Goal: Task Accomplishment & Management: Use online tool/utility

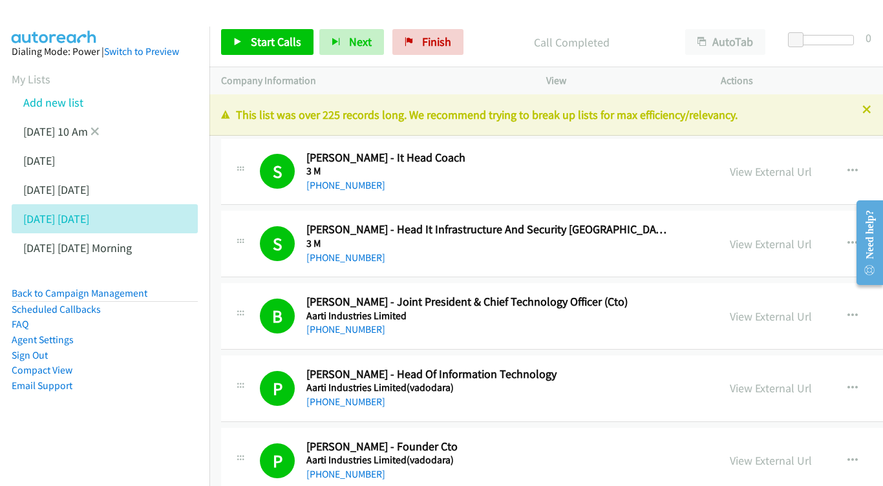
scroll to position [1574, 0]
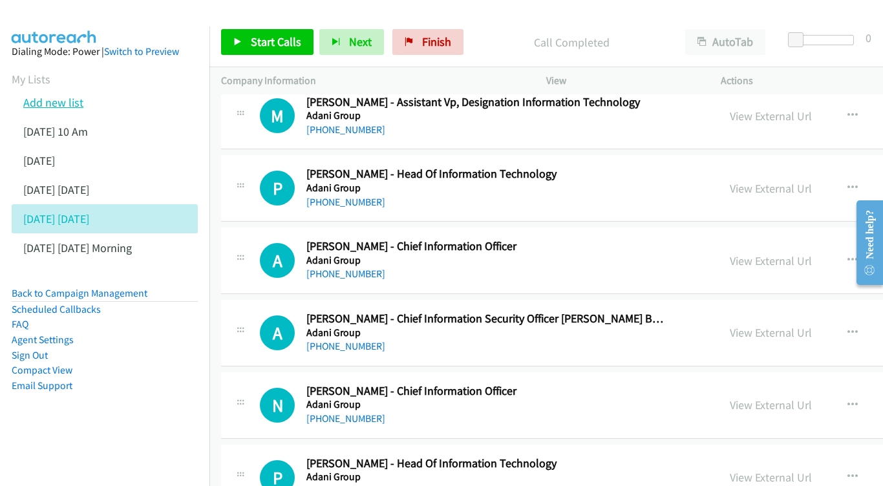
click at [61, 105] on link "Add new list" at bounding box center [53, 102] width 60 height 15
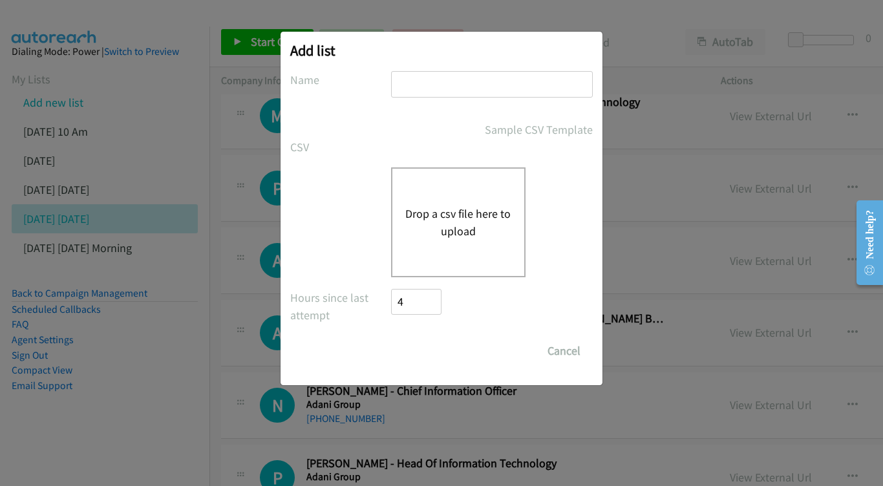
click at [473, 87] on input "text" at bounding box center [492, 84] width 202 height 27
type input "S"
type input "AFTERNOON PM - [DATE]"
click at [456, 209] on button "Drop a csv file here to upload" at bounding box center [458, 222] width 106 height 35
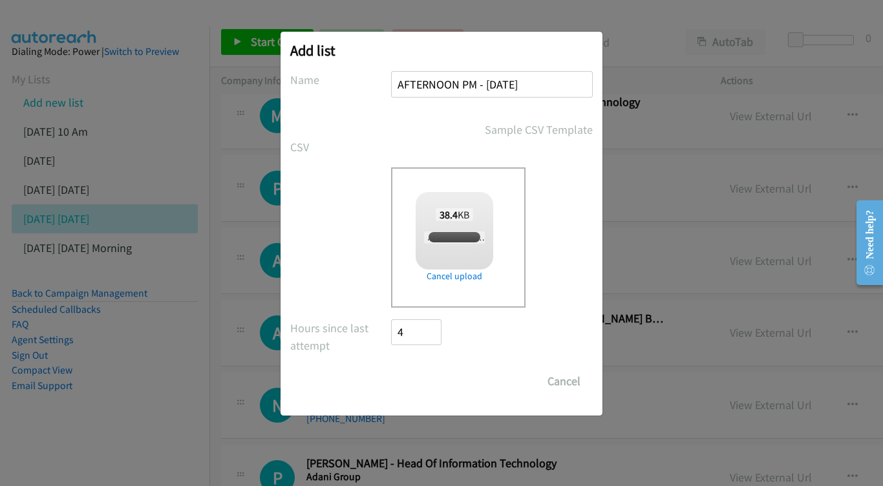
checkbox input "true"
click at [431, 388] on input "Save List" at bounding box center [425, 382] width 68 height 26
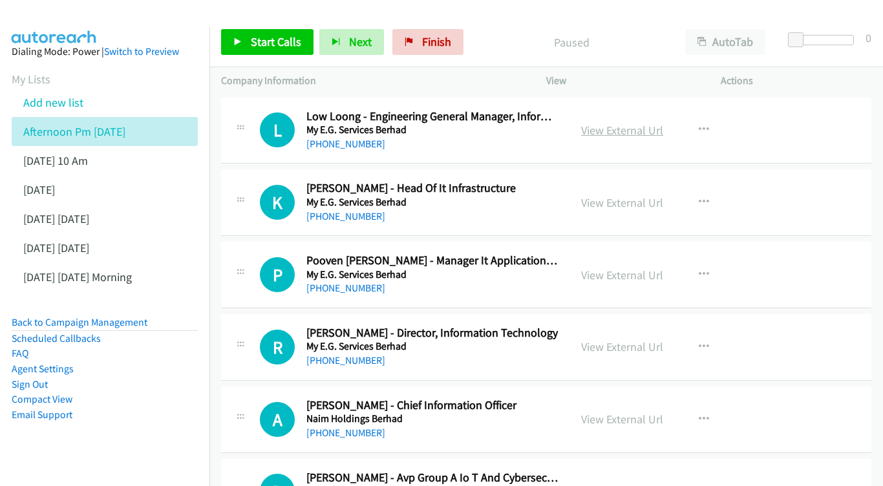
click at [645, 132] on link "View External Url" at bounding box center [622, 130] width 82 height 15
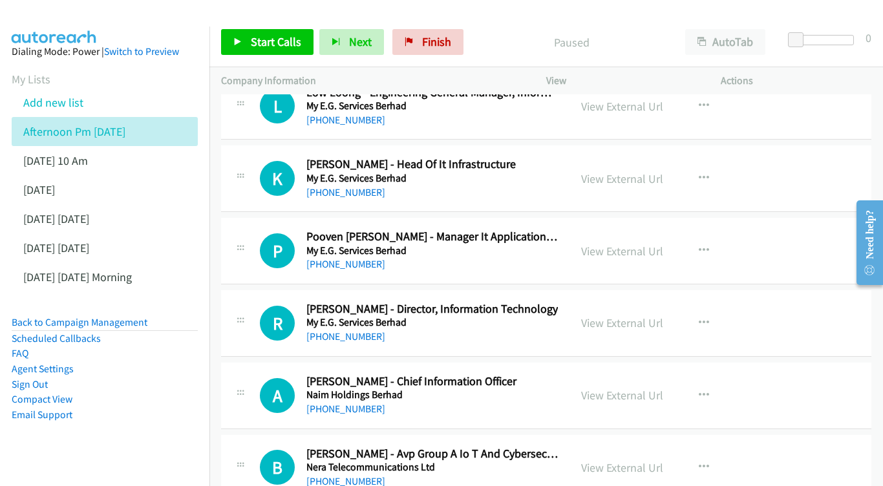
scroll to position [42, 0]
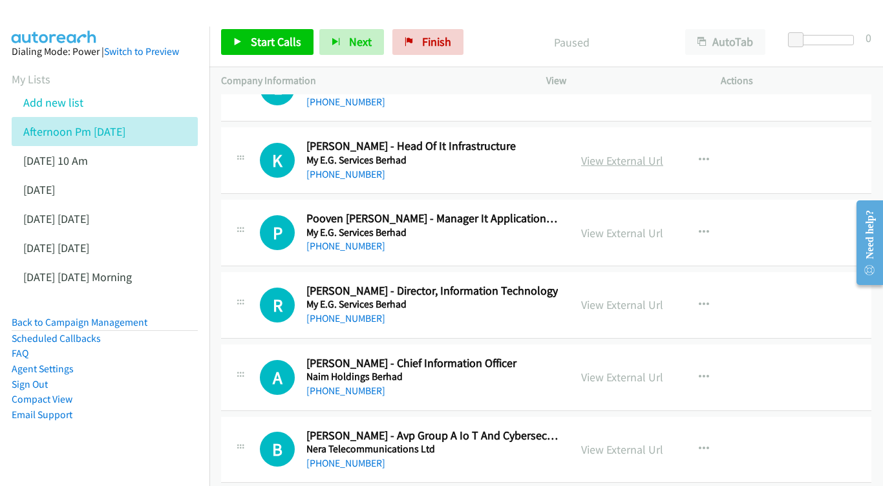
click at [623, 159] on link "View External Url" at bounding box center [622, 160] width 82 height 15
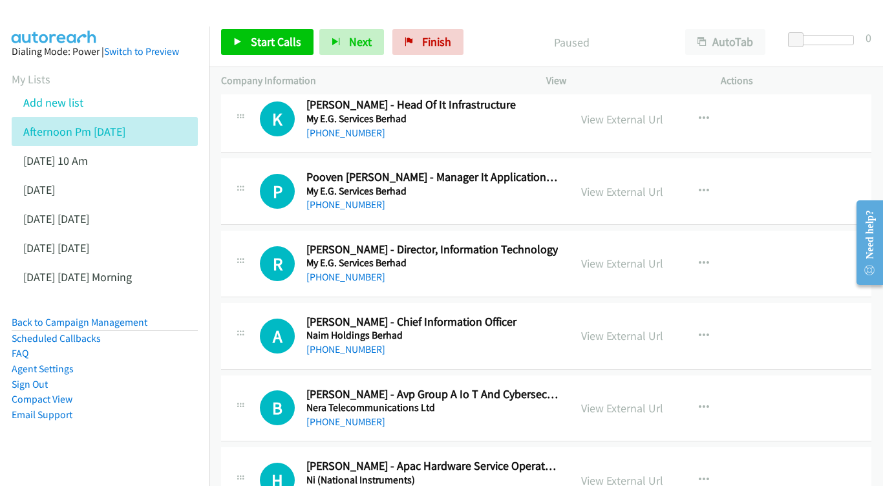
scroll to position [86, 0]
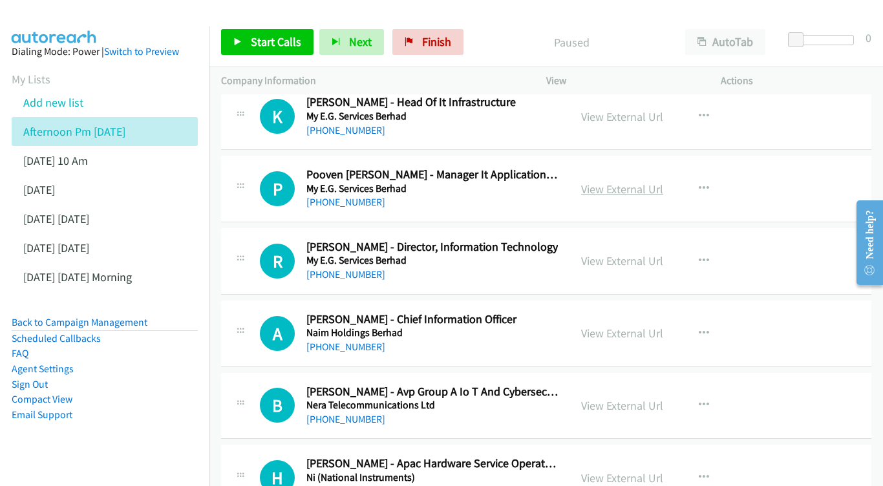
click at [608, 188] on link "View External Url" at bounding box center [622, 189] width 82 height 15
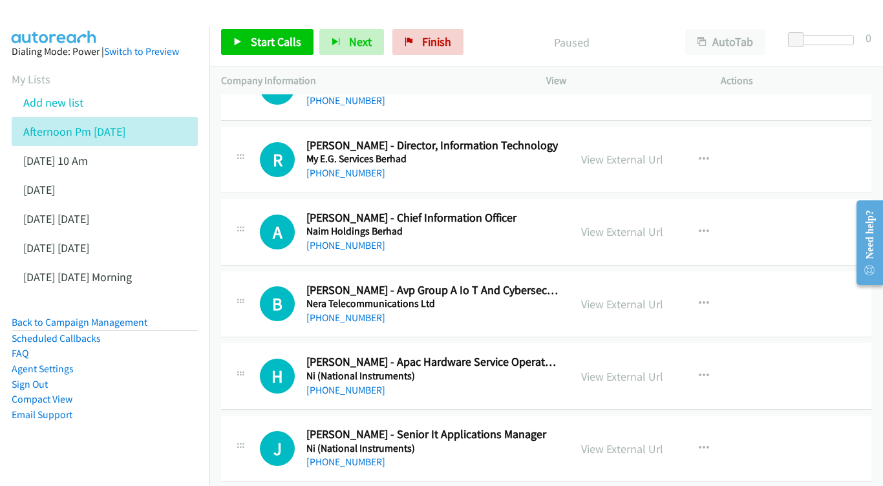
scroll to position [191, 0]
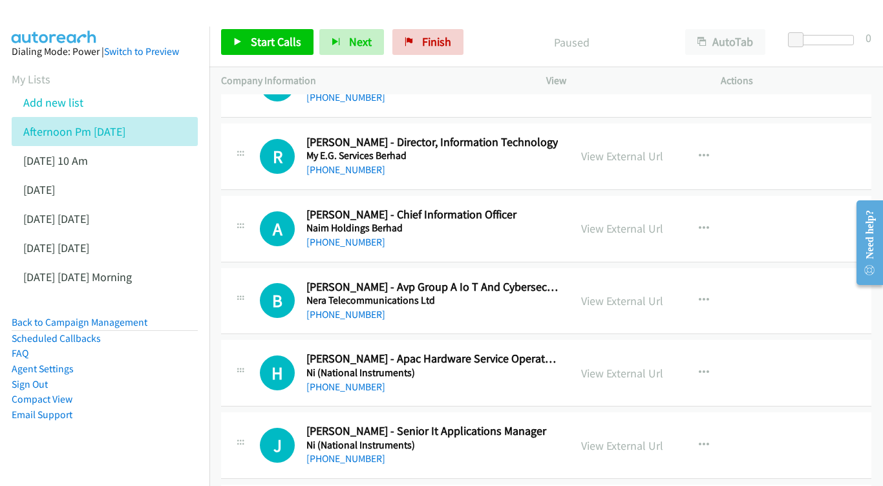
click at [634, 164] on div "View External Url View External Url Schedule/Manage Callback Start Calls Here R…" at bounding box center [663, 156] width 186 height 43
click at [634, 161] on div "View External Url View External Url Schedule/Manage Callback Start Calls Here R…" at bounding box center [663, 156] width 186 height 43
click at [638, 153] on link "View External Url" at bounding box center [622, 156] width 82 height 15
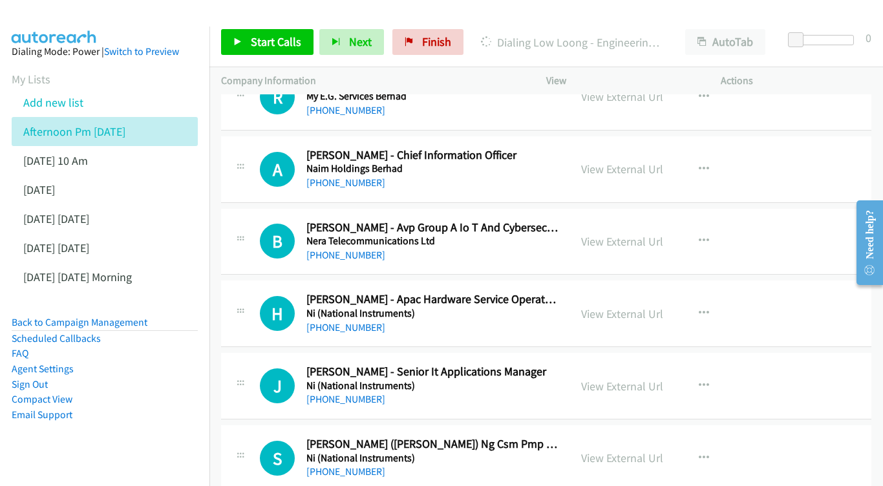
scroll to position [253, 0]
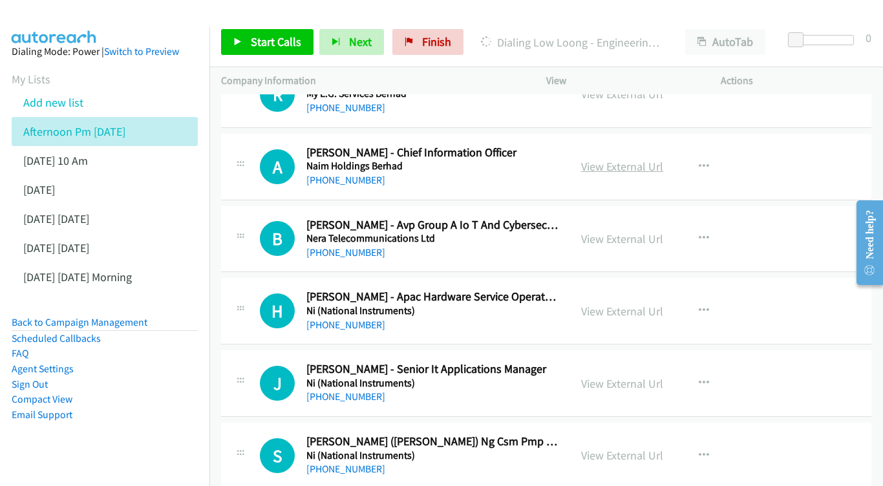
click at [606, 168] on link "View External Url" at bounding box center [622, 166] width 82 height 15
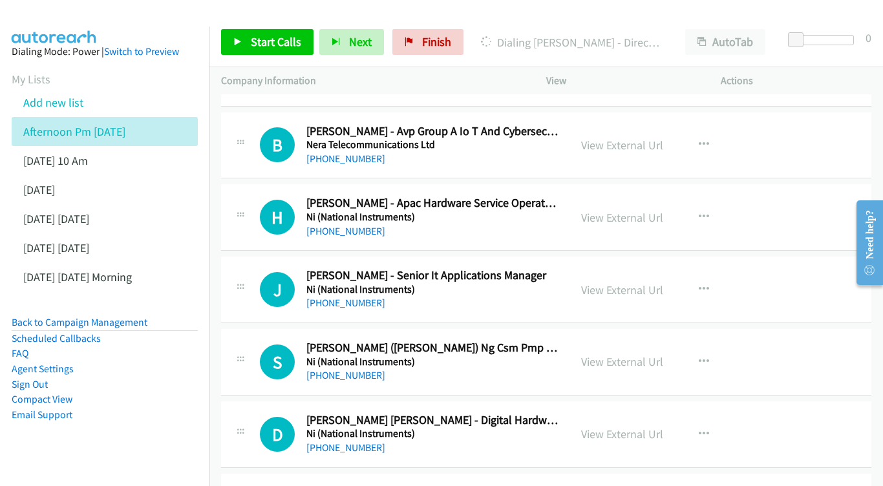
scroll to position [348, 0]
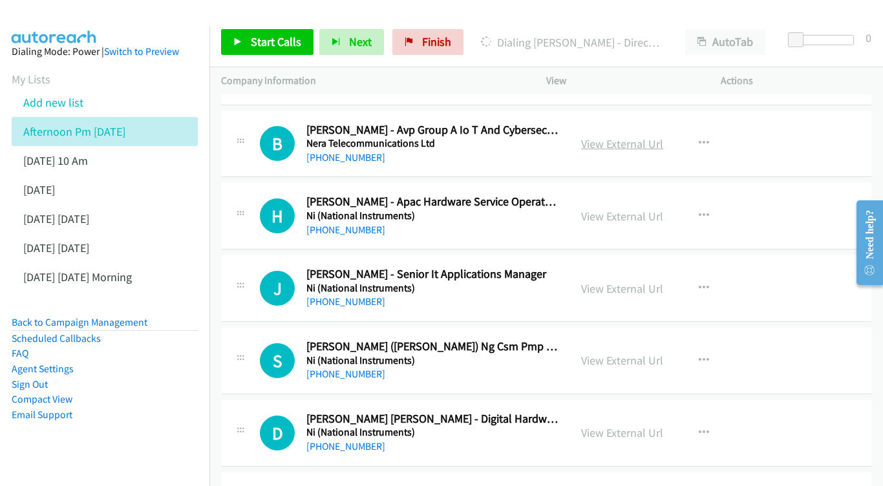
click at [641, 137] on link "View External Url" at bounding box center [622, 143] width 82 height 15
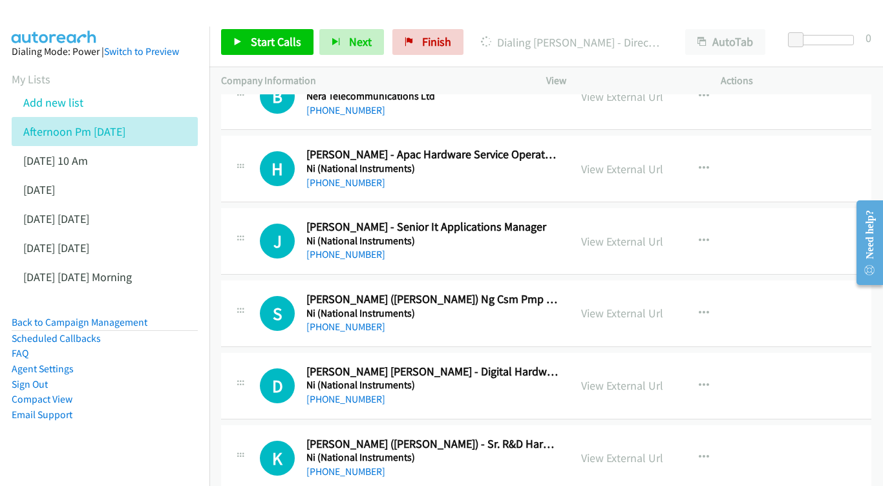
scroll to position [398, 0]
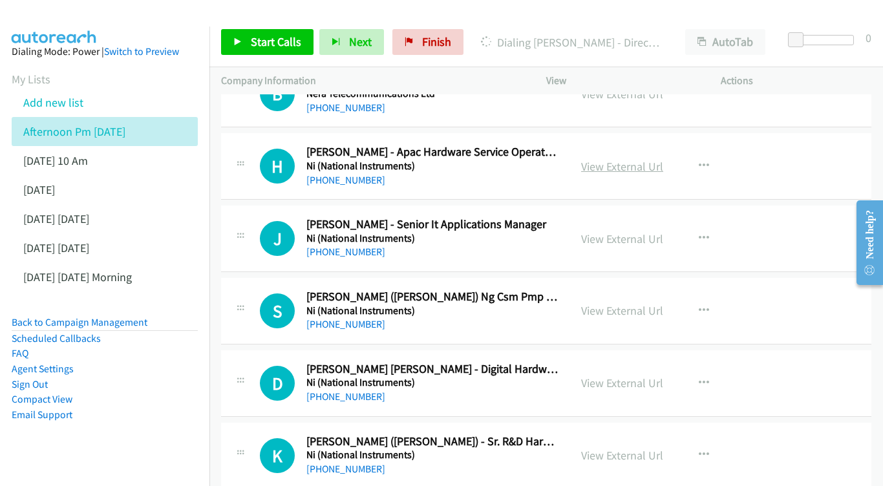
click at [623, 163] on link "View External Url" at bounding box center [622, 166] width 82 height 15
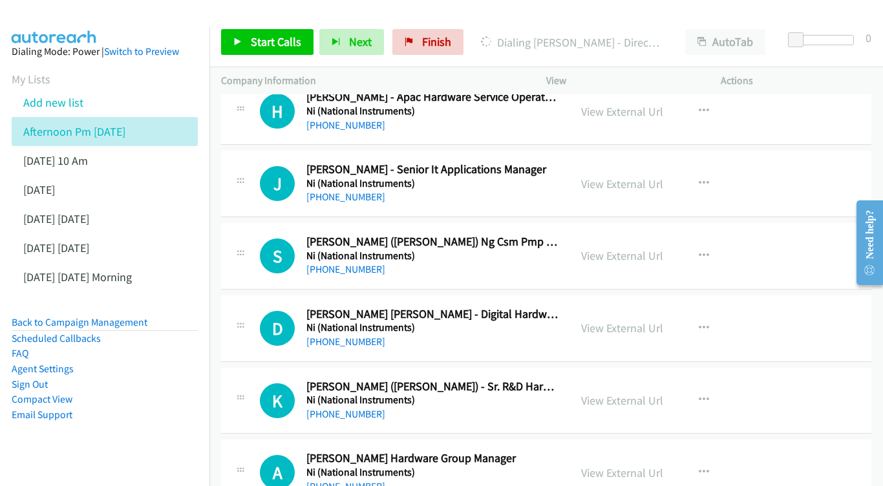
scroll to position [455, 0]
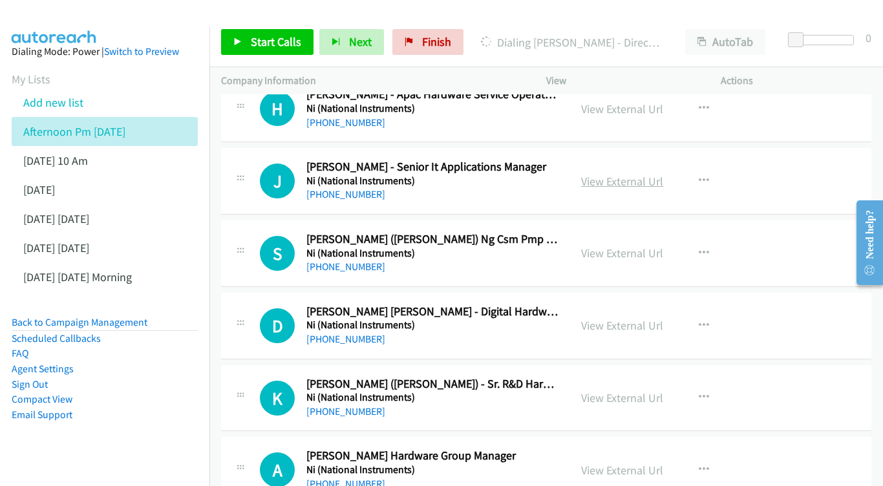
click at [600, 174] on link "View External Url" at bounding box center [622, 181] width 82 height 15
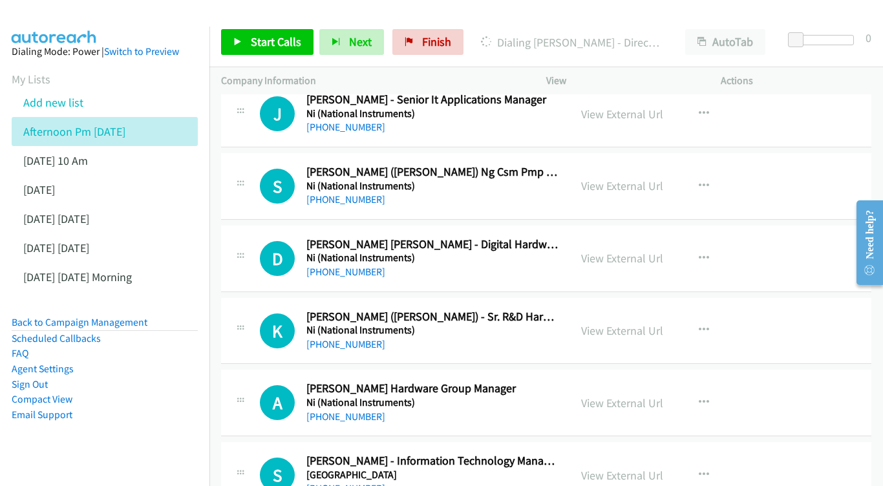
scroll to position [526, 0]
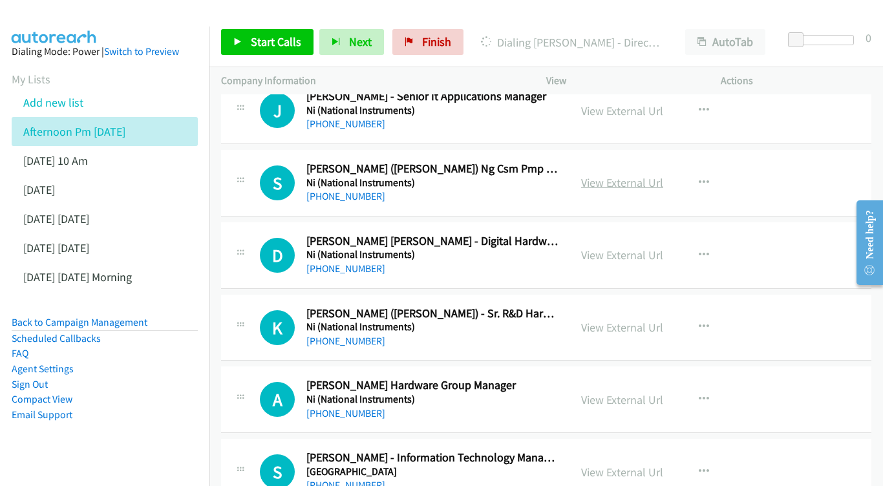
click at [616, 175] on link "View External Url" at bounding box center [622, 182] width 82 height 15
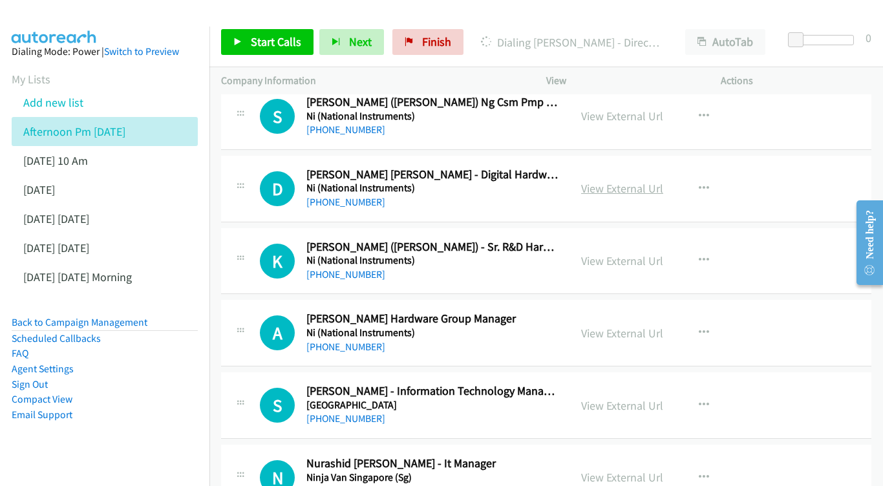
scroll to position [596, 0]
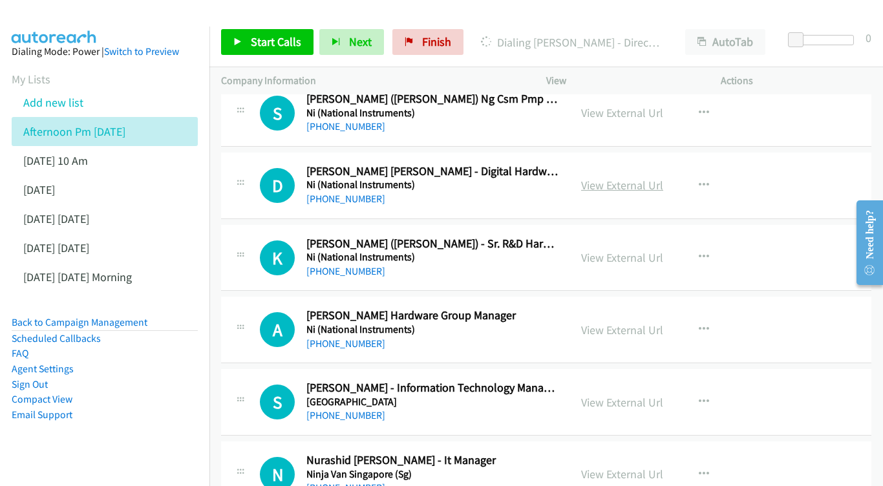
click at [608, 178] on link "View External Url" at bounding box center [622, 185] width 82 height 15
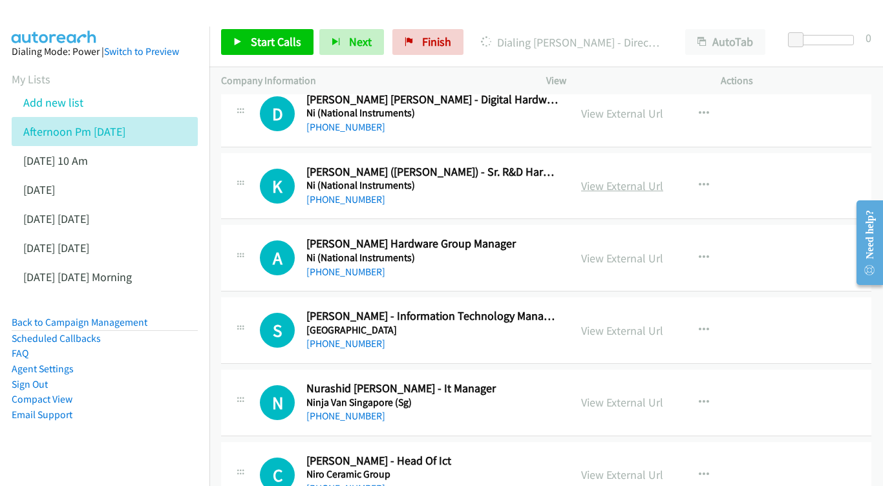
scroll to position [668, 0]
click at [609, 180] on link "View External Url" at bounding box center [622, 185] width 82 height 15
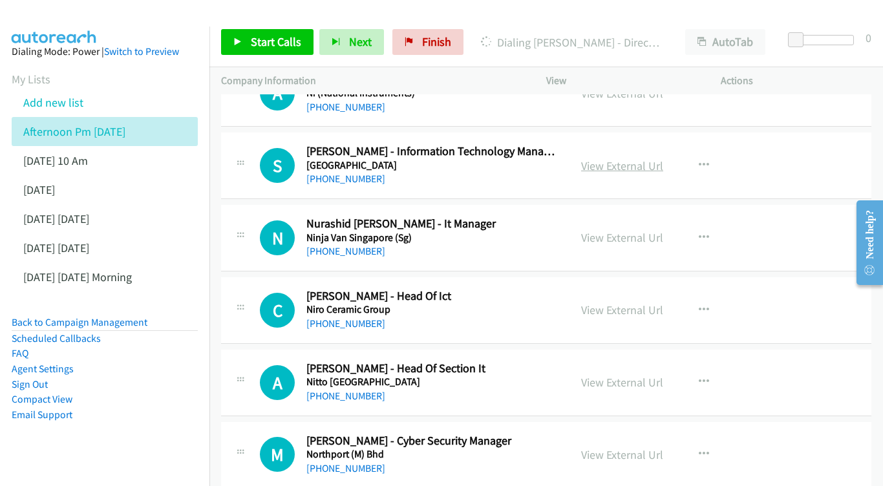
scroll to position [833, 0]
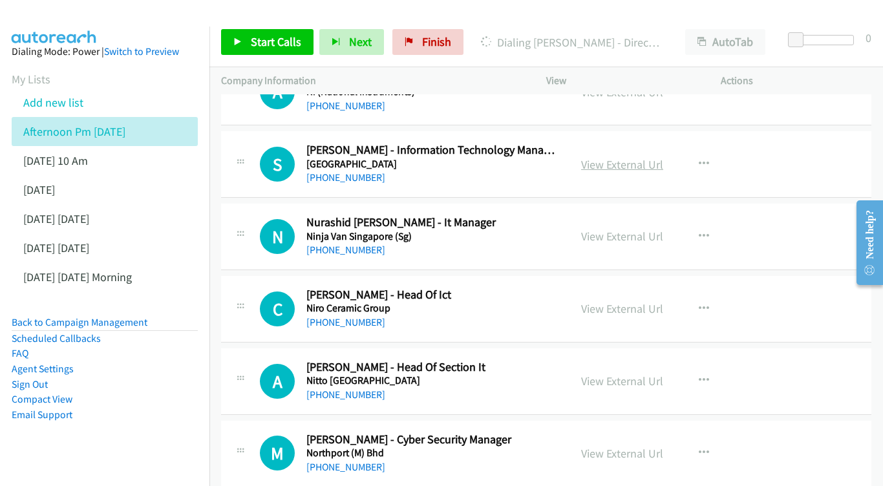
click at [623, 157] on link "View External Url" at bounding box center [622, 164] width 82 height 15
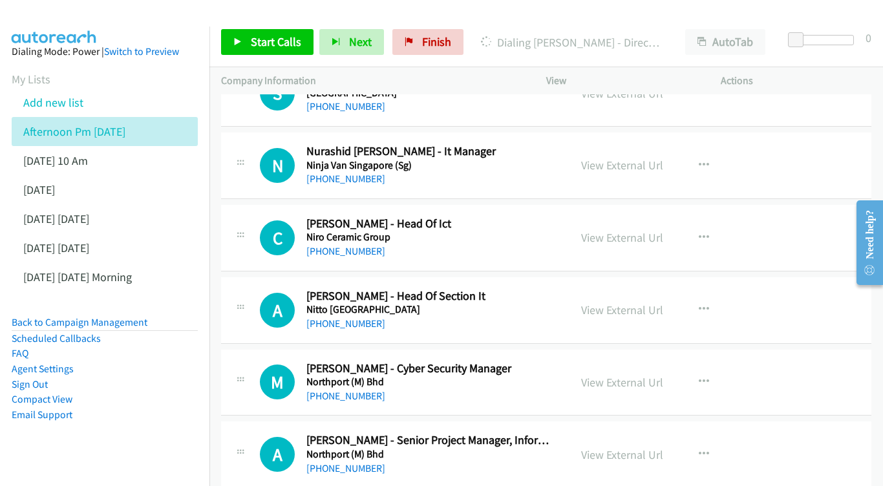
scroll to position [907, 0]
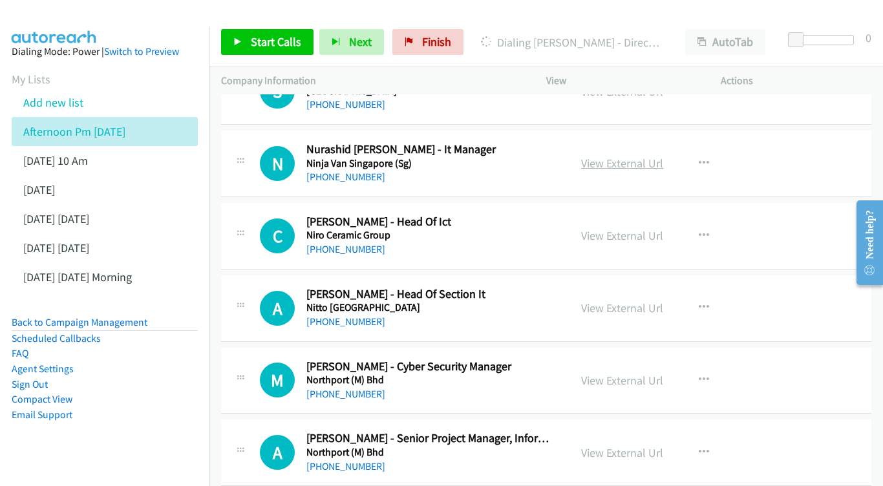
click at [620, 156] on link "View External Url" at bounding box center [622, 163] width 82 height 15
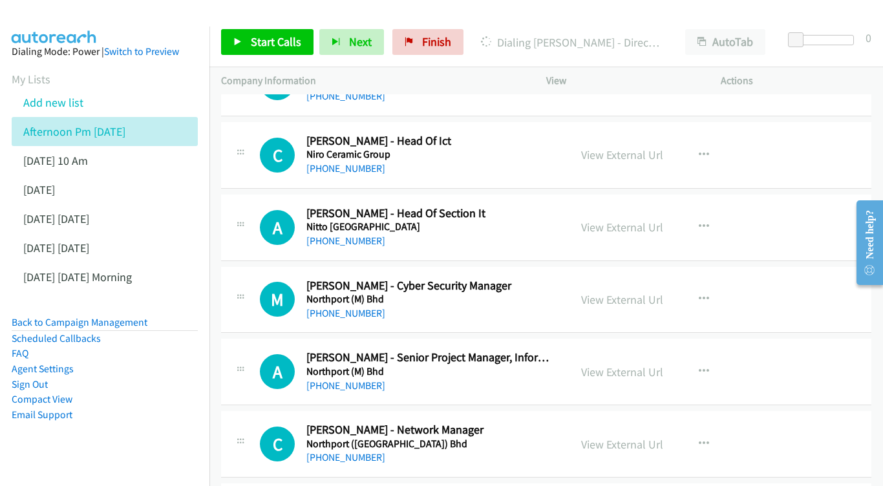
scroll to position [1044, 0]
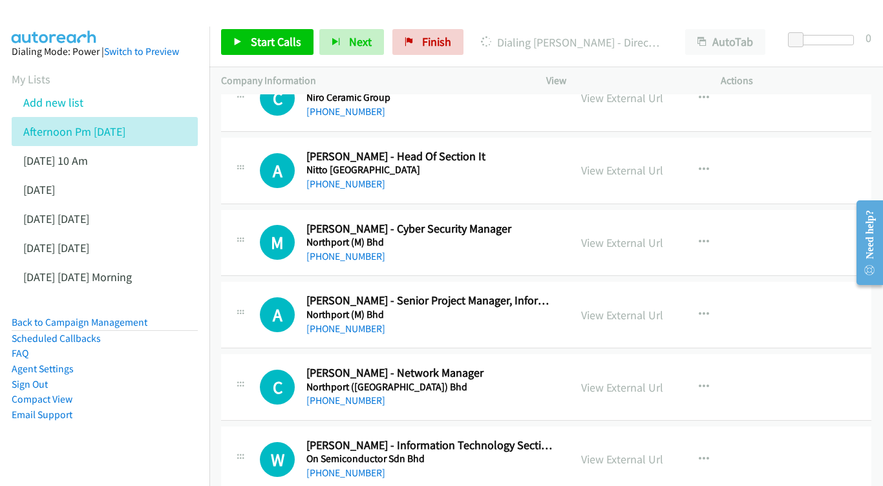
click at [614, 149] on div "View External Url View External Url Schedule/Manage Callback Start Calls Here R…" at bounding box center [663, 170] width 186 height 43
click at [615, 163] on link "View External Url" at bounding box center [622, 170] width 82 height 15
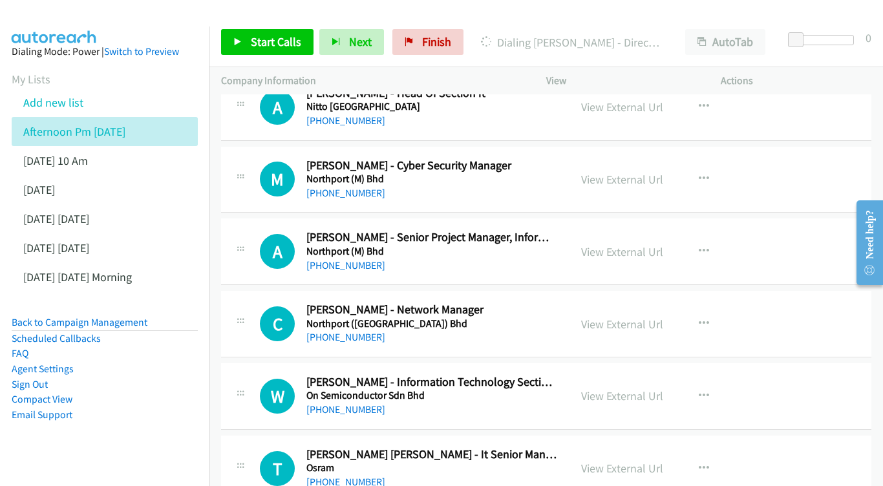
scroll to position [1110, 0]
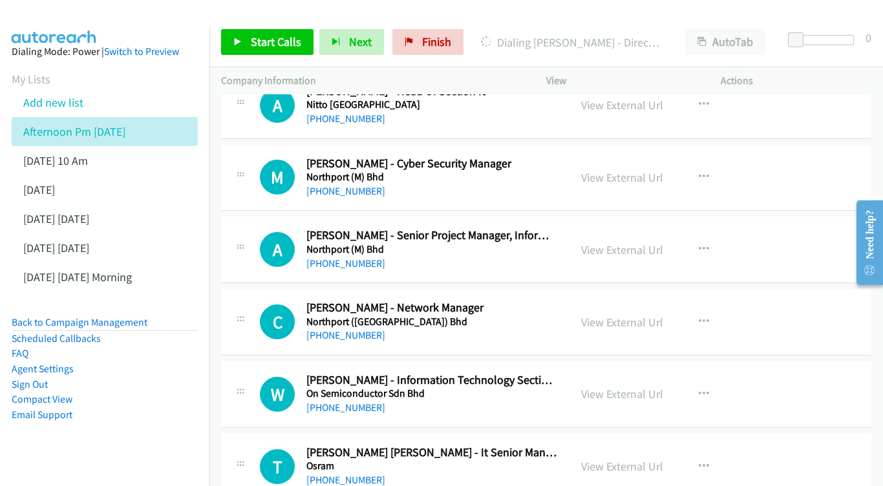
click at [606, 167] on div "View External Url View External Url Schedule/Manage Callback Start Calls Here R…" at bounding box center [663, 177] width 186 height 43
click at [590, 170] on link "View External Url" at bounding box center [622, 177] width 82 height 15
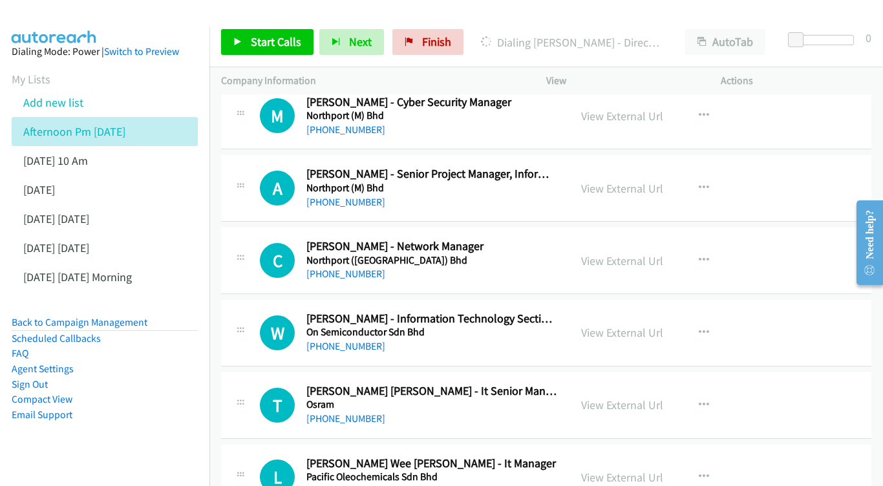
scroll to position [1179, 0]
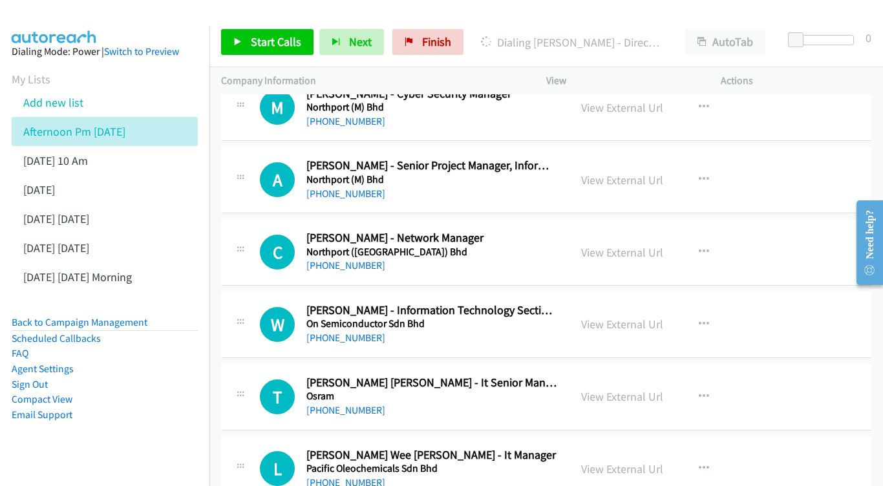
click at [598, 171] on div "View External Url" at bounding box center [622, 179] width 82 height 17
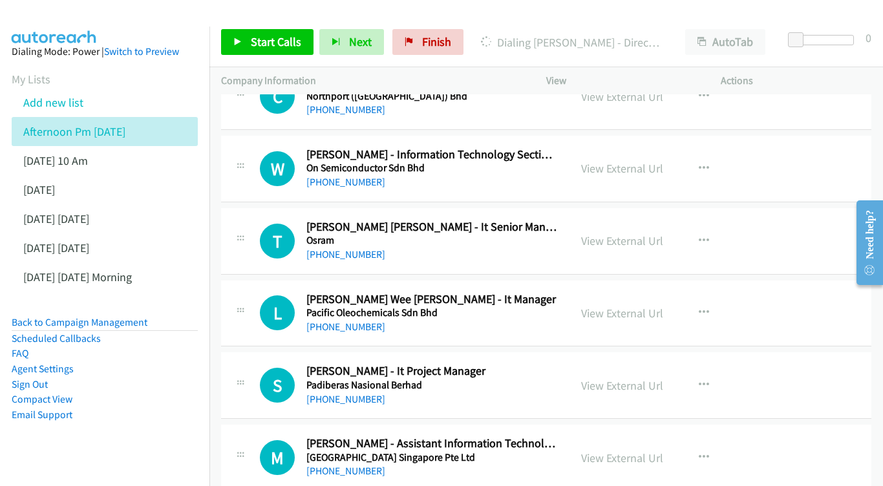
scroll to position [1337, 0]
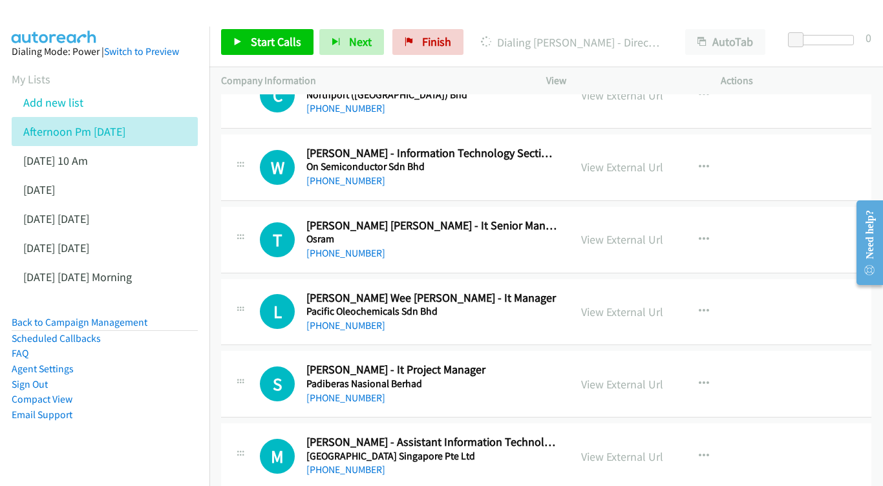
click at [612, 160] on link "View External Url" at bounding box center [622, 167] width 82 height 15
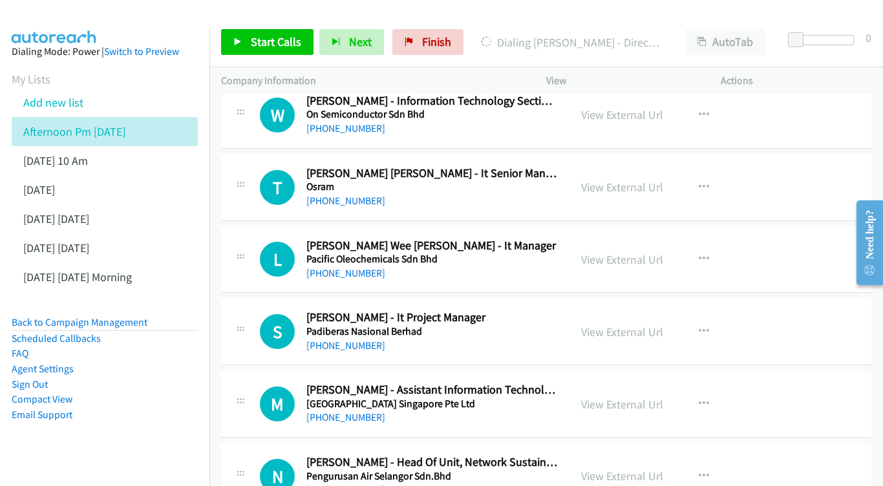
scroll to position [1406, 0]
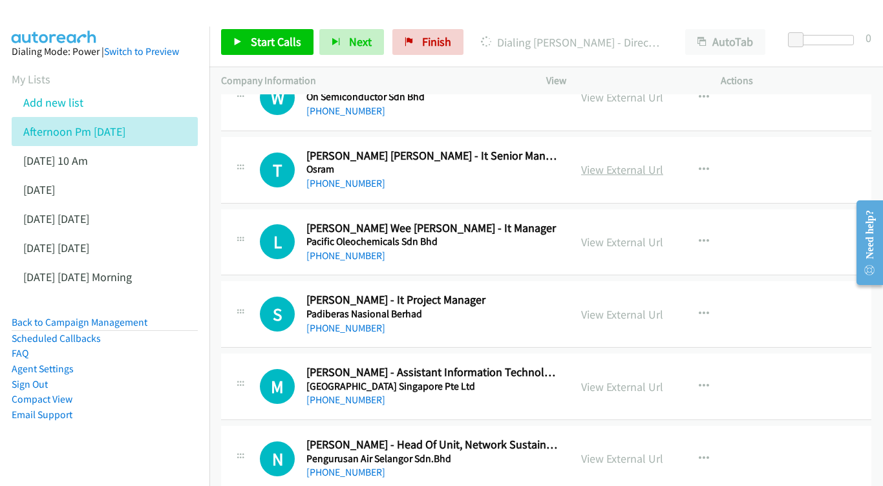
click at [586, 162] on link "View External Url" at bounding box center [622, 169] width 82 height 15
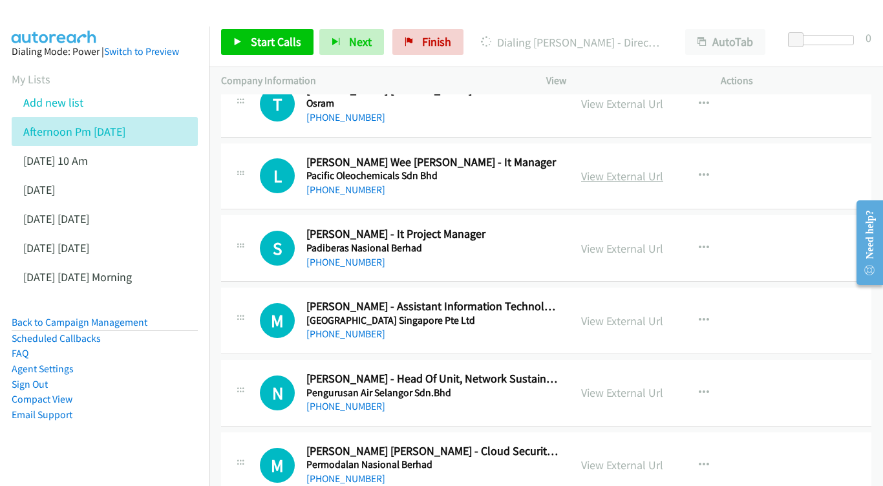
scroll to position [1474, 0]
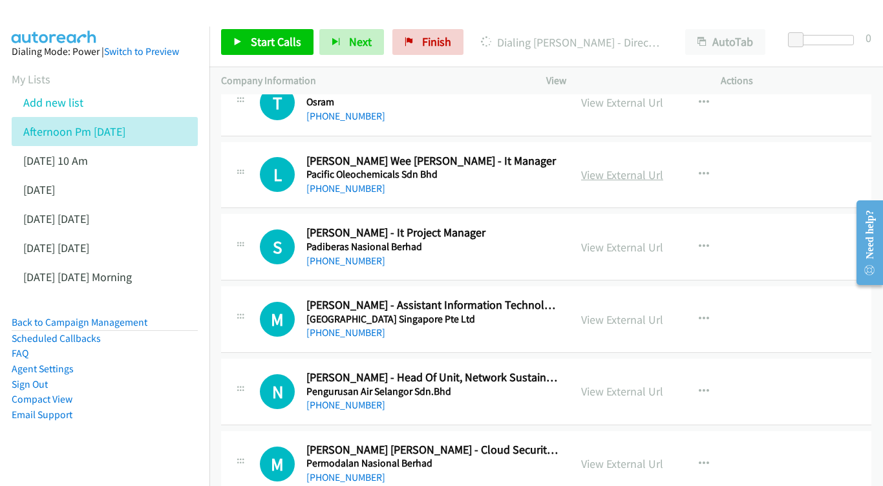
click at [605, 167] on link "View External Url" at bounding box center [622, 174] width 82 height 15
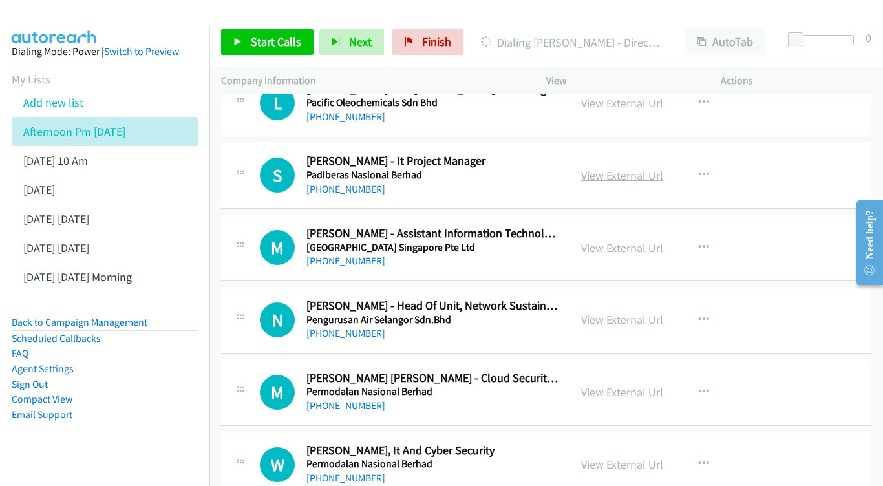
scroll to position [1547, 0]
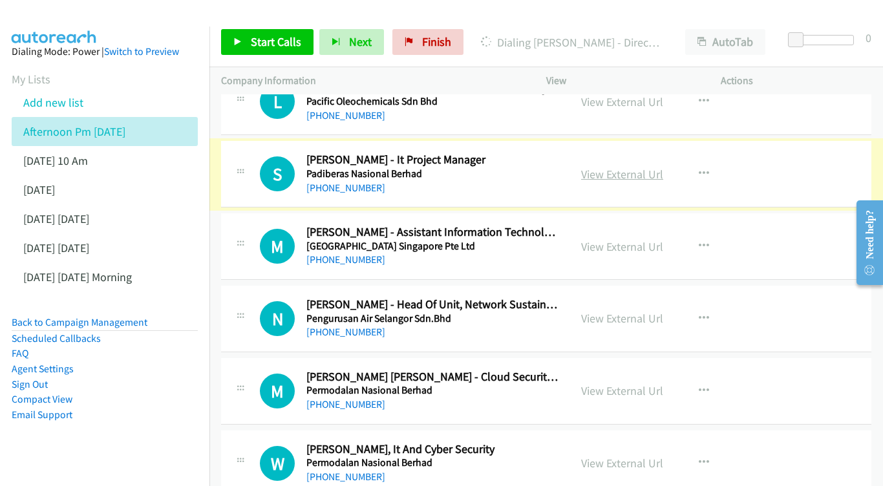
click at [602, 167] on link "View External Url" at bounding box center [622, 174] width 82 height 15
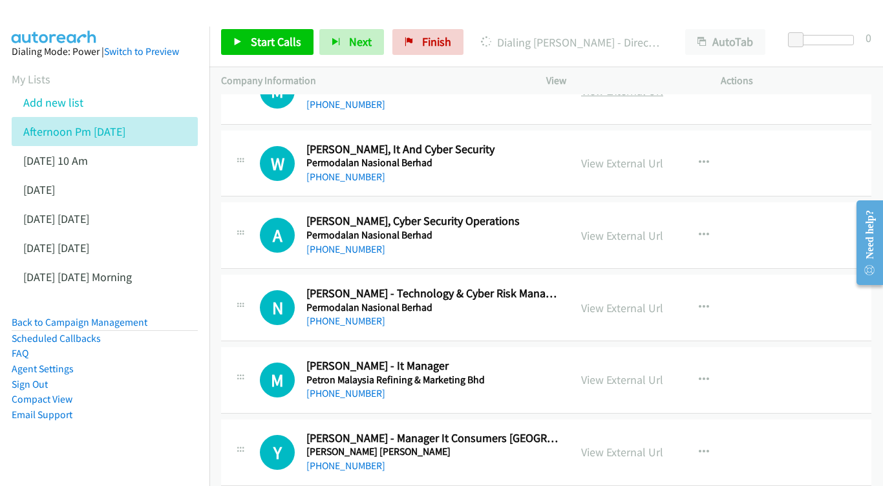
scroll to position [1847, 0]
click at [608, 142] on div "View External Url View External Url Schedule/Manage Callback Start Calls Here R…" at bounding box center [663, 163] width 186 height 43
click at [605, 156] on link "View External Url" at bounding box center [622, 163] width 82 height 15
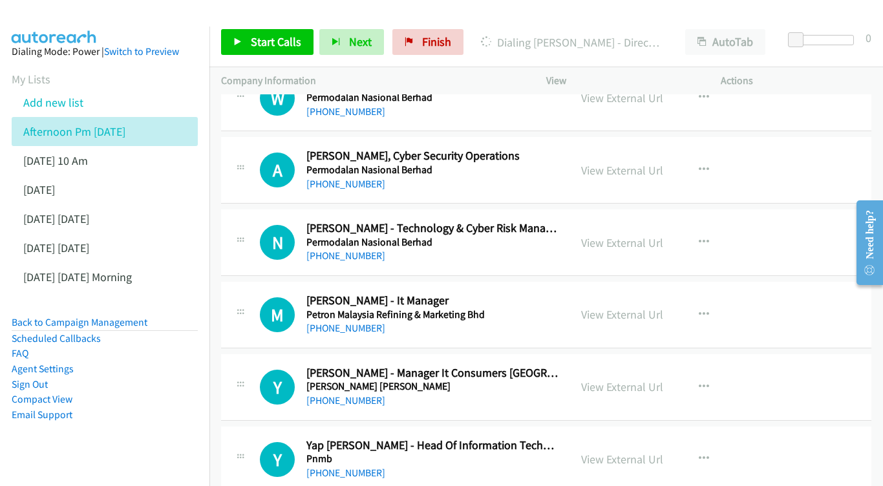
scroll to position [1917, 0]
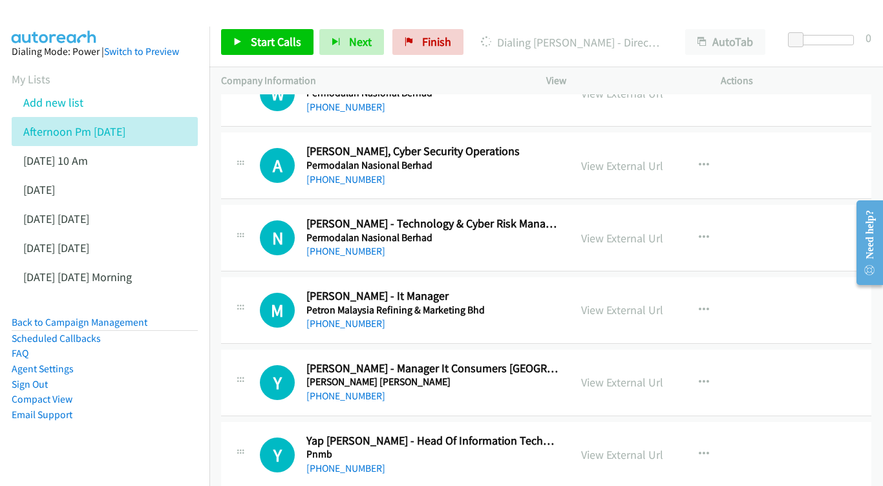
click at [634, 144] on div "View External Url View External Url Schedule/Manage Callback Start Calls Here R…" at bounding box center [663, 165] width 186 height 43
click at [628, 158] on link "View External Url" at bounding box center [622, 165] width 82 height 15
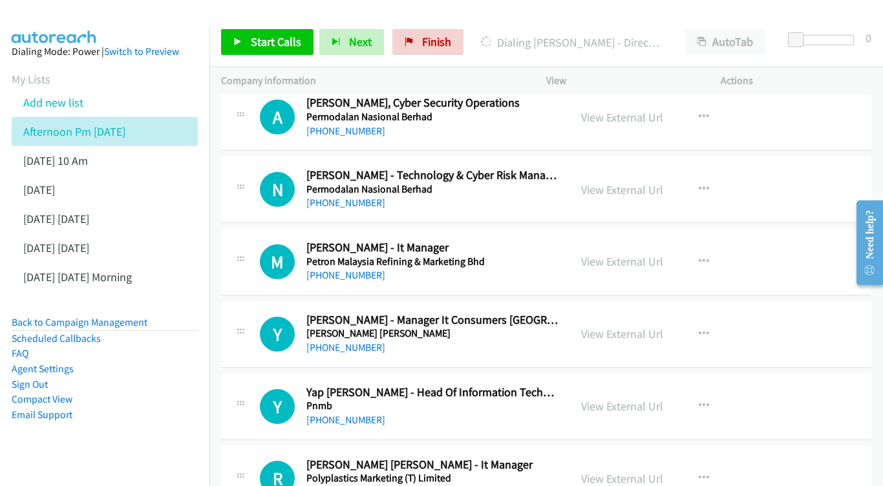
scroll to position [1967, 0]
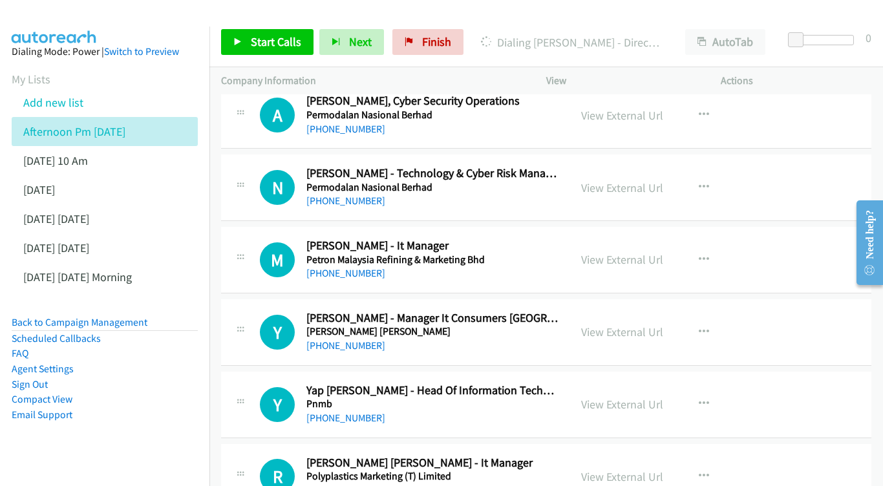
click at [641, 179] on div "View External Url" at bounding box center [622, 187] width 82 height 17
click at [627, 180] on link "View External Url" at bounding box center [622, 187] width 82 height 15
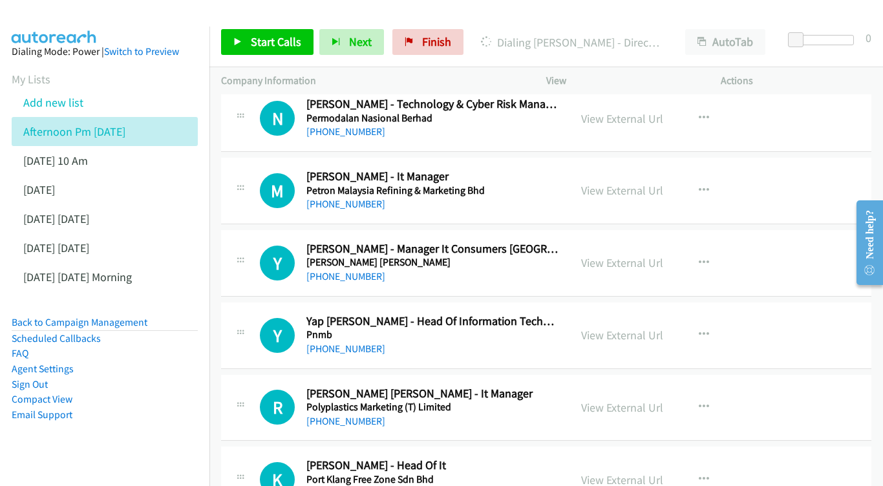
scroll to position [2038, 0]
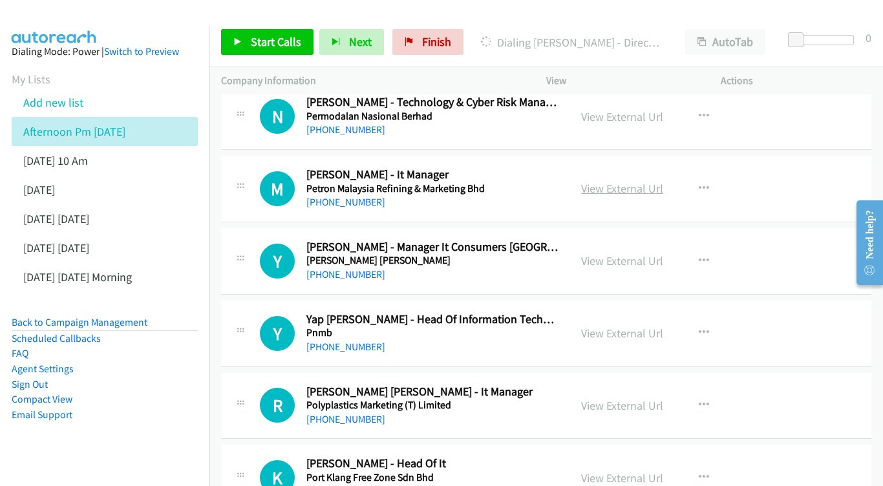
click at [635, 181] on link "View External Url" at bounding box center [622, 188] width 82 height 15
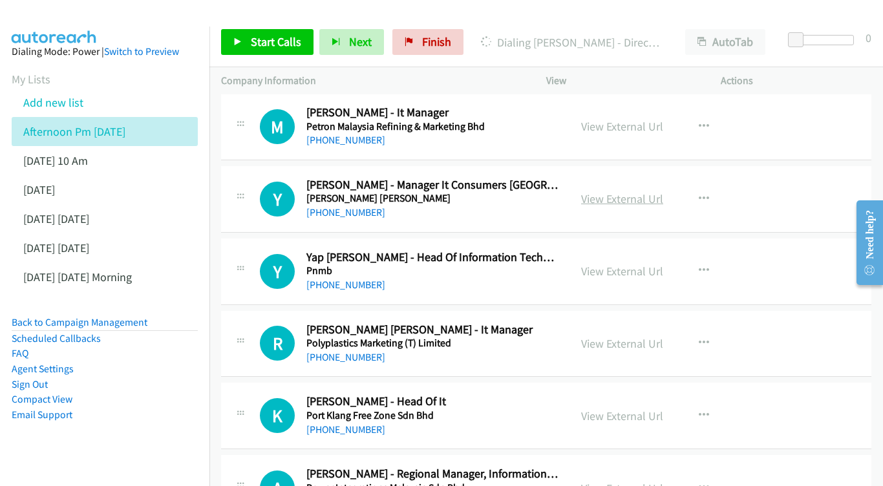
scroll to position [2103, 0]
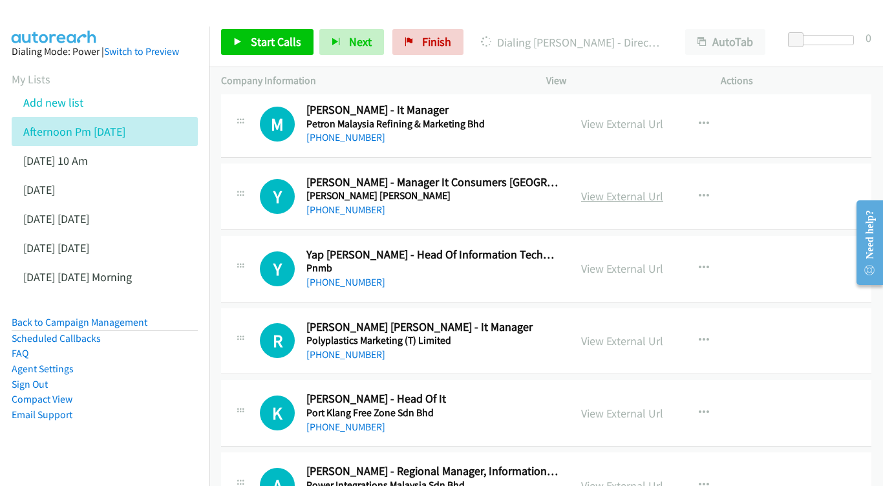
click at [610, 189] on link "View External Url" at bounding box center [622, 196] width 82 height 15
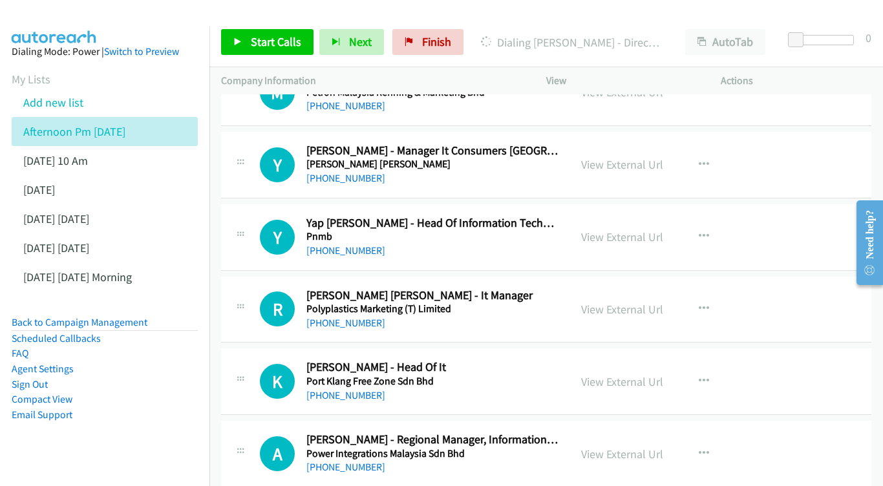
scroll to position [2156, 0]
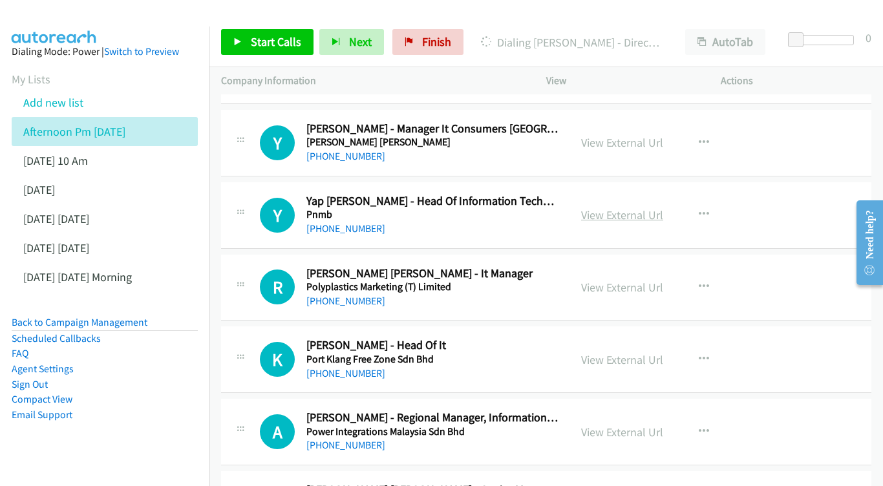
click at [635, 208] on link "View External Url" at bounding box center [622, 215] width 82 height 15
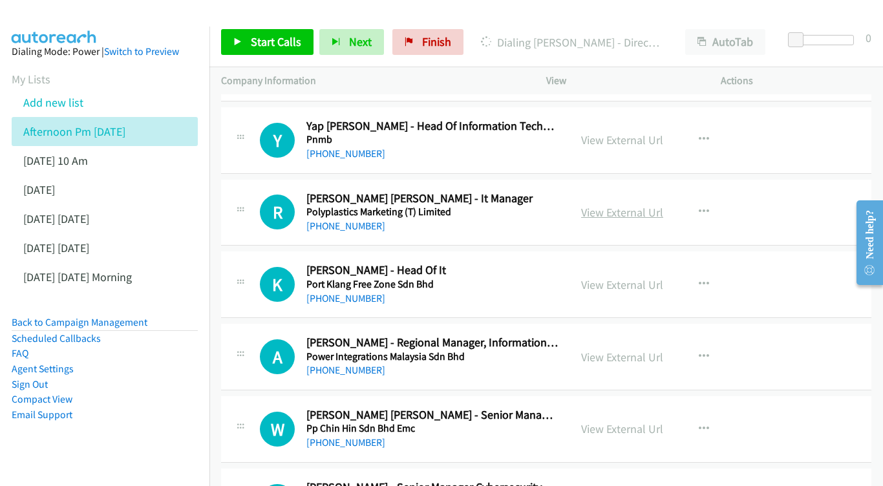
scroll to position [2235, 0]
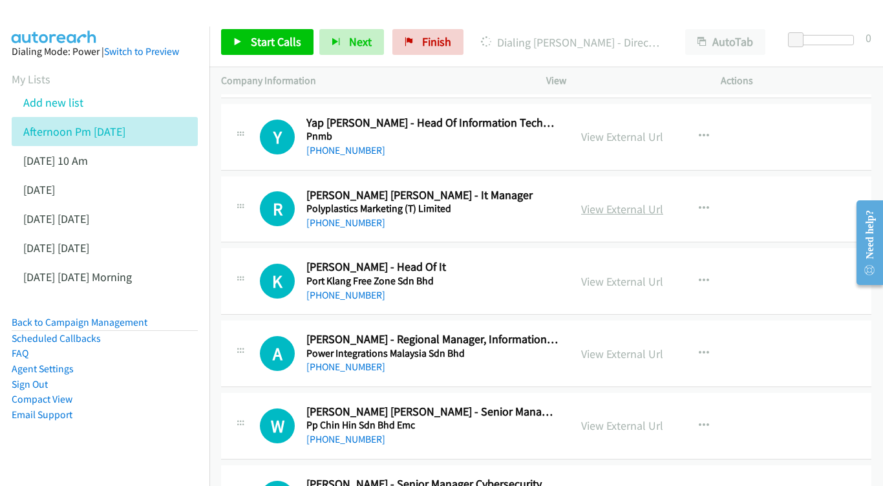
click at [607, 202] on link "View External Url" at bounding box center [622, 209] width 82 height 15
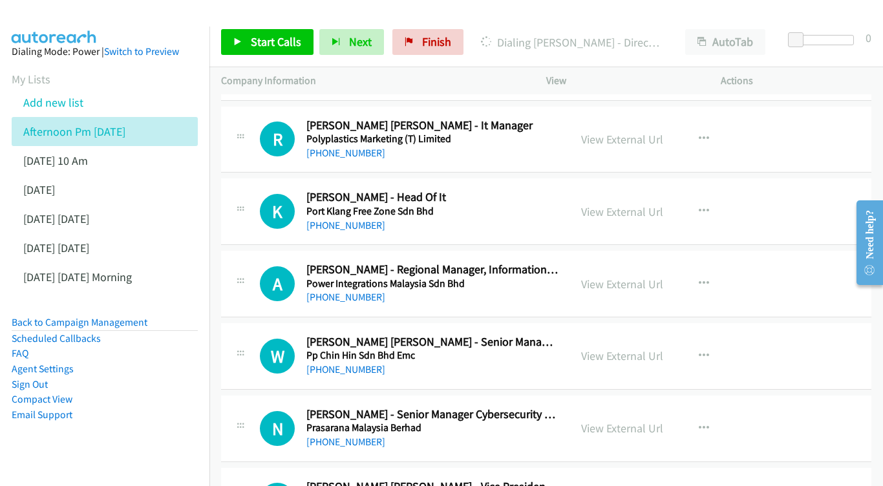
scroll to position [2306, 0]
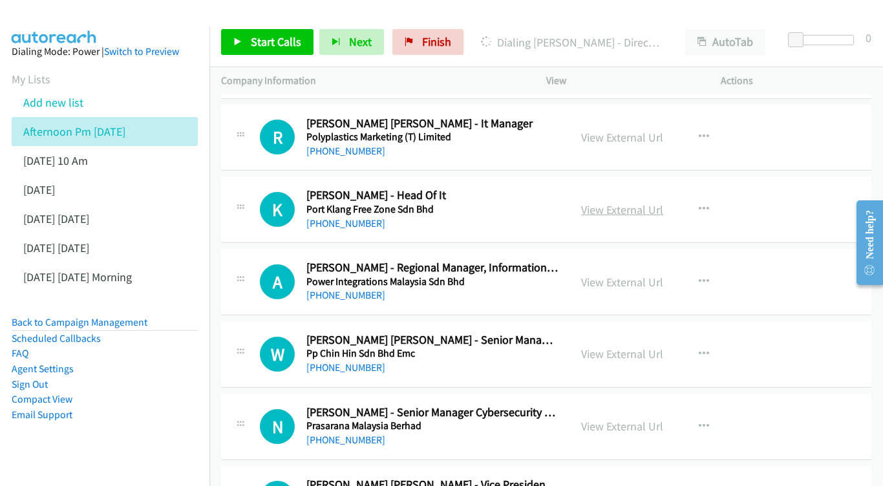
click at [644, 202] on link "View External Url" at bounding box center [622, 209] width 82 height 15
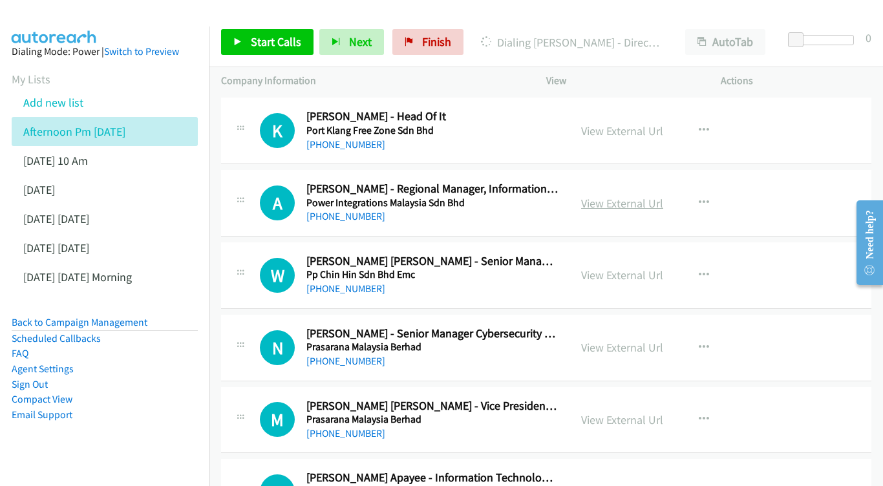
scroll to position [2387, 0]
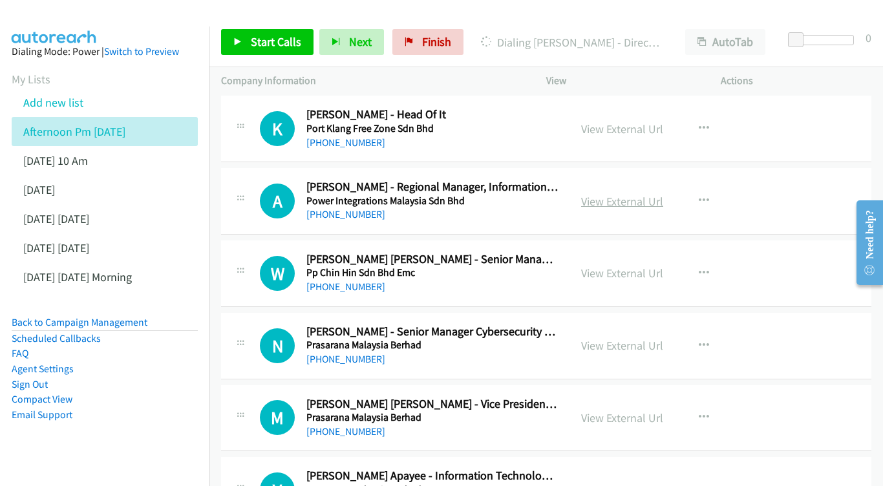
click at [610, 194] on link "View External Url" at bounding box center [622, 201] width 82 height 15
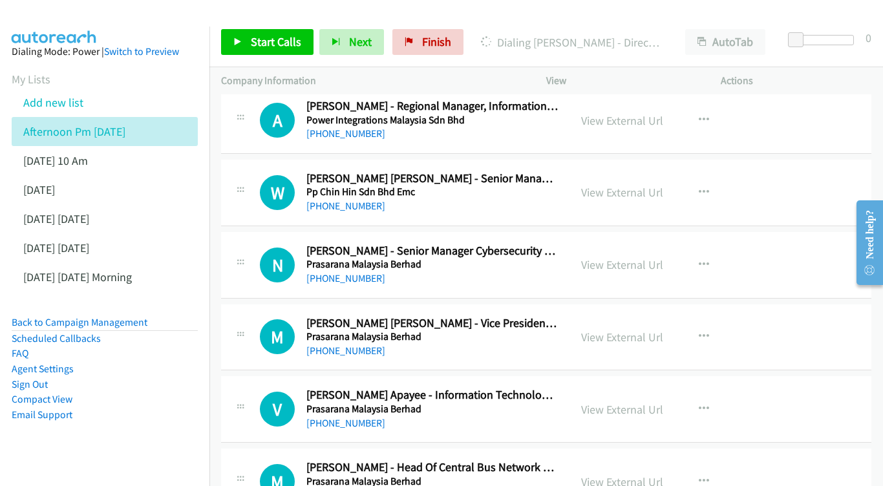
scroll to position [2470, 0]
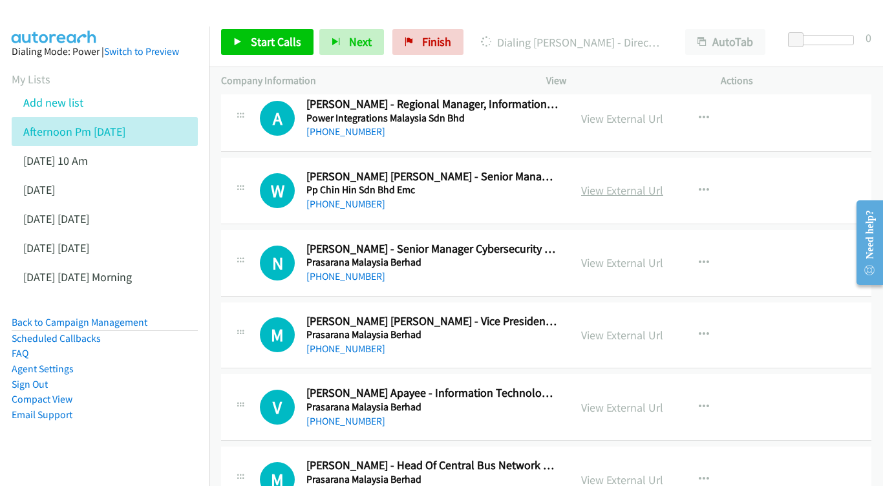
click at [597, 183] on link "View External Url" at bounding box center [622, 190] width 82 height 15
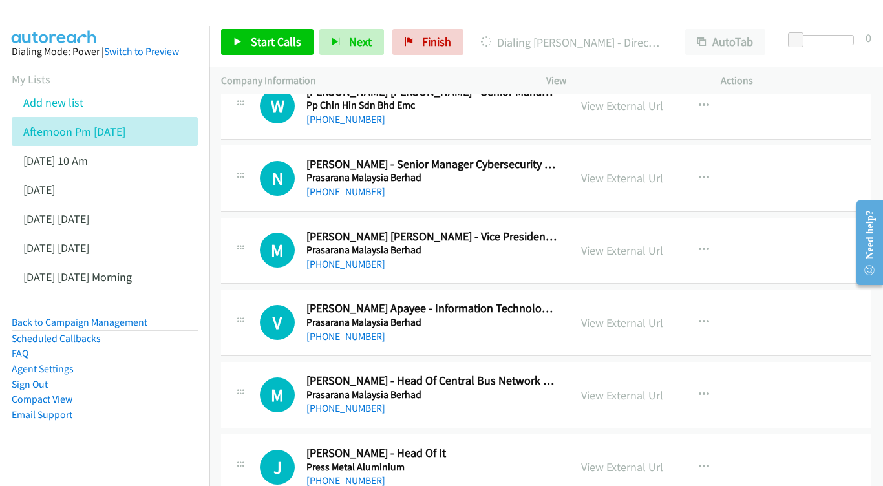
scroll to position [2555, 0]
click at [592, 170] on link "View External Url" at bounding box center [622, 177] width 82 height 15
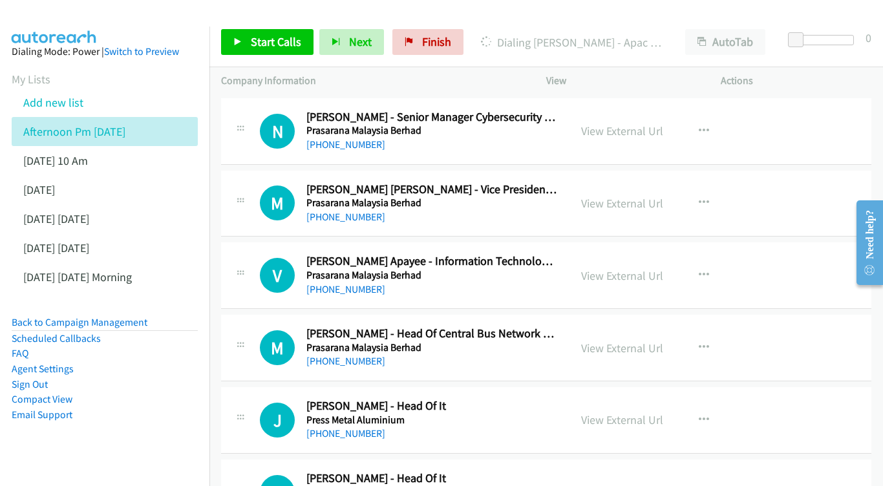
scroll to position [2627, 0]
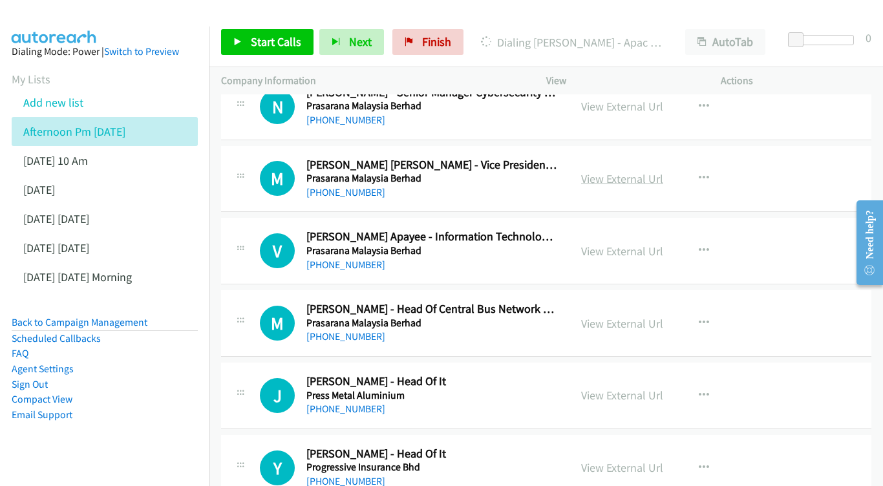
click at [619, 171] on link "View External Url" at bounding box center [622, 178] width 82 height 15
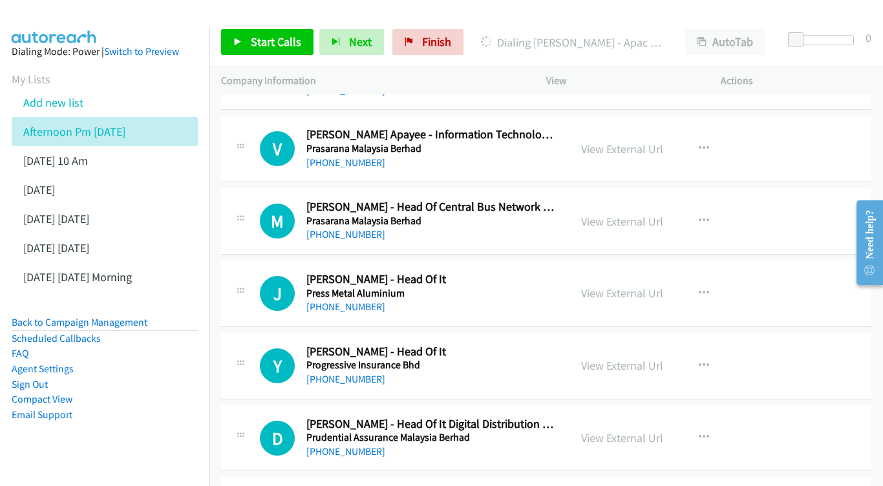
scroll to position [2707, 0]
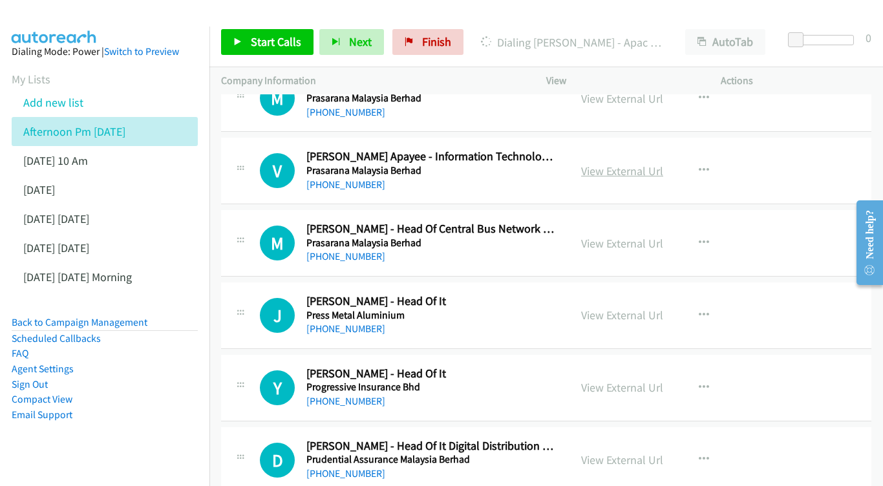
click at [606, 164] on link "View External Url" at bounding box center [622, 171] width 82 height 15
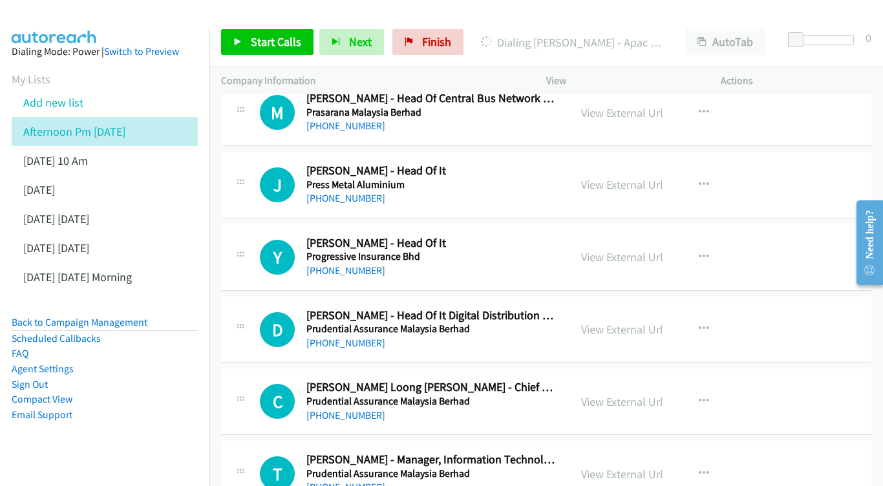
scroll to position [2840, 0]
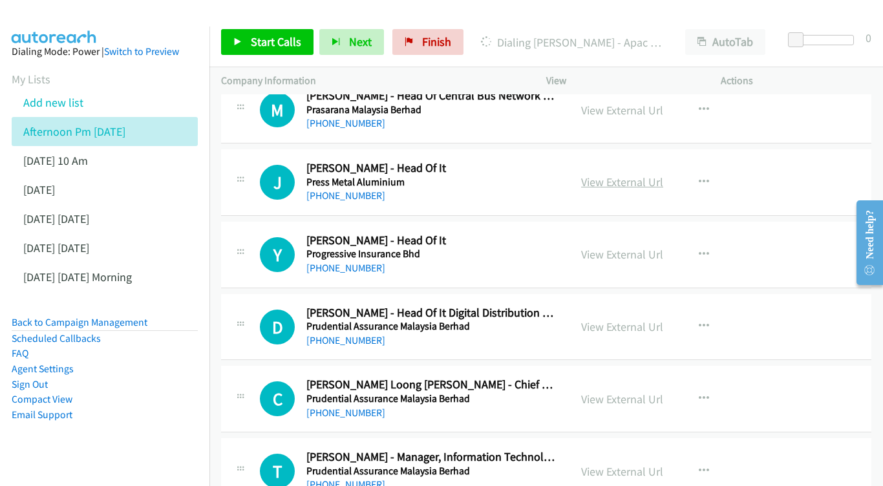
click at [607, 175] on link "View External Url" at bounding box center [622, 182] width 82 height 15
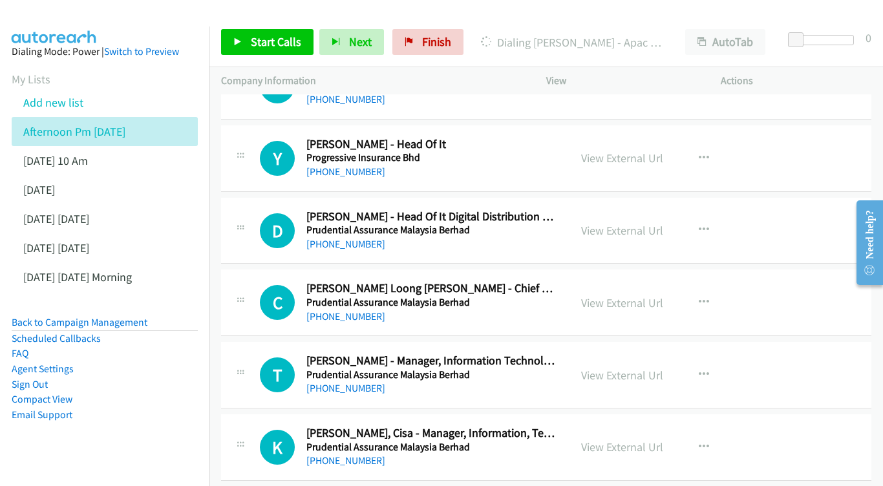
scroll to position [2934, 0]
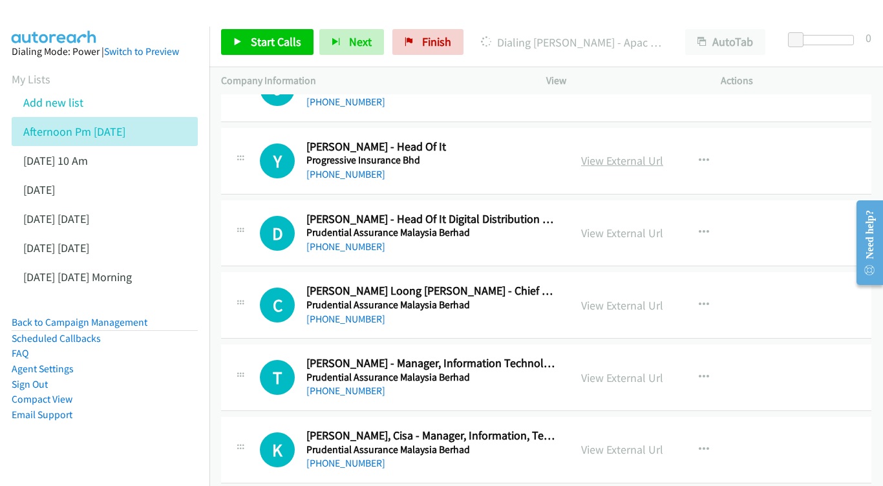
click at [621, 153] on link "View External Url" at bounding box center [622, 160] width 82 height 15
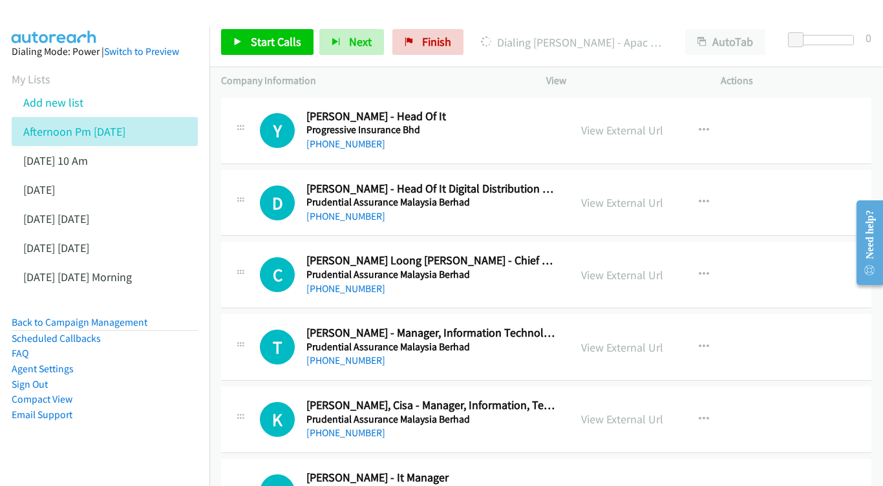
scroll to position [2967, 0]
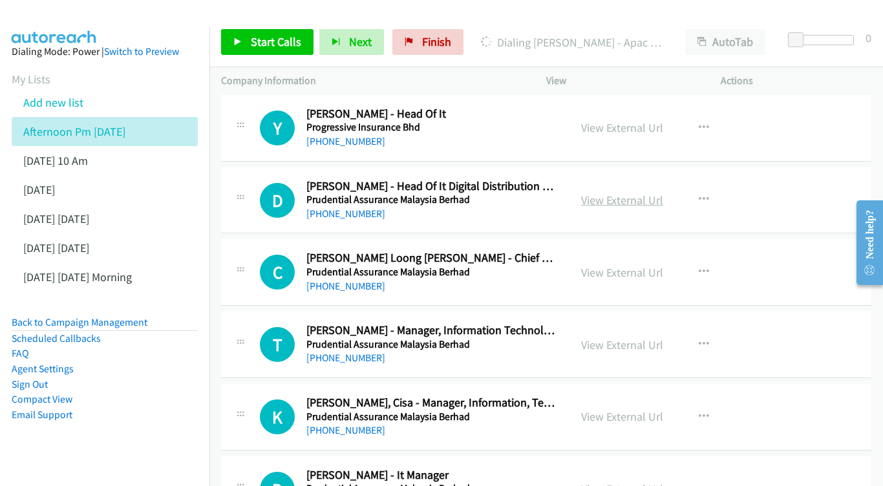
click at [629, 193] on link "View External Url" at bounding box center [622, 200] width 82 height 15
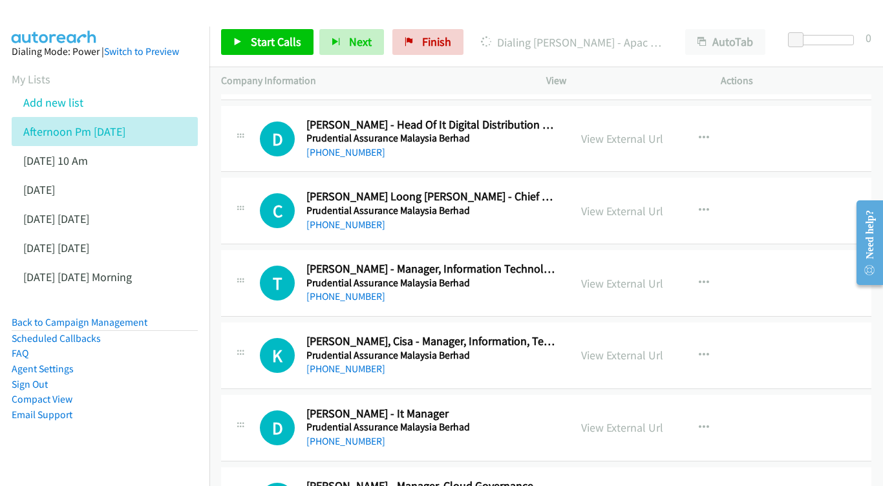
scroll to position [3031, 0]
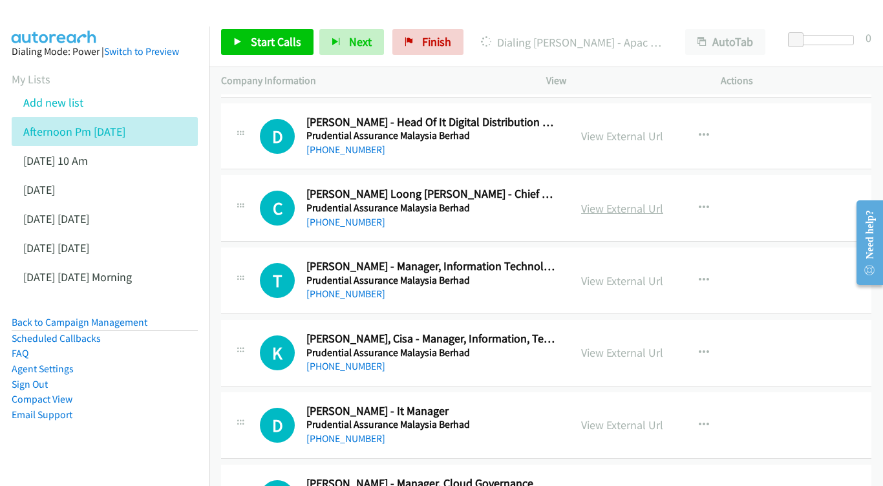
click at [627, 201] on link "View External Url" at bounding box center [622, 208] width 82 height 15
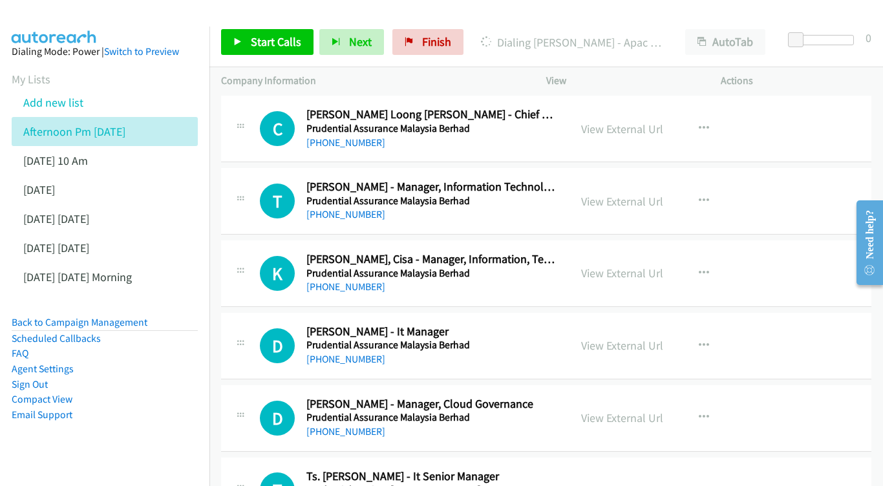
scroll to position [3113, 0]
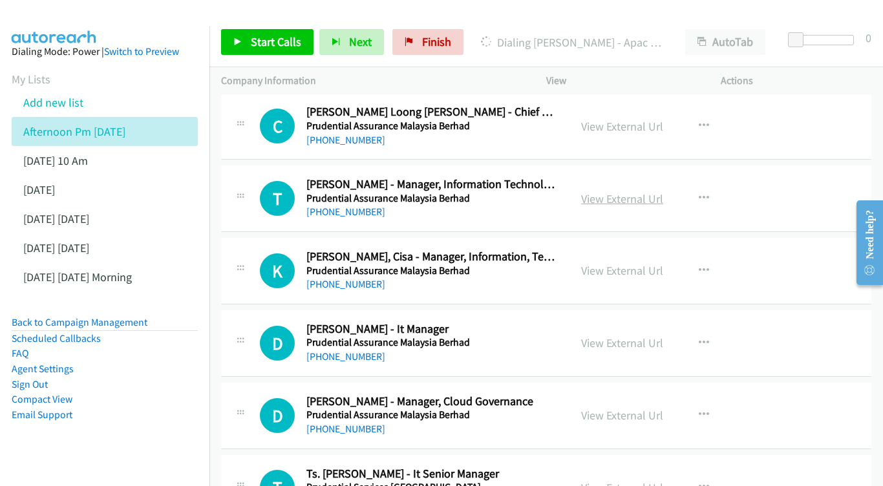
click at [607, 191] on link "View External Url" at bounding box center [622, 198] width 82 height 15
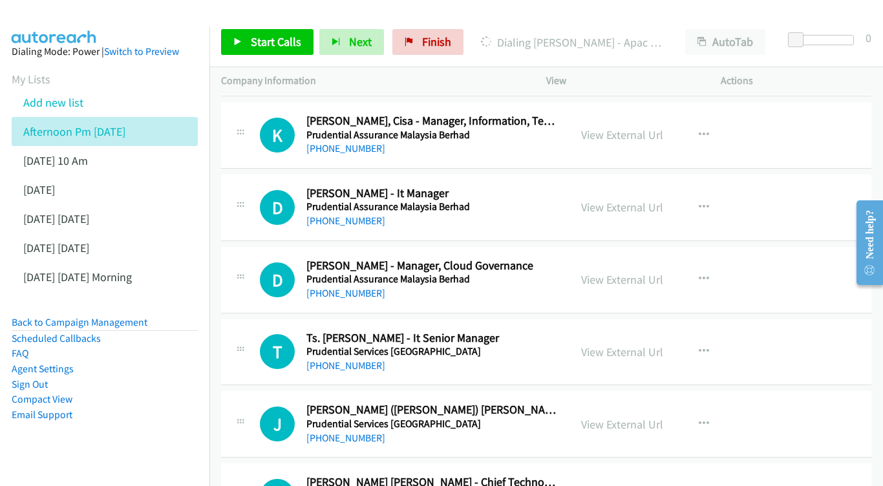
scroll to position [3251, 0]
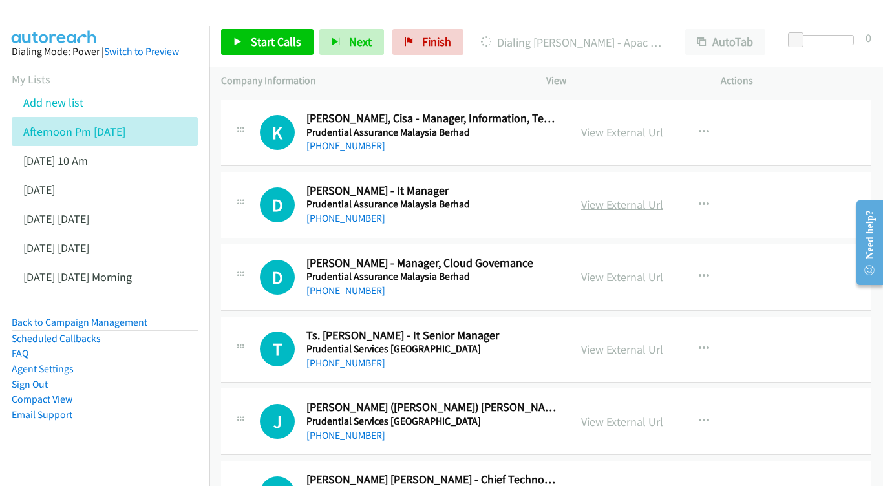
click at [619, 197] on link "View External Url" at bounding box center [622, 204] width 82 height 15
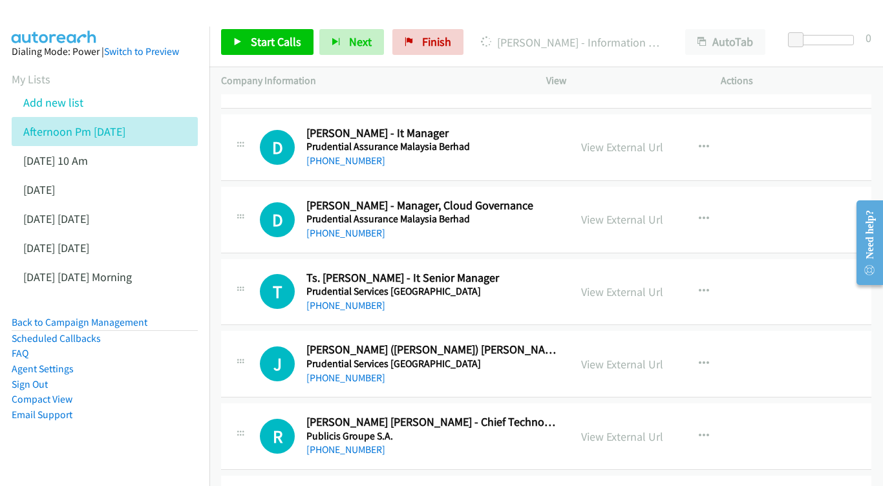
scroll to position [3311, 0]
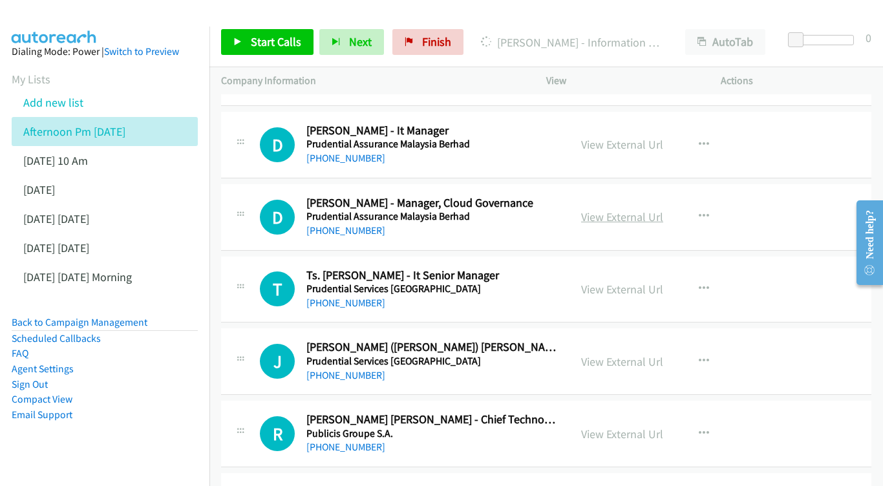
click at [617, 210] on link "View External Url" at bounding box center [622, 217] width 82 height 15
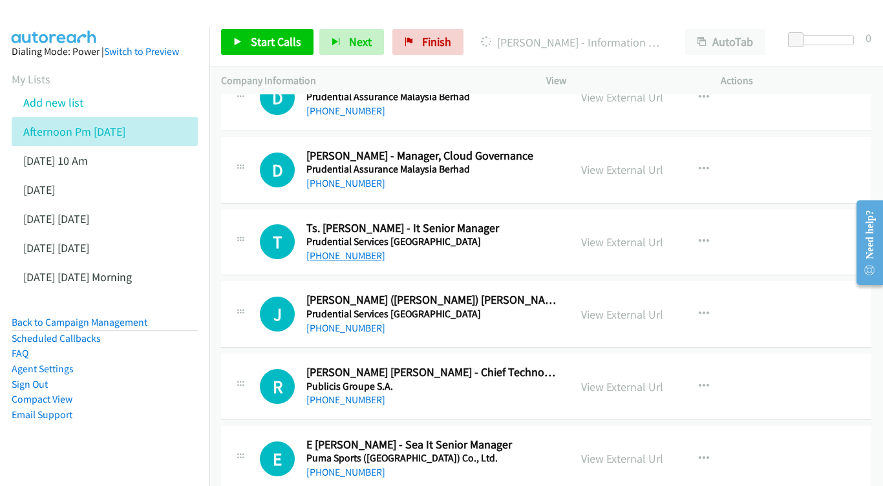
scroll to position [3361, 0]
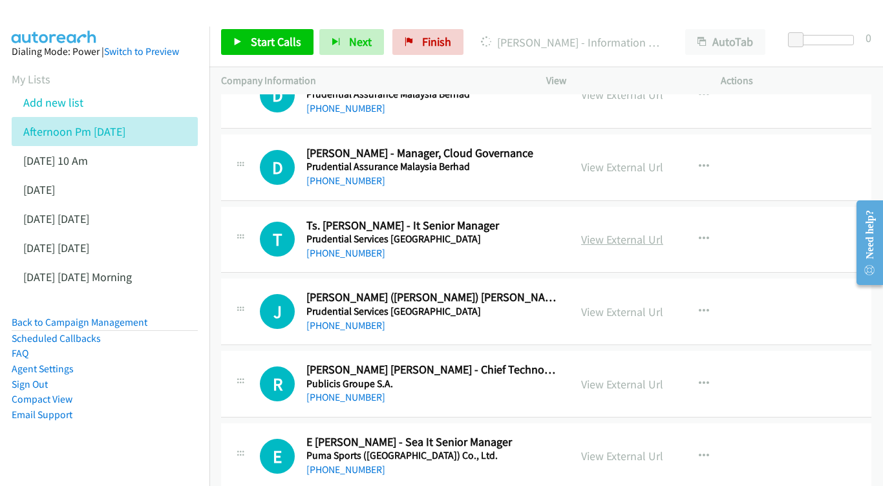
click at [599, 232] on link "View External Url" at bounding box center [622, 239] width 82 height 15
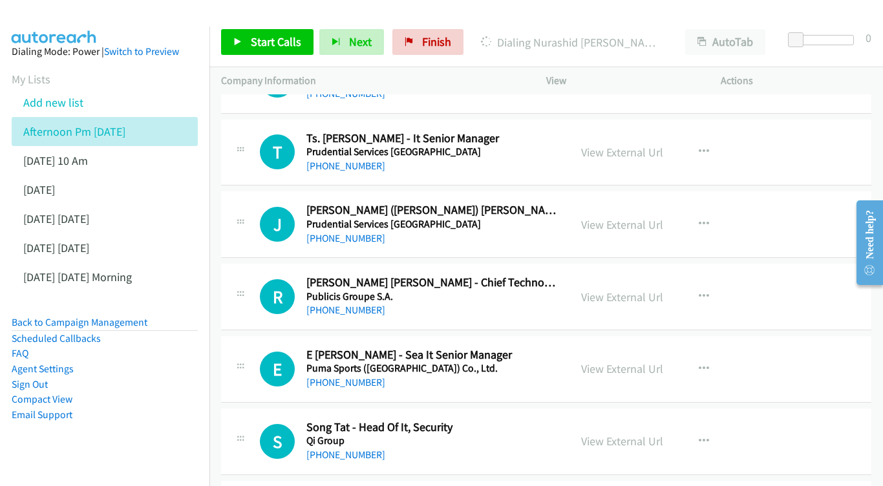
scroll to position [3471, 0]
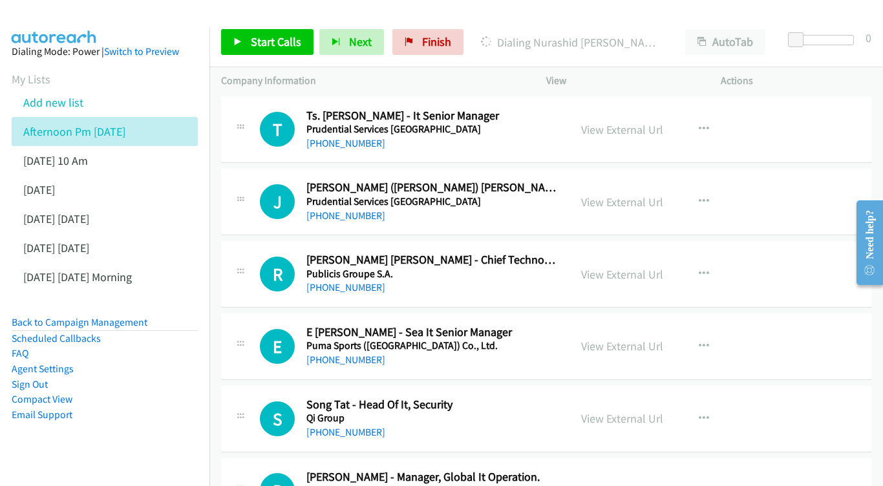
click at [614, 193] on div "View External Url" at bounding box center [622, 201] width 82 height 17
click at [614, 195] on link "View External Url" at bounding box center [622, 202] width 82 height 15
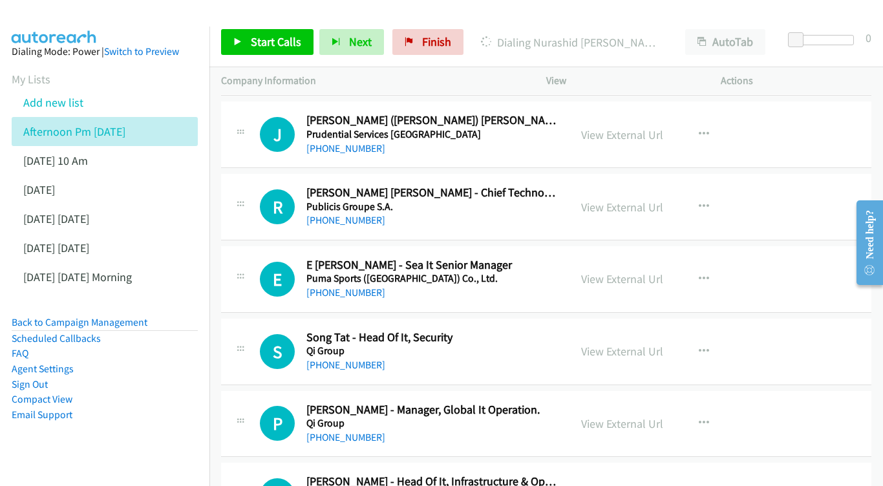
scroll to position [3541, 0]
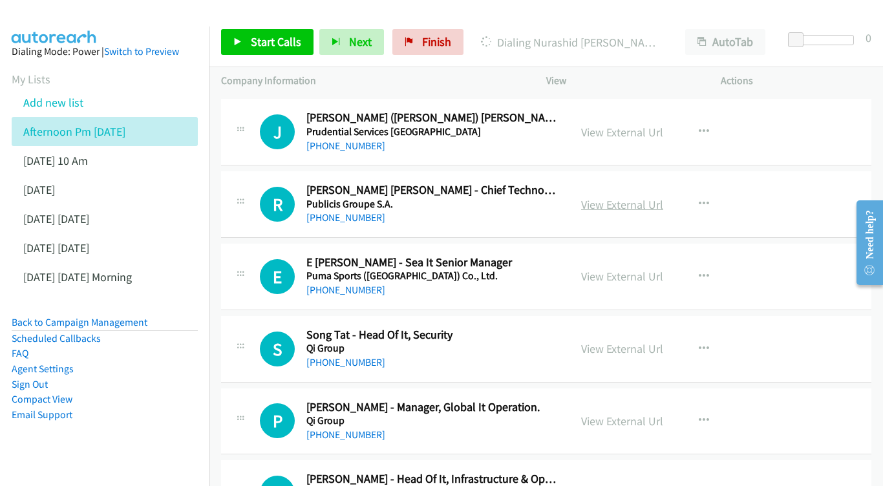
click at [622, 197] on link "View External Url" at bounding box center [622, 204] width 82 height 15
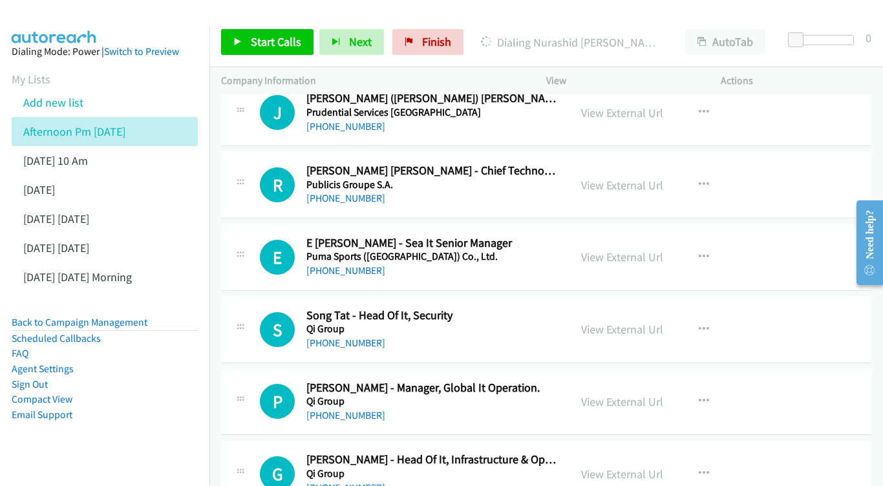
scroll to position [3615, 0]
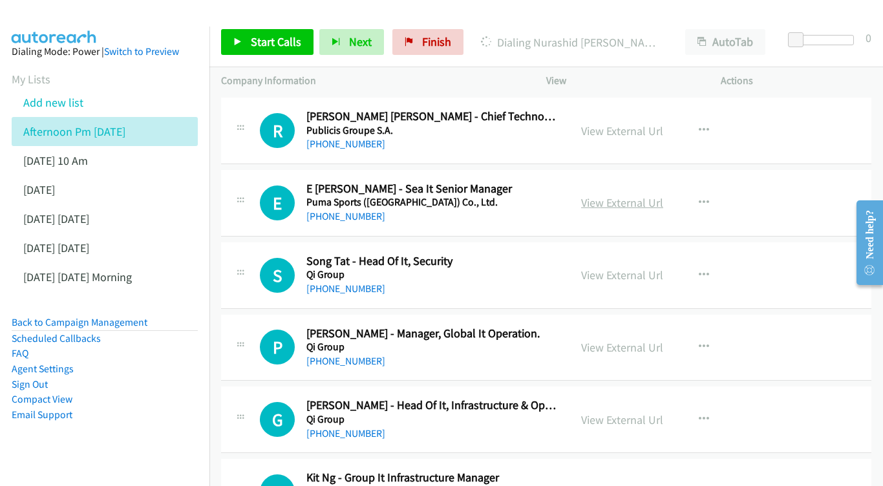
click at [616, 195] on link "View External Url" at bounding box center [622, 202] width 82 height 15
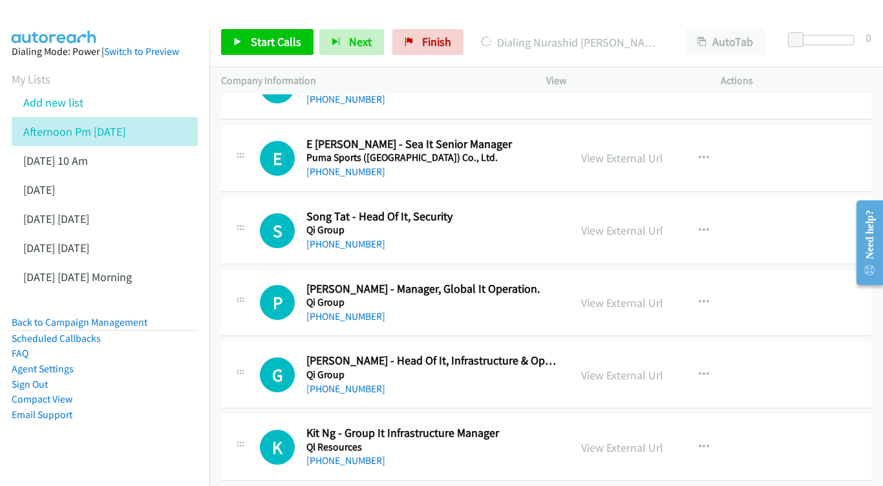
scroll to position [3662, 0]
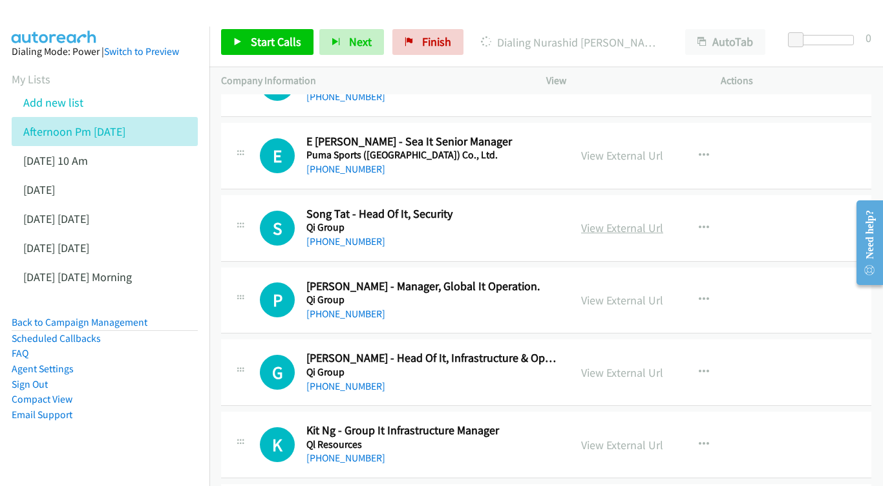
click at [606, 220] on link "View External Url" at bounding box center [622, 227] width 82 height 15
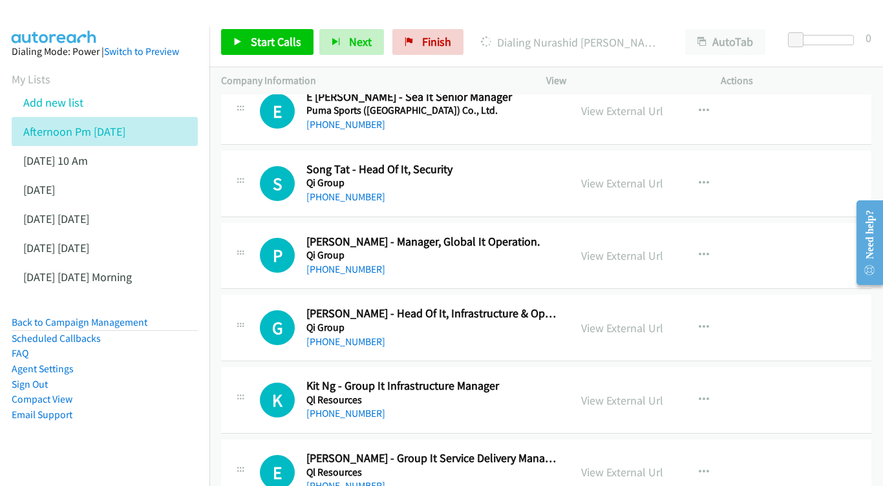
scroll to position [3763, 0]
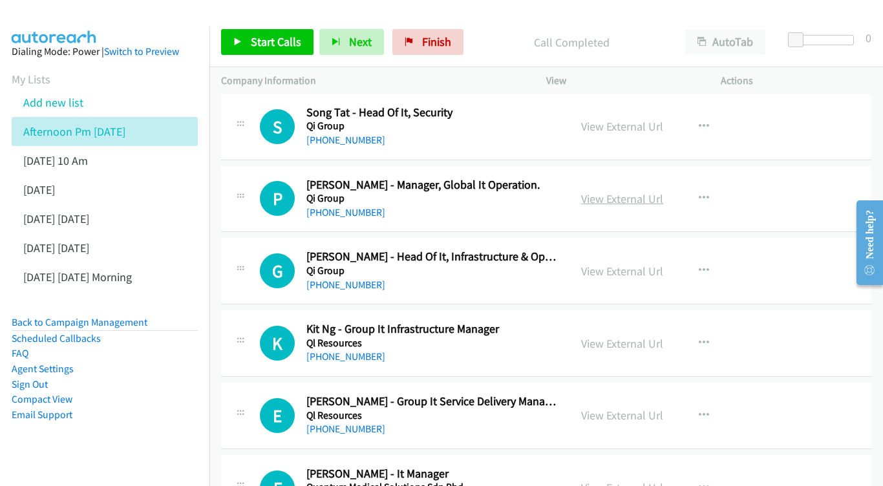
click at [649, 191] on link "View External Url" at bounding box center [622, 198] width 82 height 15
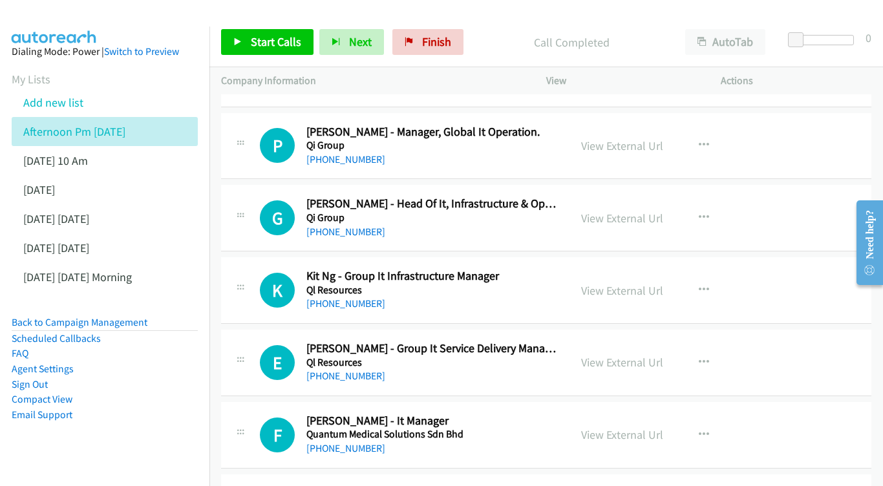
scroll to position [3819, 0]
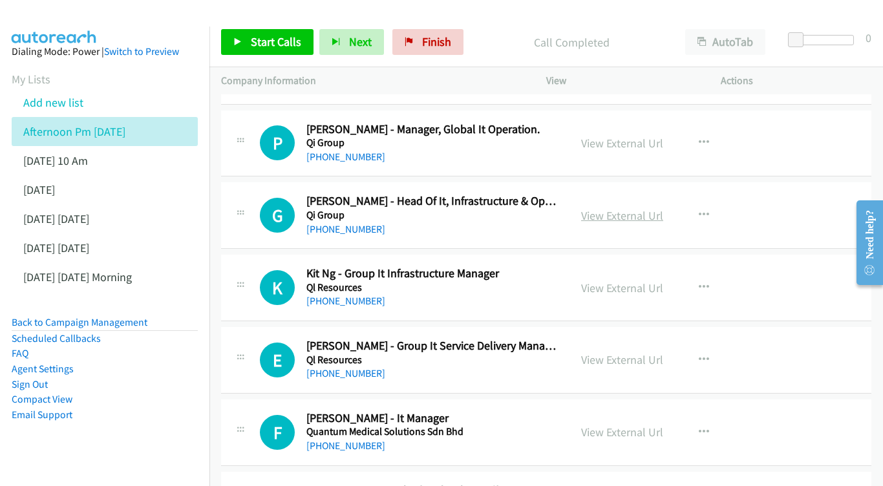
click at [630, 208] on link "View External Url" at bounding box center [622, 215] width 82 height 15
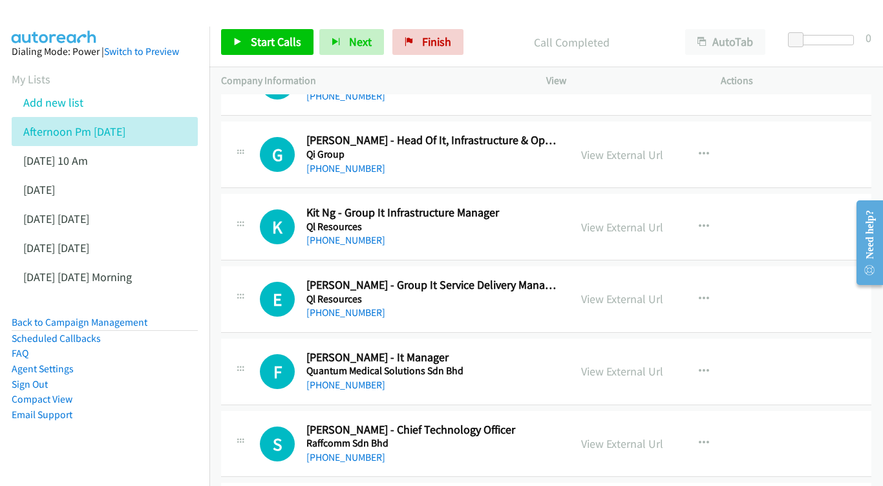
scroll to position [3882, 0]
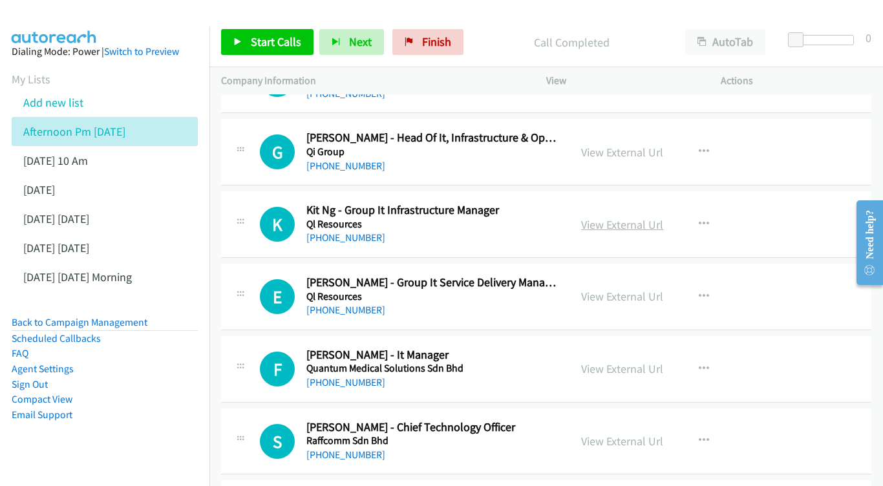
click at [619, 217] on link "View External Url" at bounding box center [622, 224] width 82 height 15
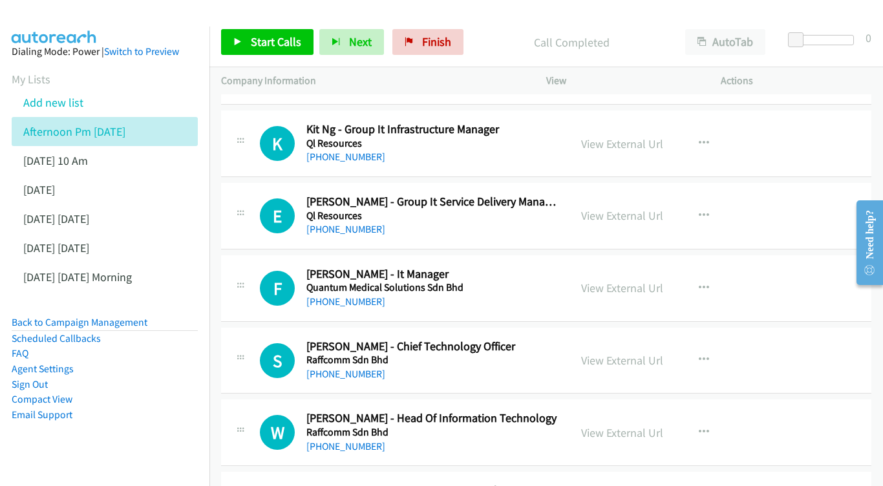
scroll to position [3966, 0]
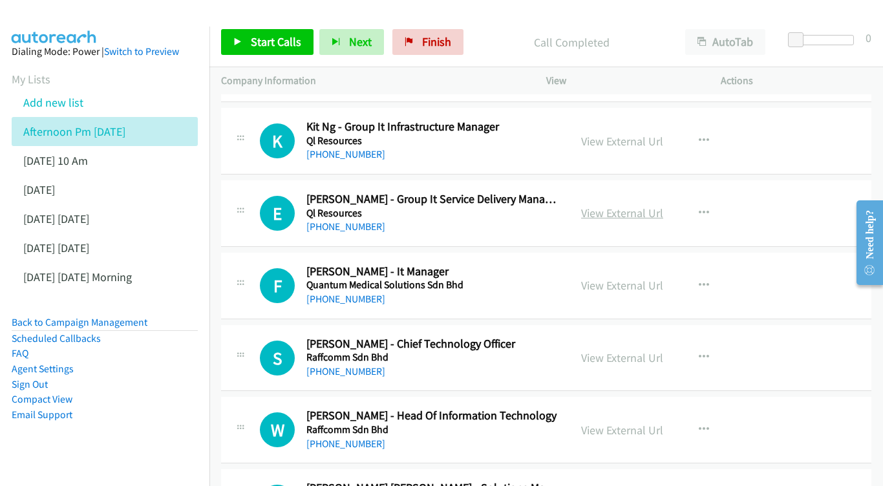
click at [600, 206] on link "View External Url" at bounding box center [622, 213] width 82 height 15
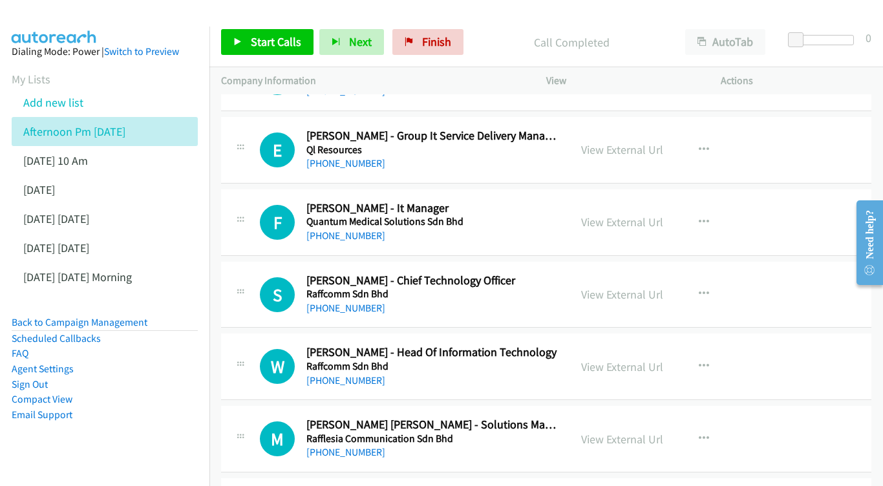
scroll to position [4032, 0]
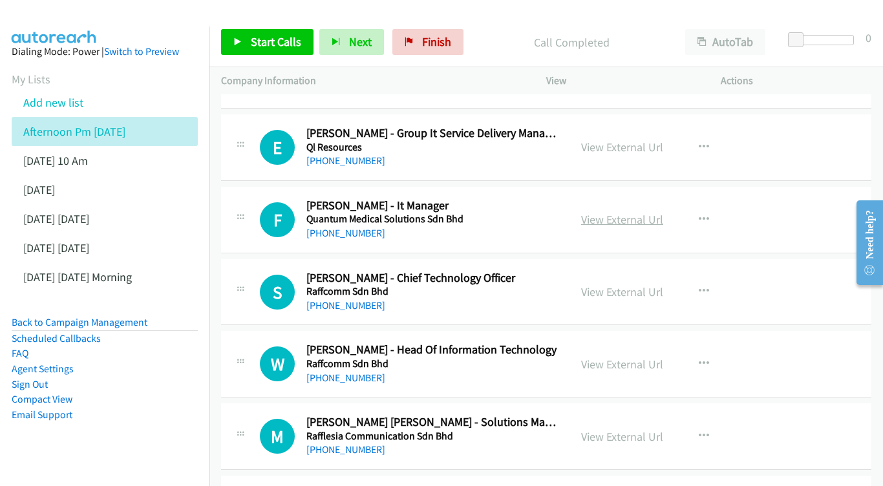
click at [618, 212] on link "View External Url" at bounding box center [622, 219] width 82 height 15
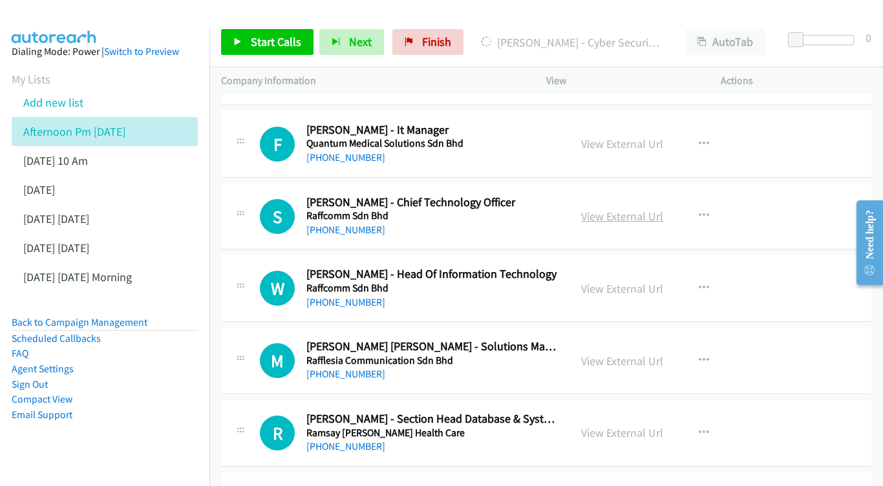
scroll to position [4108, 0]
click at [596, 208] on link "View External Url" at bounding box center [622, 215] width 82 height 15
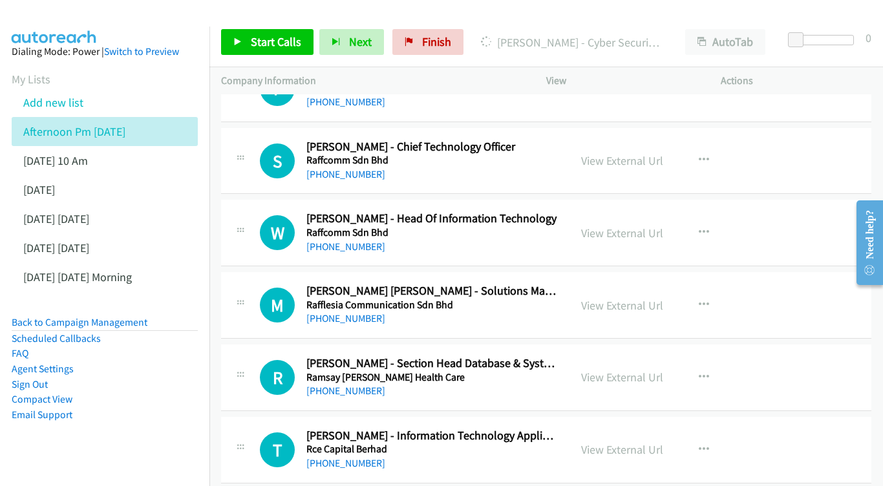
scroll to position [4166, 0]
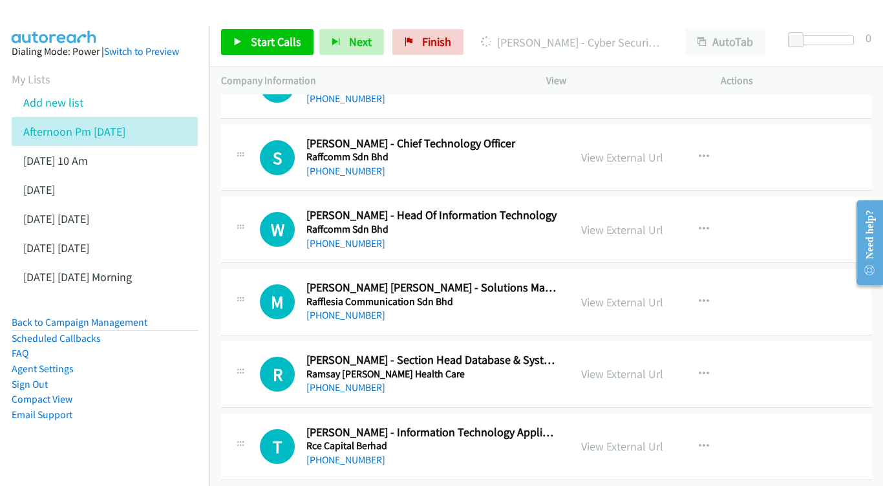
click at [626, 208] on div "View External Url View External Url Schedule/Manage Callback Start Calls Here R…" at bounding box center [663, 229] width 186 height 43
click at [600, 222] on link "View External Url" at bounding box center [622, 229] width 82 height 15
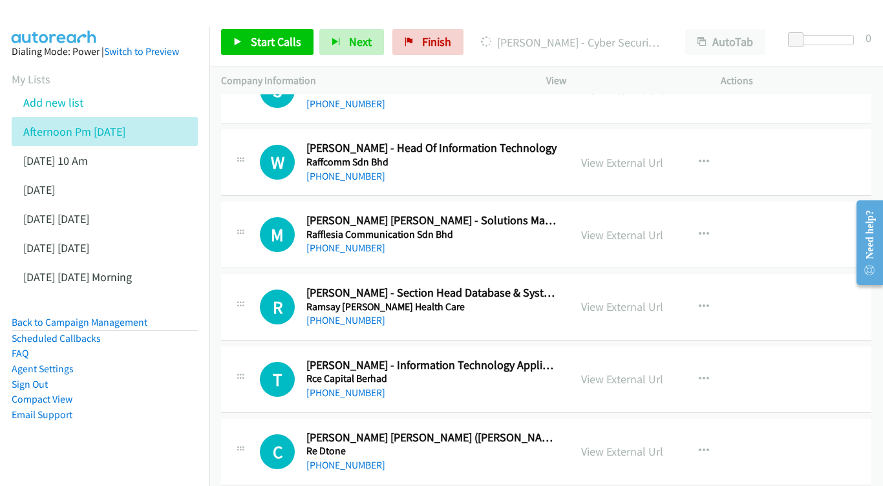
scroll to position [4237, 0]
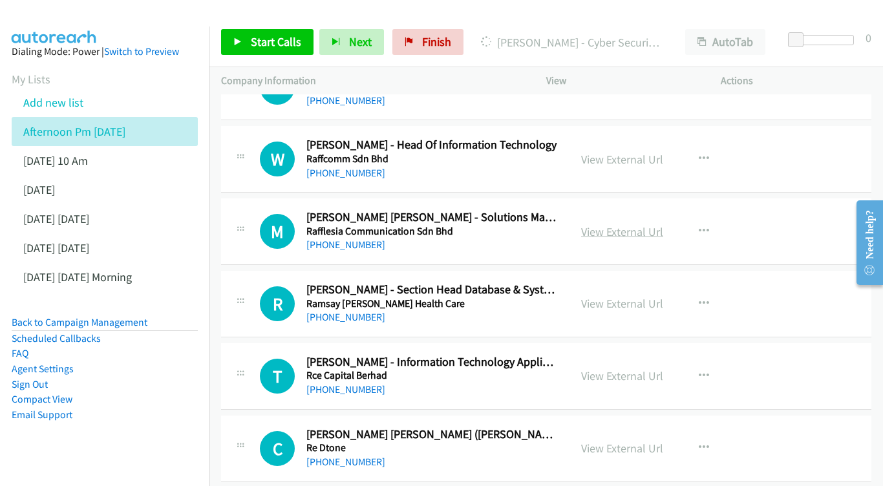
click at [608, 224] on link "View External Url" at bounding box center [622, 231] width 82 height 15
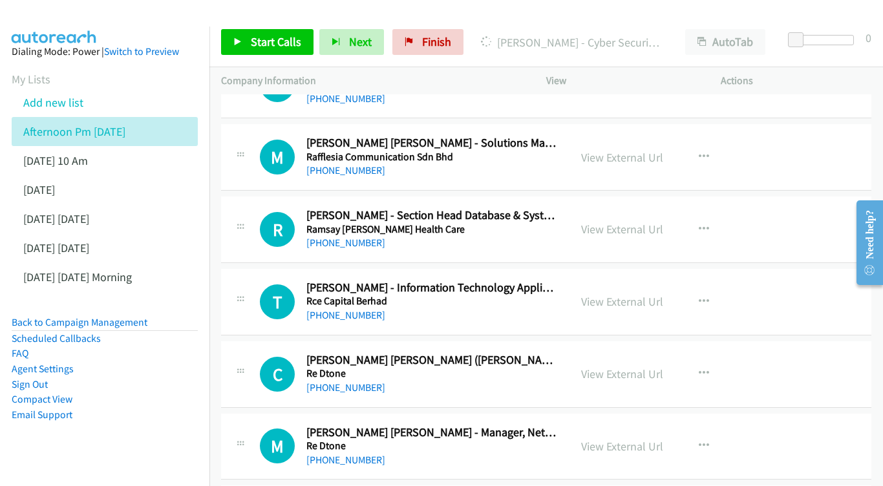
scroll to position [4315, 0]
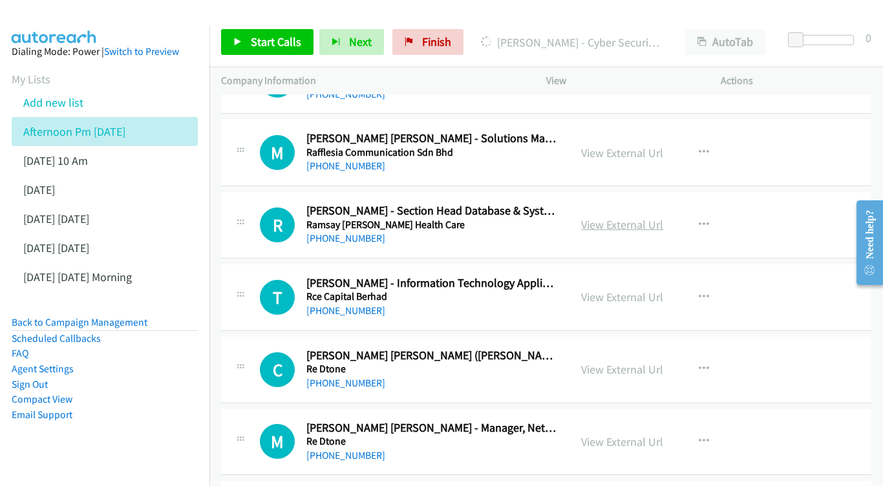
click at [589, 217] on link "View External Url" at bounding box center [622, 224] width 82 height 15
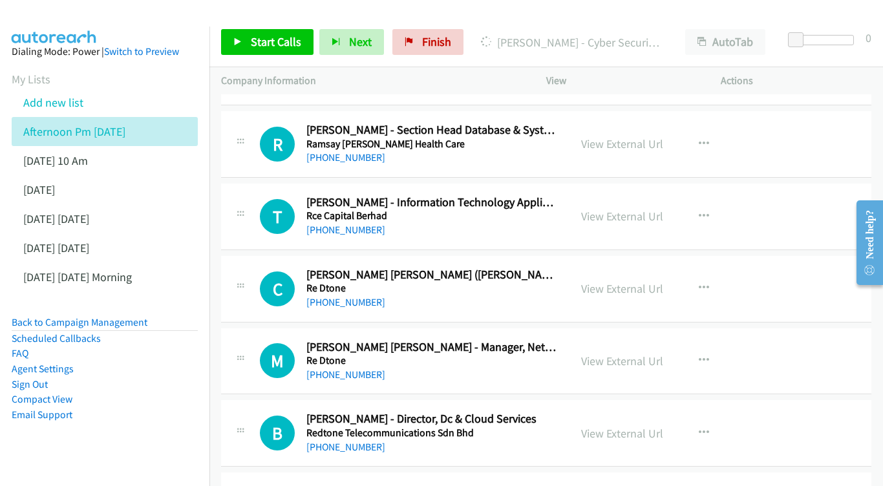
scroll to position [4399, 0]
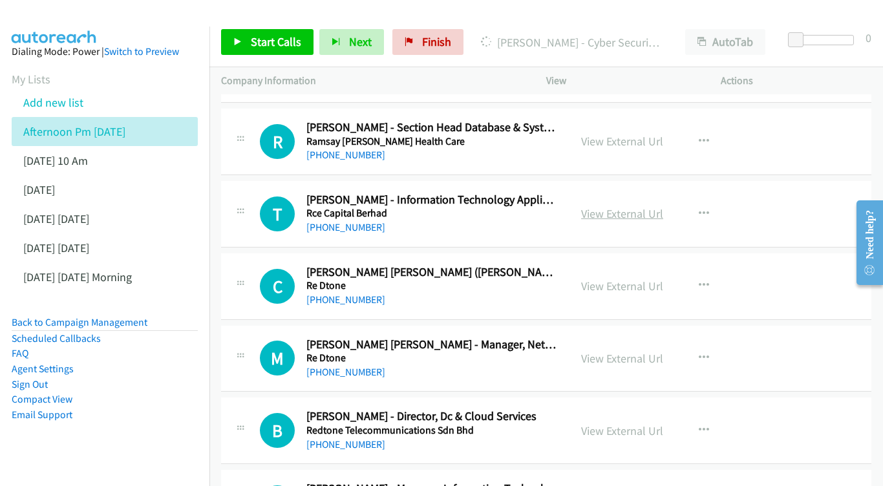
click at [628, 206] on link "View External Url" at bounding box center [622, 213] width 82 height 15
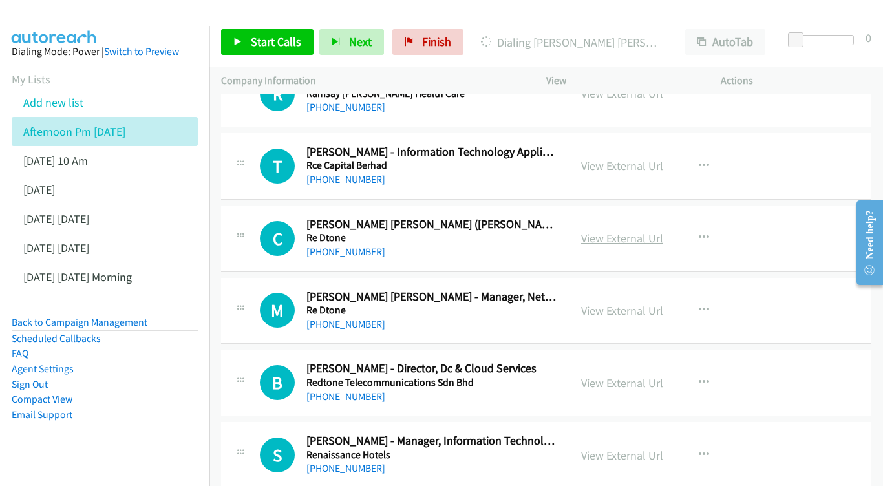
scroll to position [4469, 0]
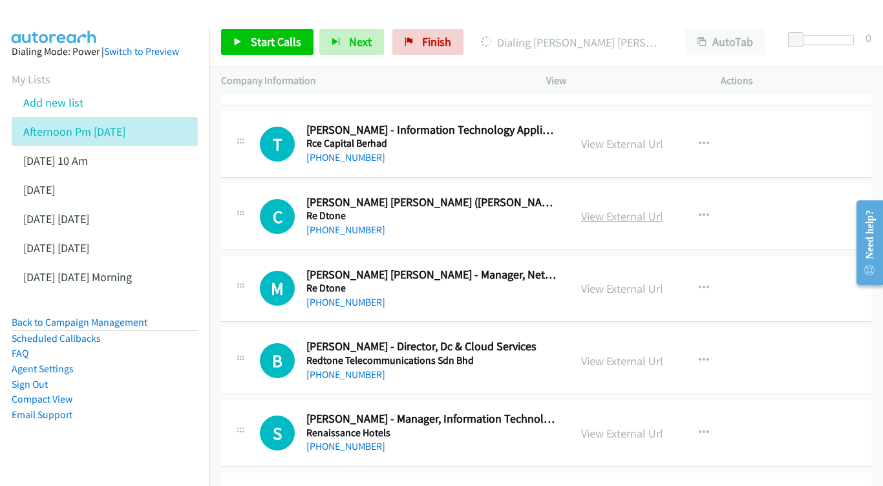
click at [647, 209] on link "View External Url" at bounding box center [622, 216] width 82 height 15
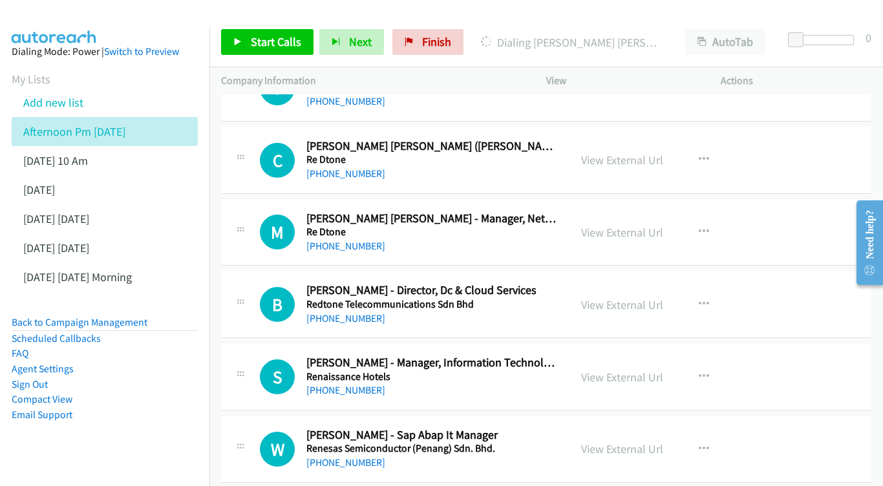
scroll to position [4546, 0]
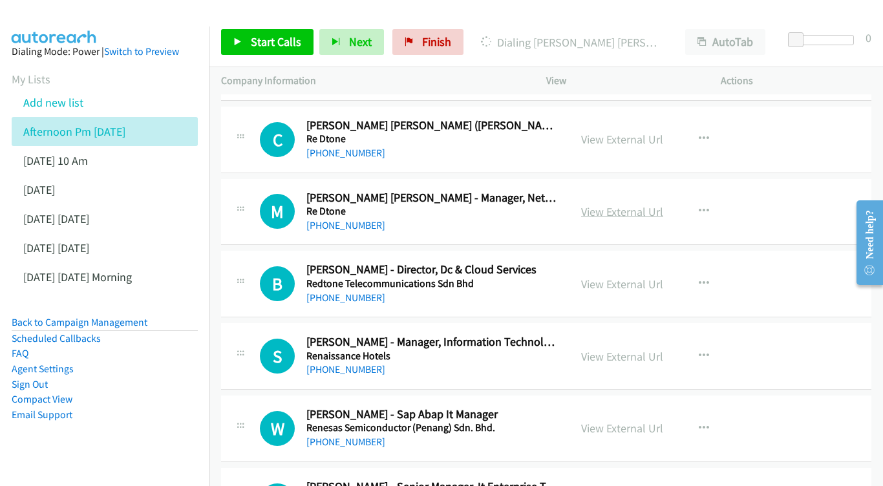
click at [619, 204] on link "View External Url" at bounding box center [622, 211] width 82 height 15
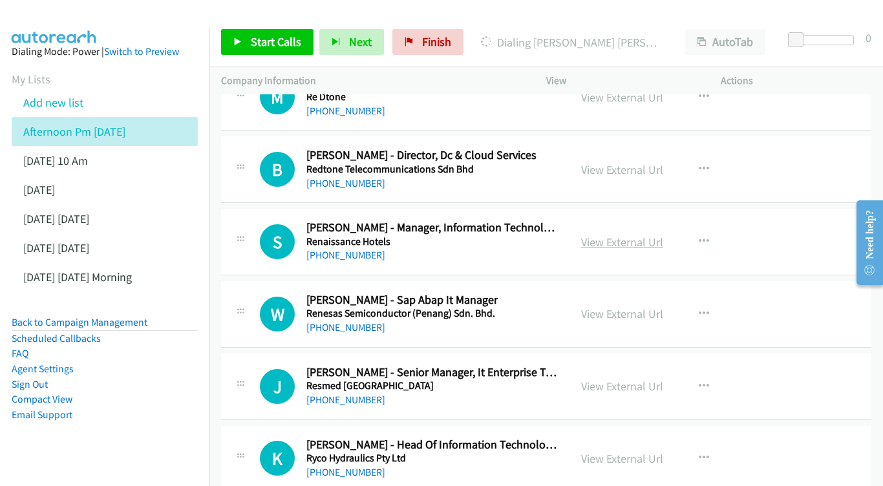
scroll to position [4672, 0]
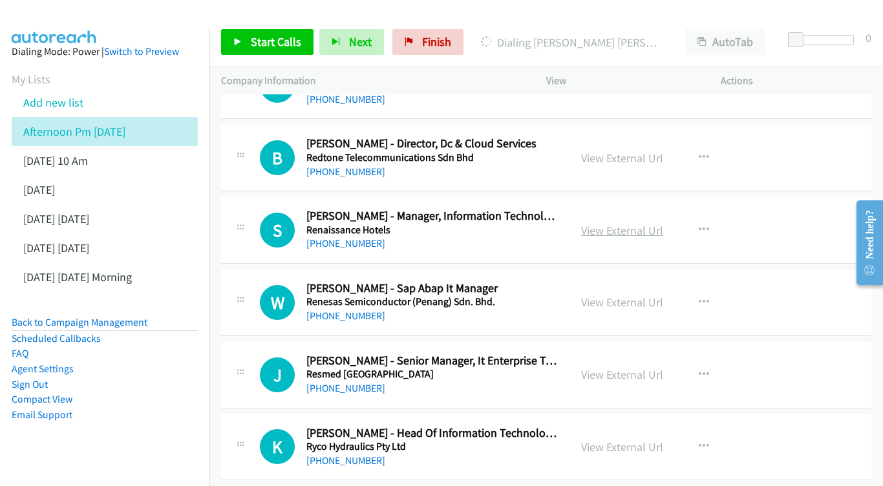
click at [621, 223] on link "View External Url" at bounding box center [622, 230] width 82 height 15
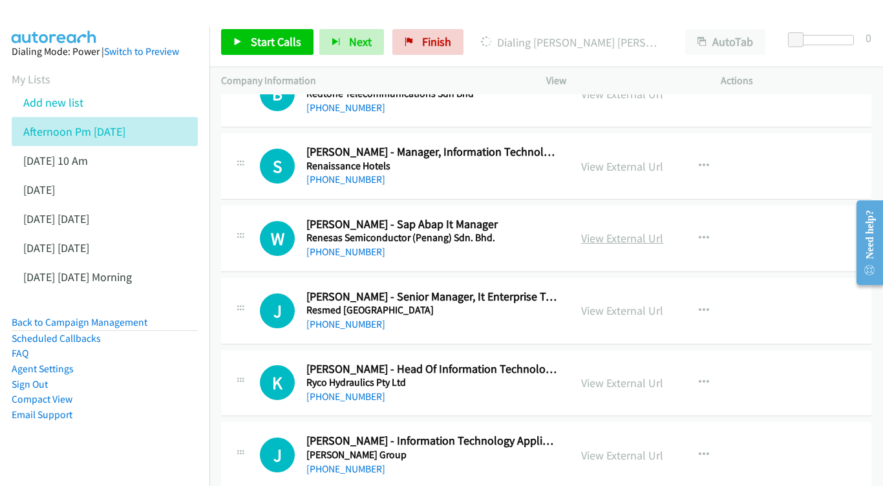
scroll to position [4738, 0]
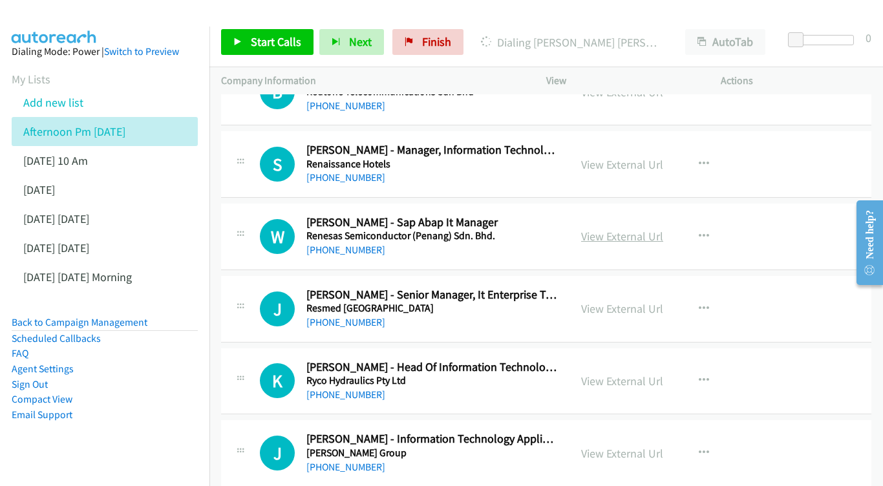
click at [604, 229] on link "View External Url" at bounding box center [622, 236] width 82 height 15
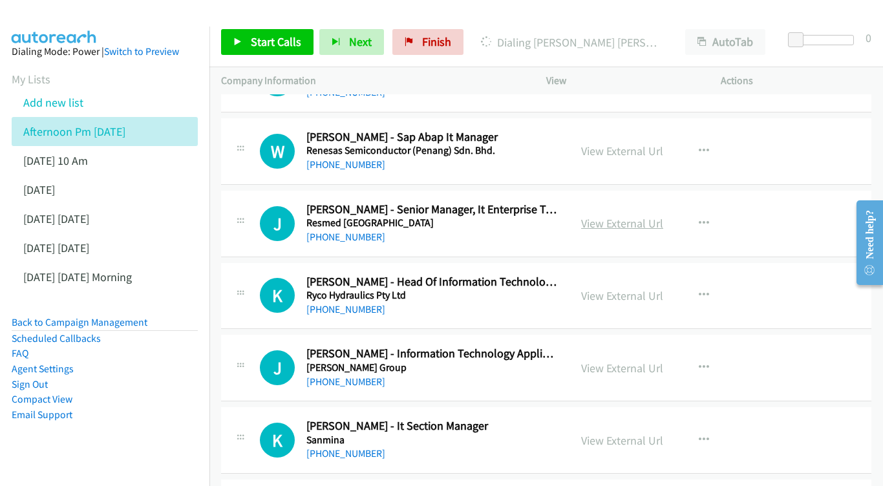
scroll to position [4825, 0]
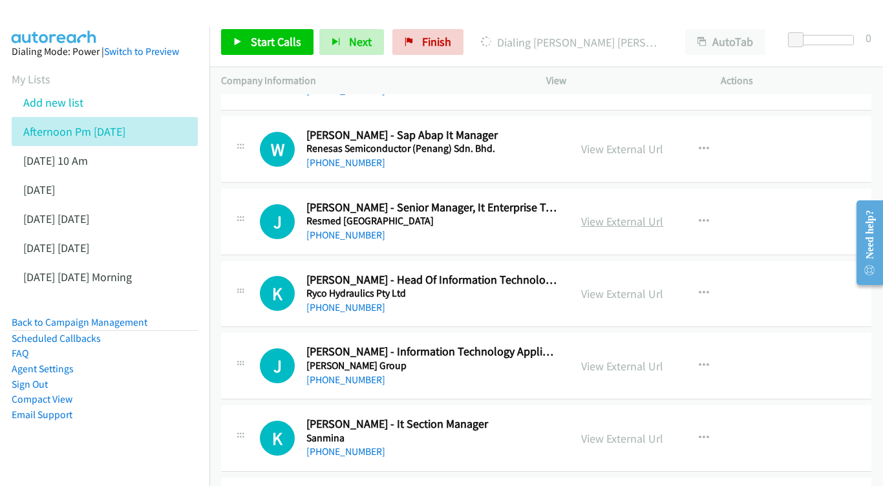
click at [603, 214] on link "View External Url" at bounding box center [622, 221] width 82 height 15
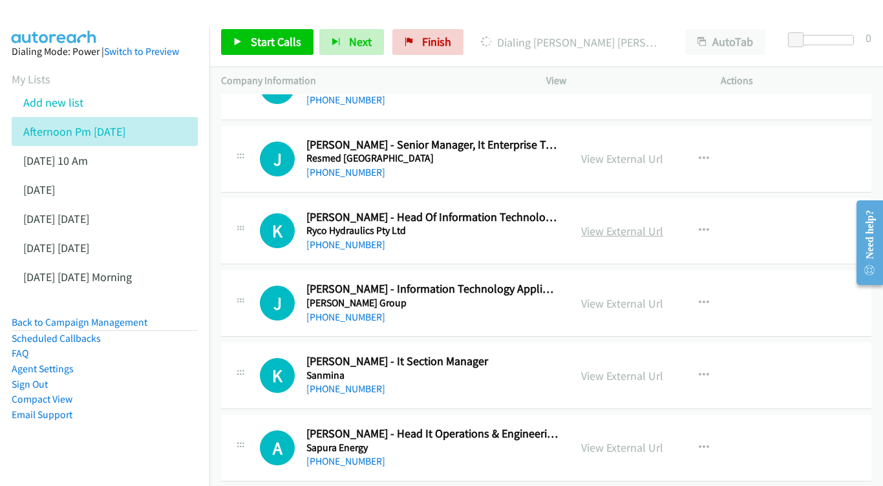
drag, startPoint x: 612, startPoint y: 162, endPoint x: 614, endPoint y: 149, distance: 12.4
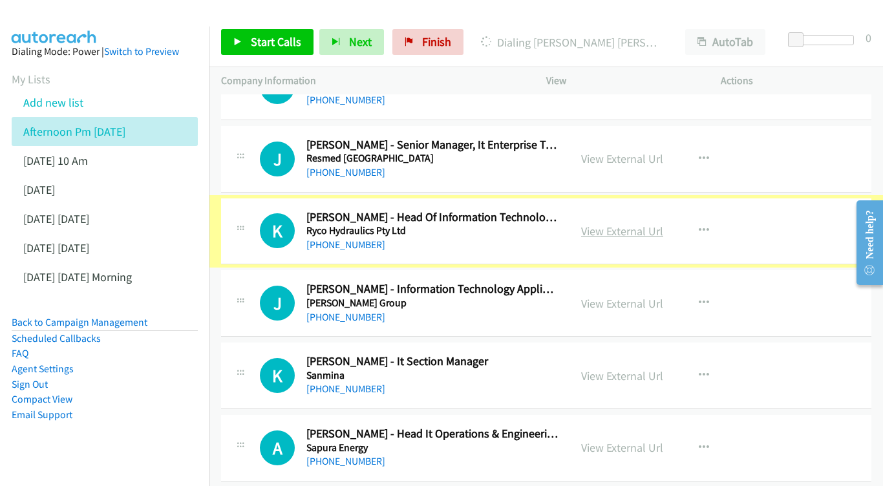
click at [611, 224] on link "View External Url" at bounding box center [622, 231] width 82 height 15
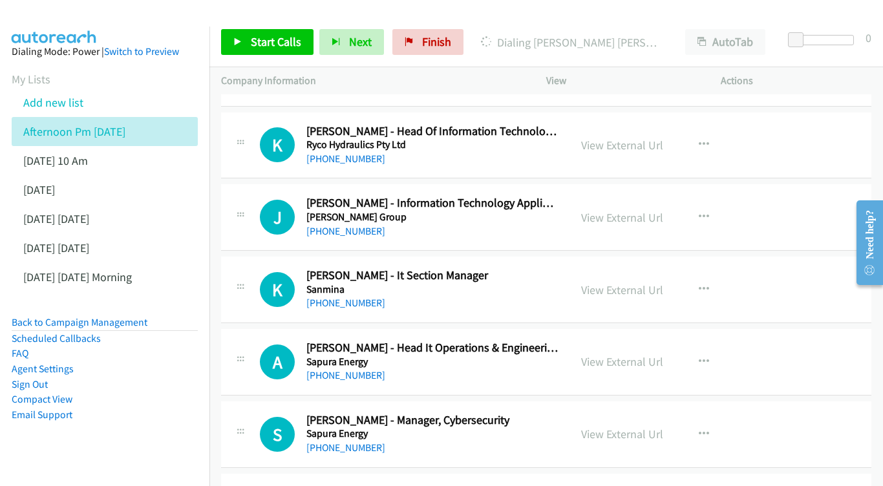
scroll to position [4976, 0]
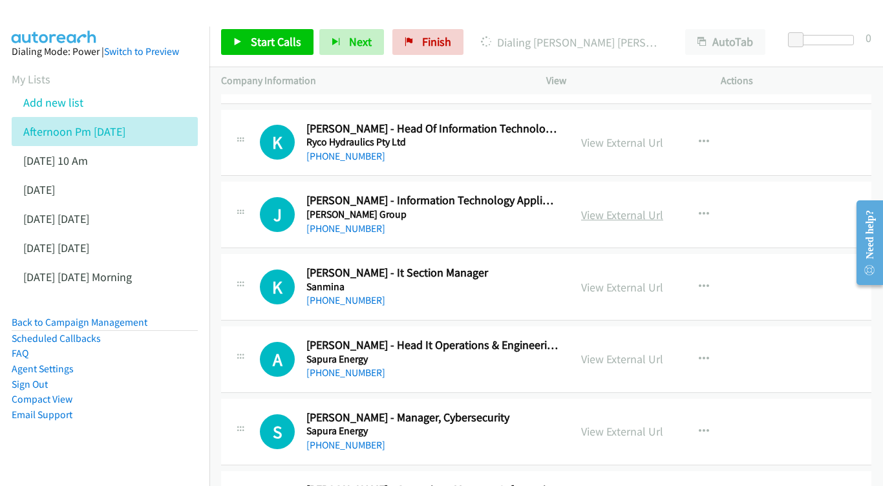
click at [614, 208] on link "View External Url" at bounding box center [622, 215] width 82 height 15
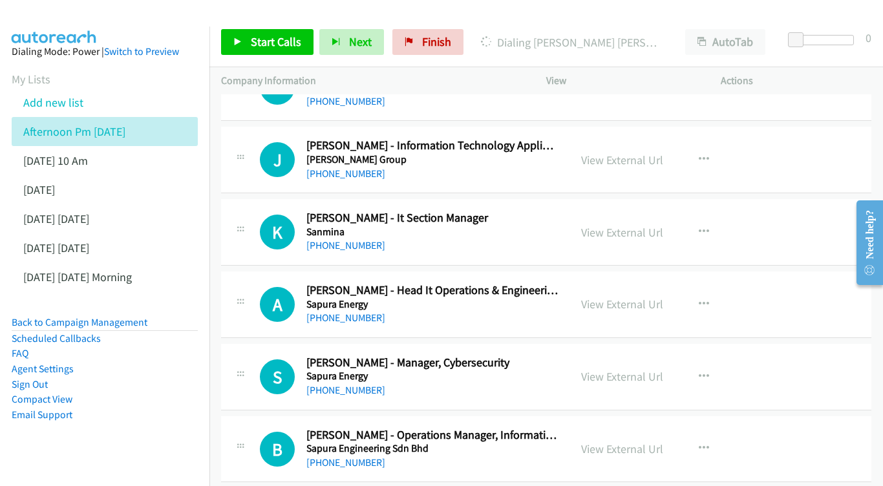
scroll to position [5033, 0]
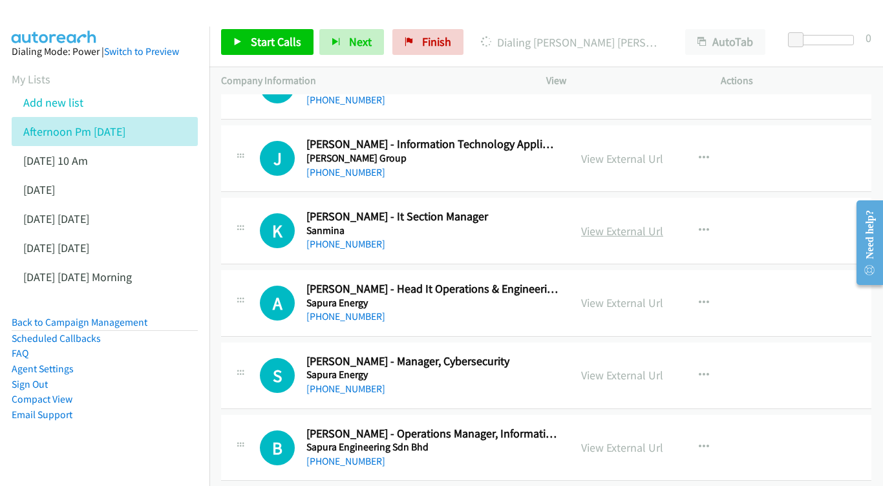
click at [623, 224] on link "View External Url" at bounding box center [622, 231] width 82 height 15
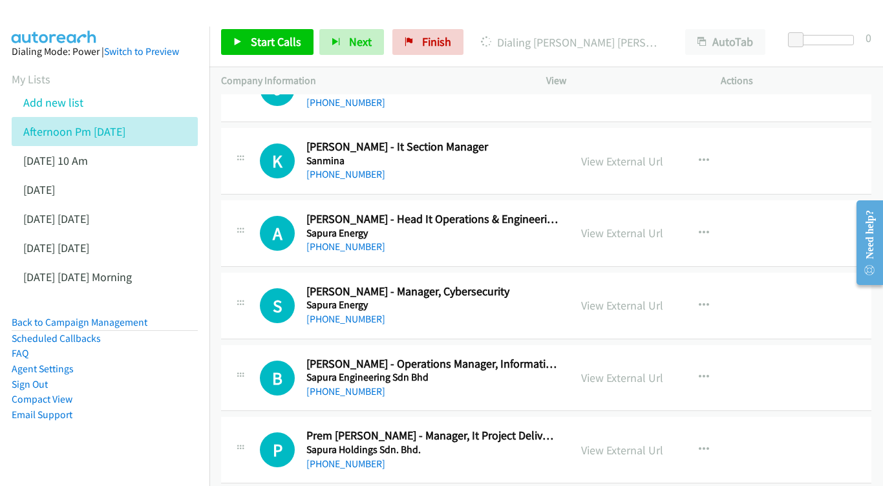
scroll to position [5102, 0]
click at [621, 226] on link "View External Url" at bounding box center [622, 233] width 82 height 15
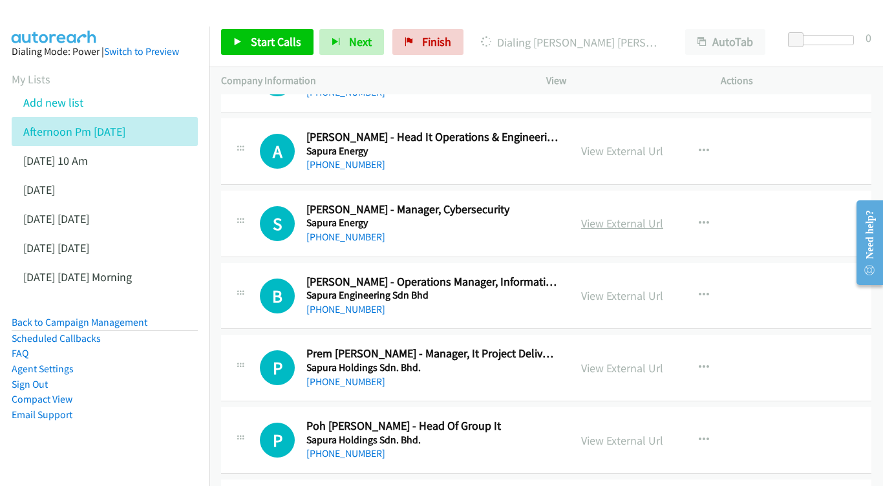
scroll to position [5185, 0]
click at [624, 215] on link "View External Url" at bounding box center [622, 222] width 82 height 15
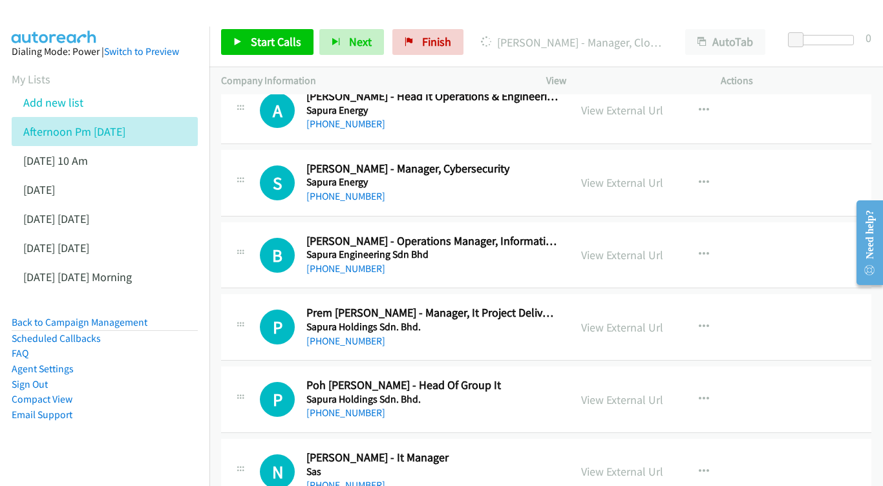
scroll to position [5238, 0]
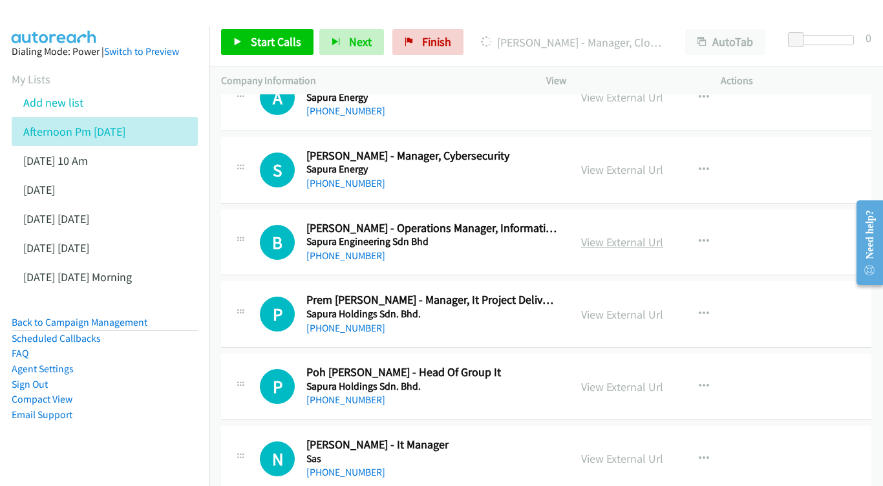
click at [614, 235] on link "View External Url" at bounding box center [622, 242] width 82 height 15
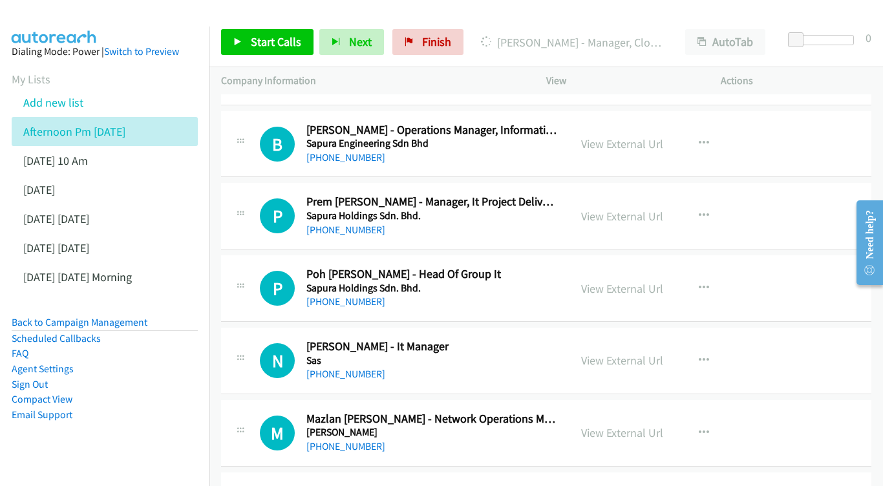
scroll to position [5339, 0]
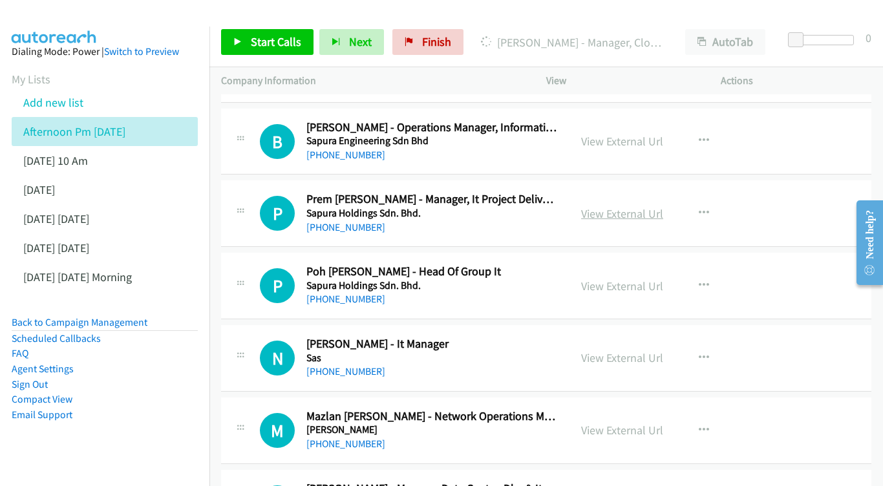
click at [636, 206] on link "View External Url" at bounding box center [622, 213] width 82 height 15
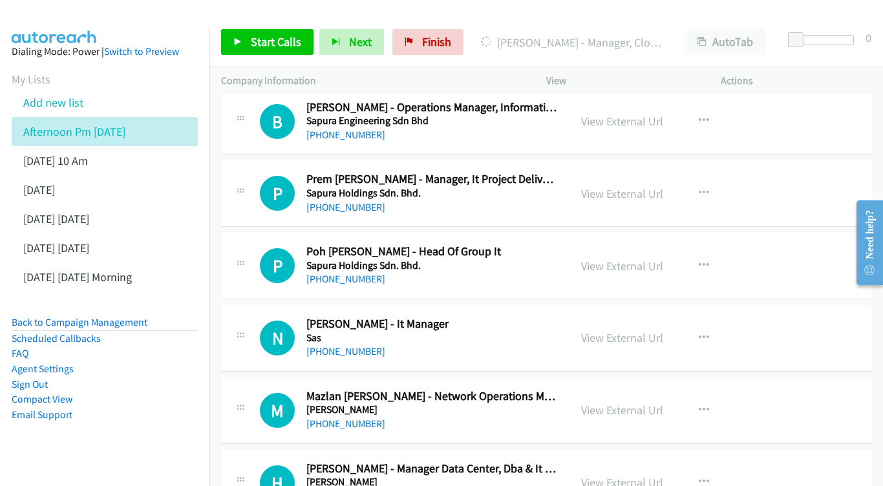
scroll to position [5384, 0]
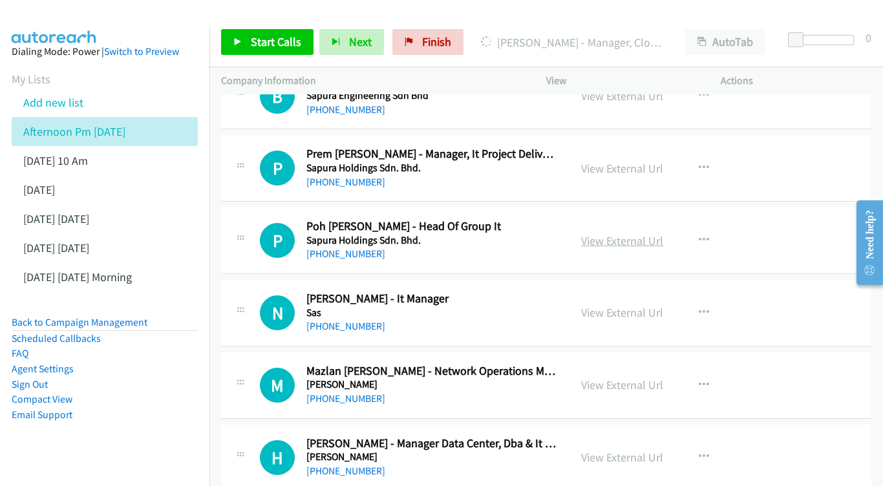
click at [646, 233] on link "View External Url" at bounding box center [622, 240] width 82 height 15
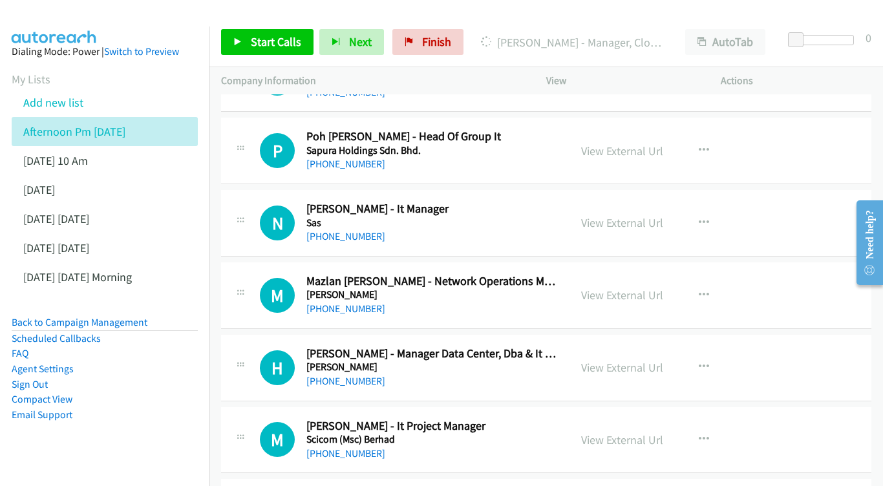
scroll to position [5477, 0]
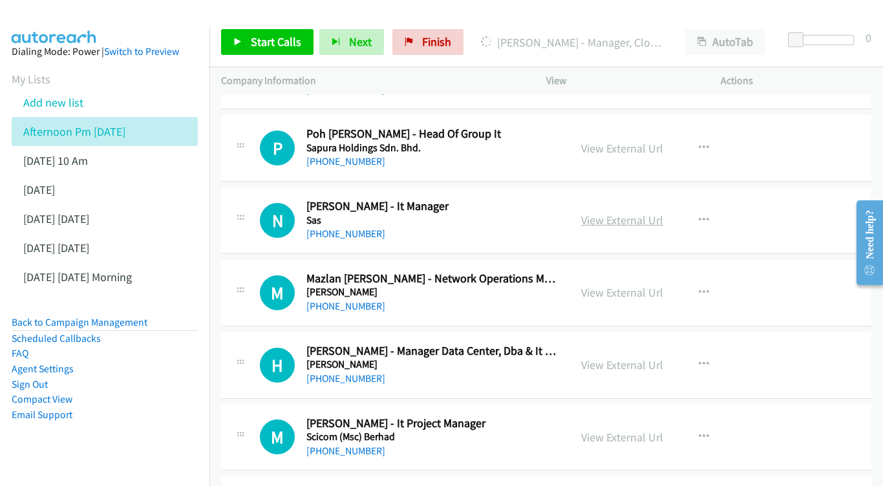
click at [587, 213] on link "View External Url" at bounding box center [622, 220] width 82 height 15
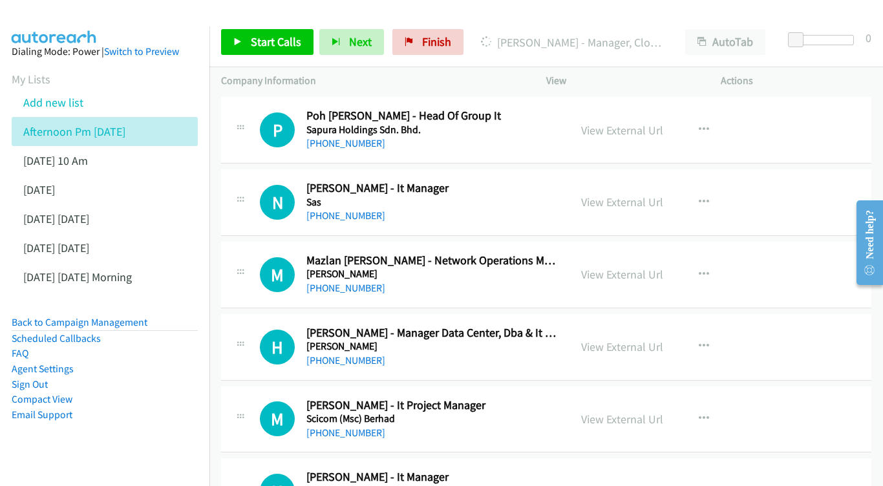
scroll to position [5516, 0]
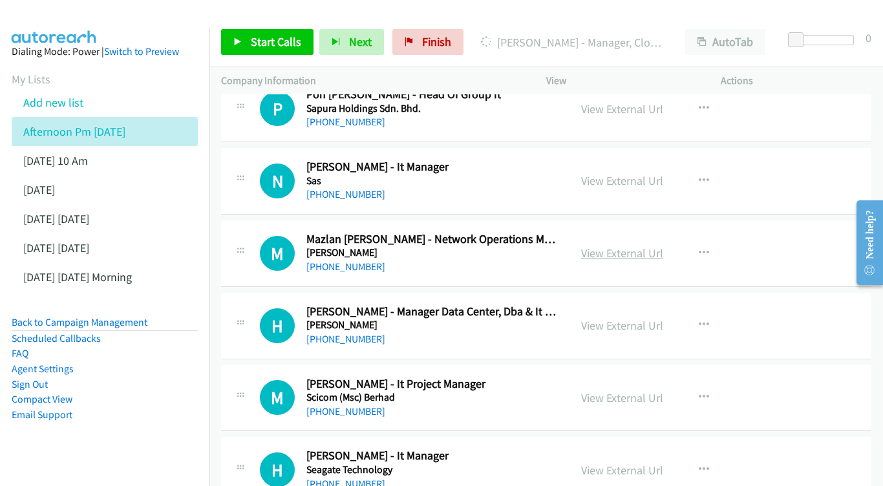
click at [604, 246] on link "View External Url" at bounding box center [622, 253] width 82 height 15
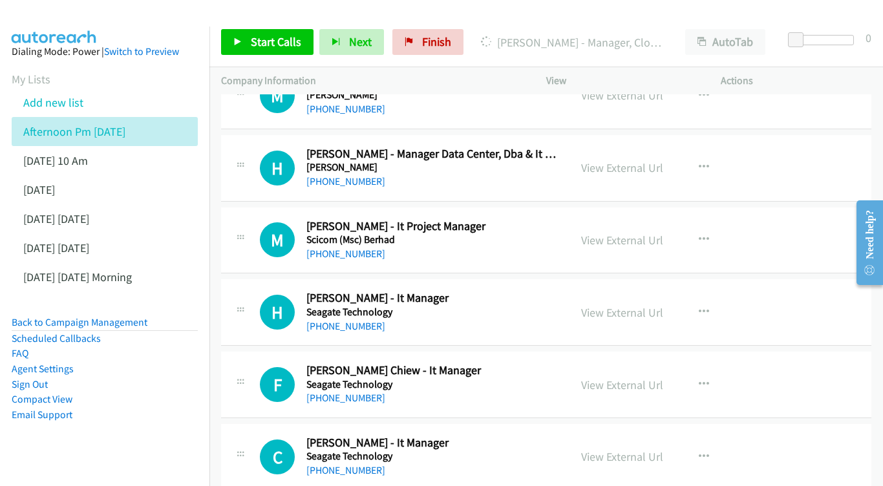
scroll to position [5677, 0]
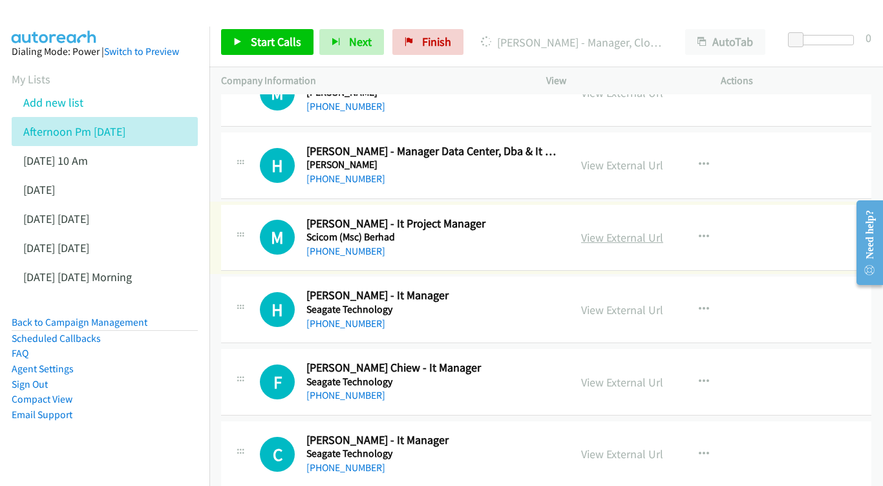
click at [615, 230] on link "View External Url" at bounding box center [622, 237] width 82 height 15
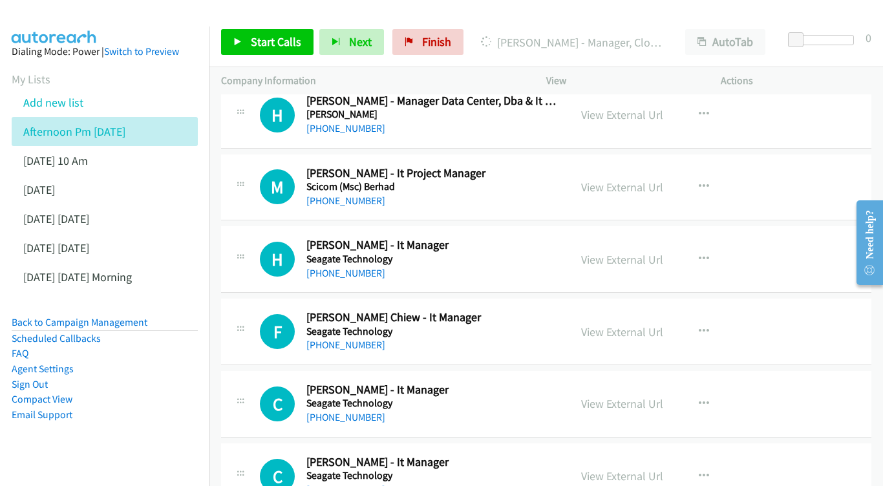
scroll to position [5730, 0]
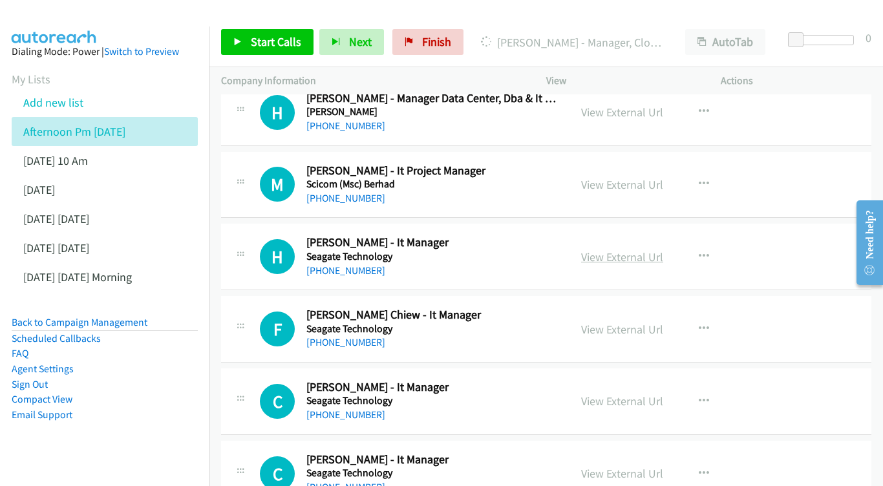
click at [623, 250] on link "View External Url" at bounding box center [622, 257] width 82 height 15
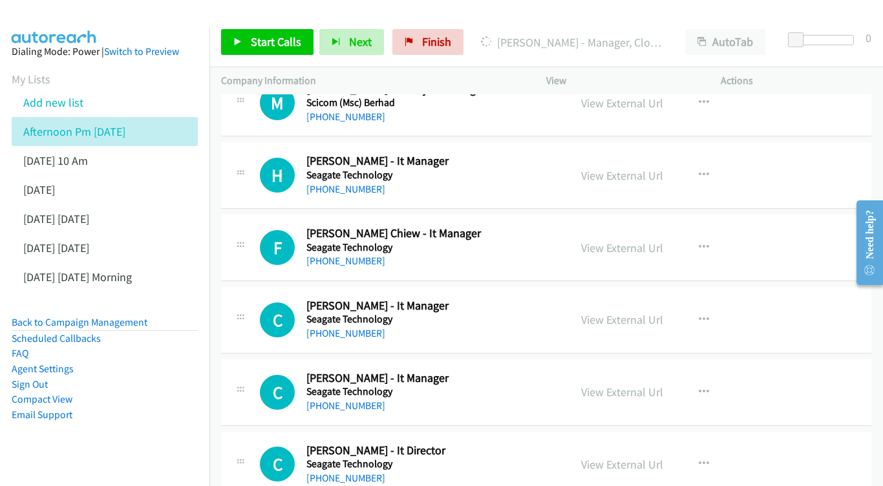
scroll to position [5832, 0]
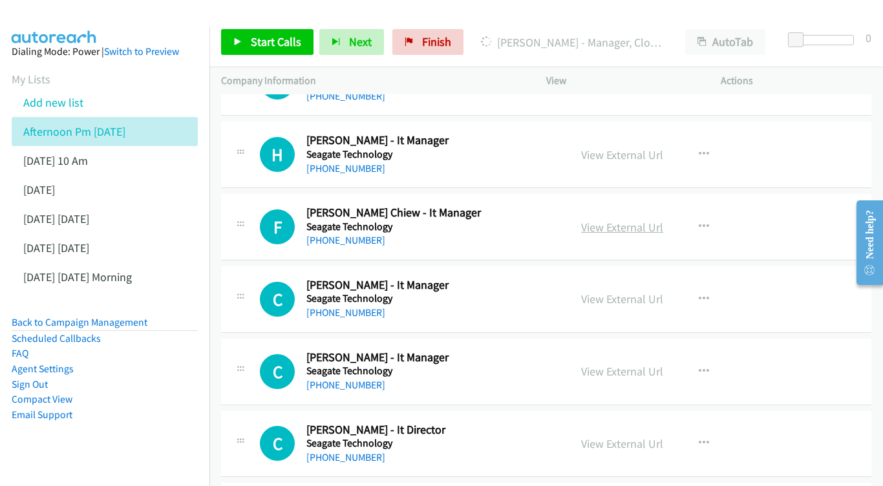
click at [633, 220] on link "View External Url" at bounding box center [622, 227] width 82 height 15
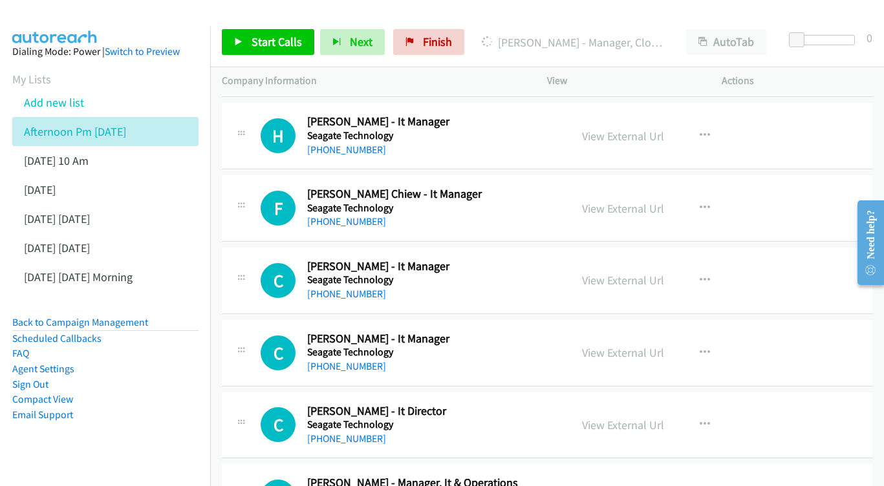
scroll to position [5897, 0]
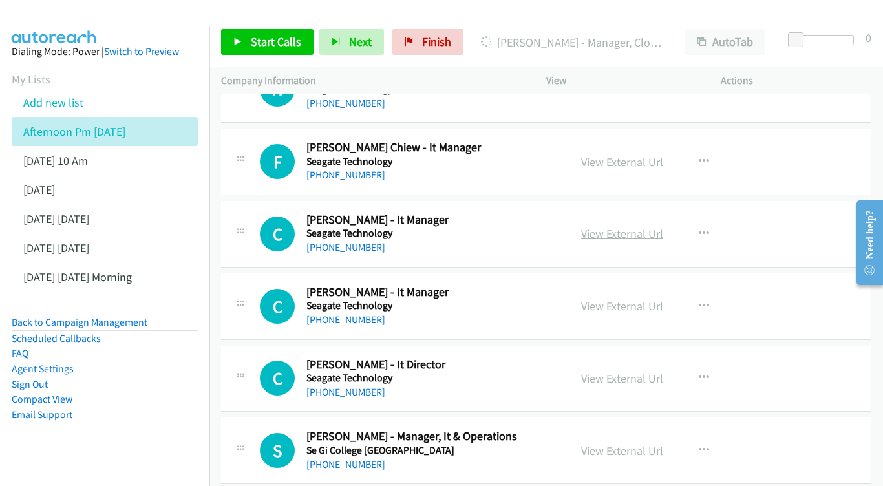
click at [602, 226] on link "View External Url" at bounding box center [622, 233] width 82 height 15
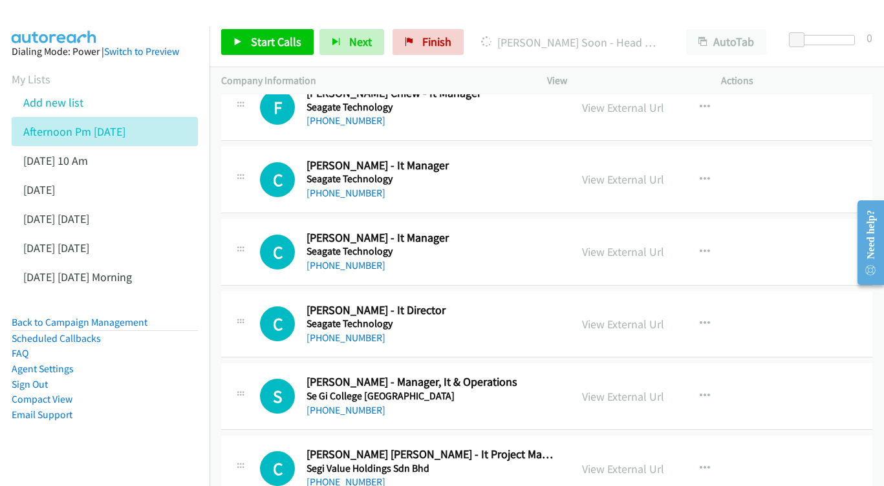
scroll to position [5974, 0]
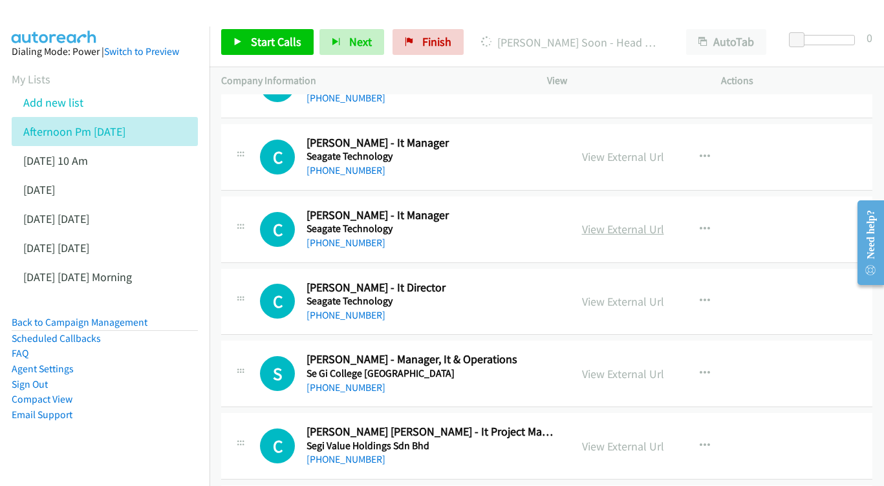
click at [621, 222] on link "View External Url" at bounding box center [623, 229] width 82 height 15
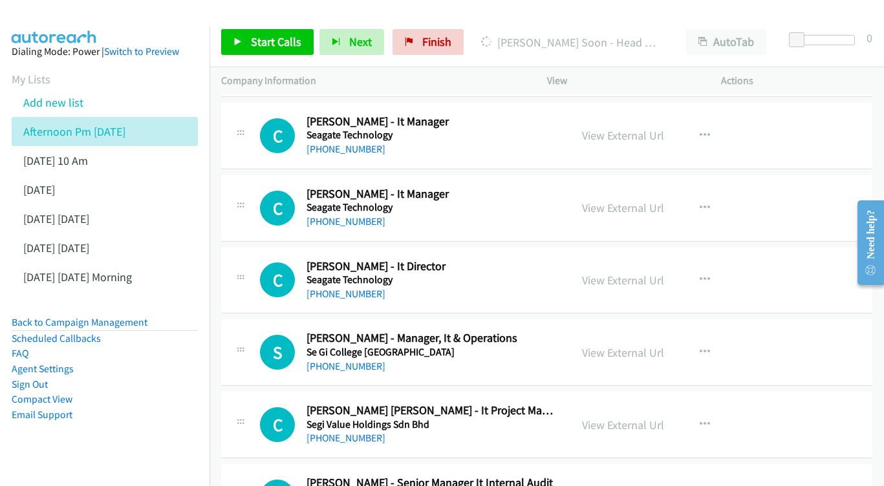
scroll to position [6018, 0]
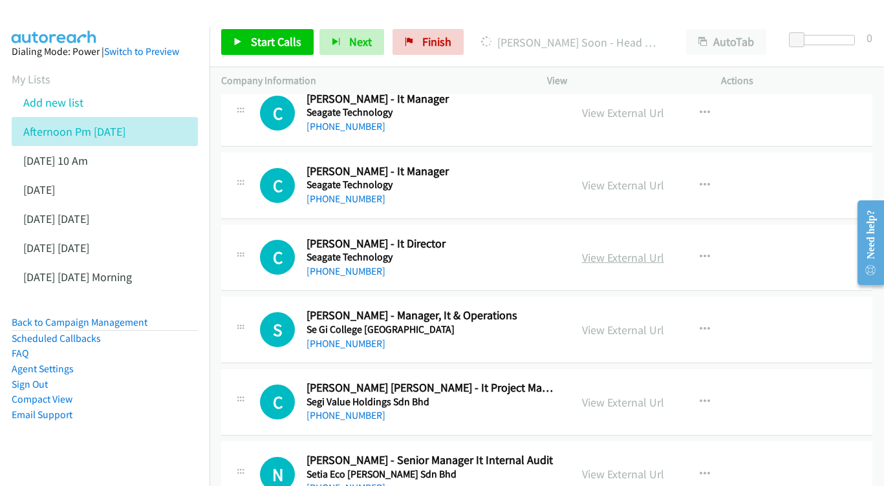
click at [609, 250] on link "View External Url" at bounding box center [623, 257] width 82 height 15
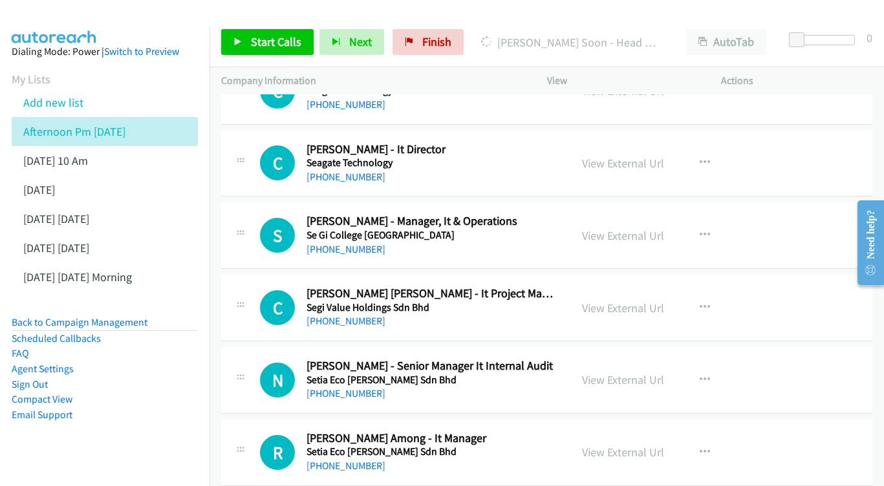
scroll to position [6110, 0]
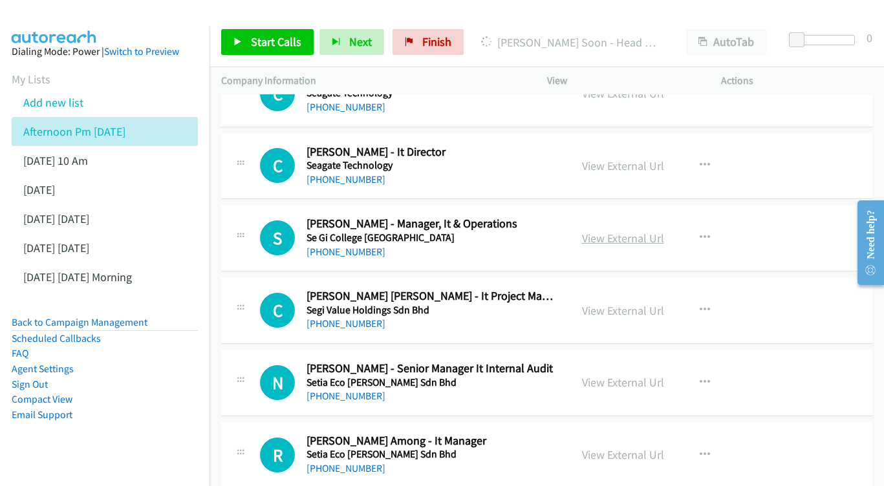
click at [592, 231] on link "View External Url" at bounding box center [623, 238] width 82 height 15
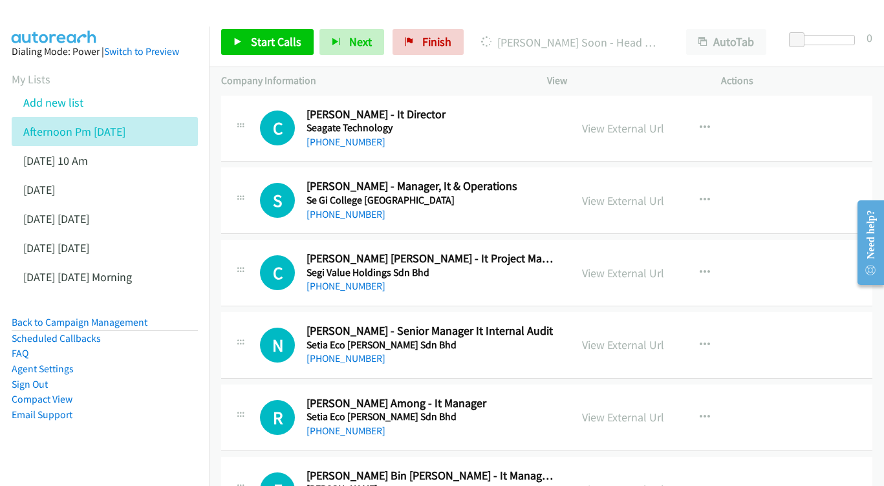
scroll to position [6177, 0]
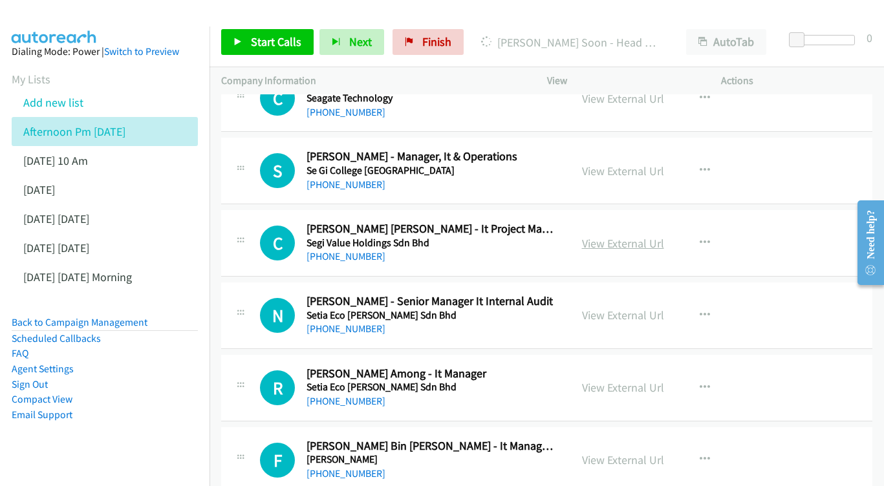
click at [623, 236] on link "View External Url" at bounding box center [623, 243] width 82 height 15
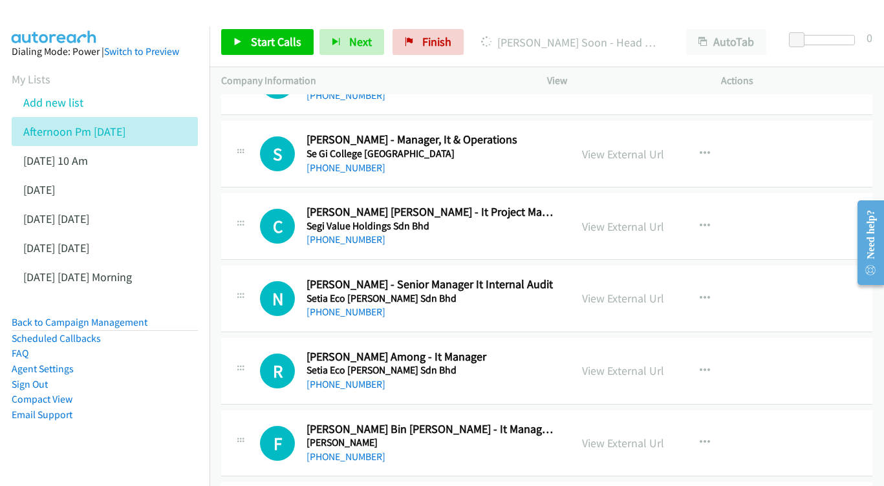
scroll to position [6246, 0]
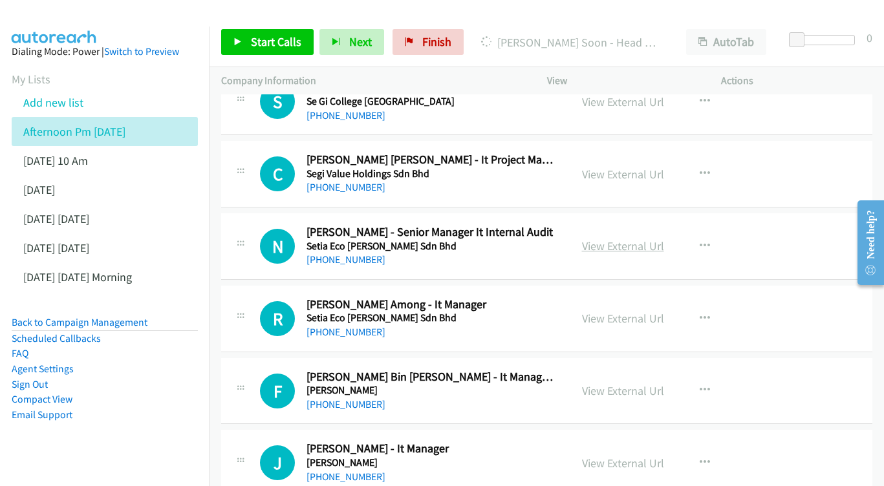
click at [620, 239] on link "View External Url" at bounding box center [623, 246] width 82 height 15
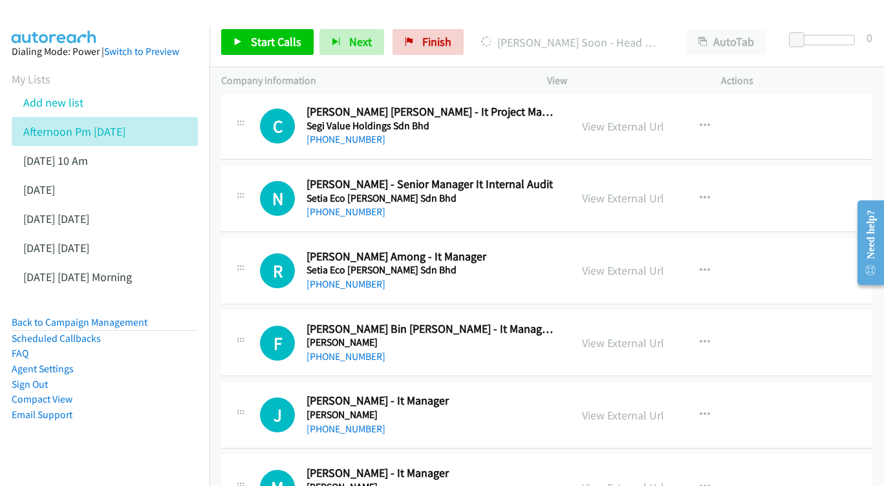
scroll to position [6297, 0]
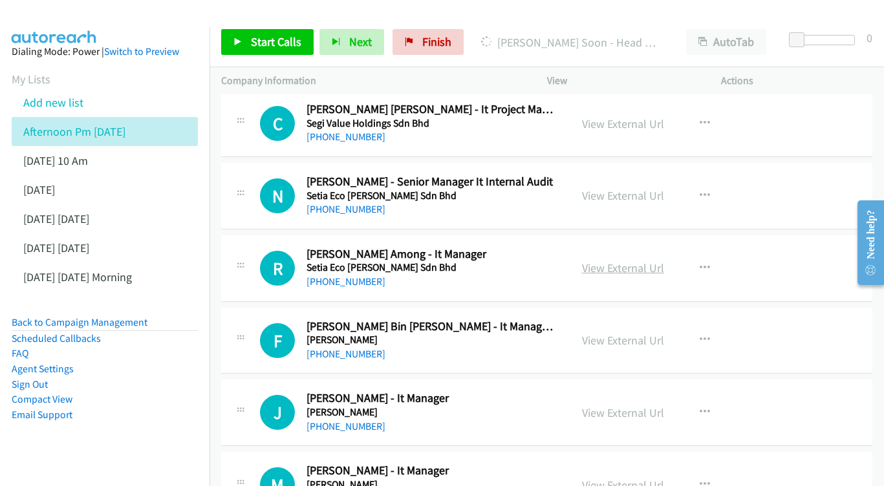
click at [613, 261] on link "View External Url" at bounding box center [623, 268] width 82 height 15
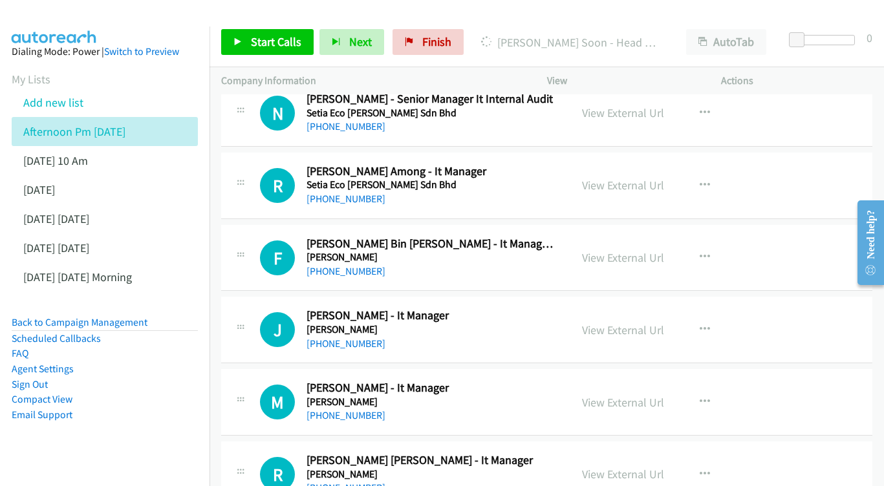
scroll to position [6382, 0]
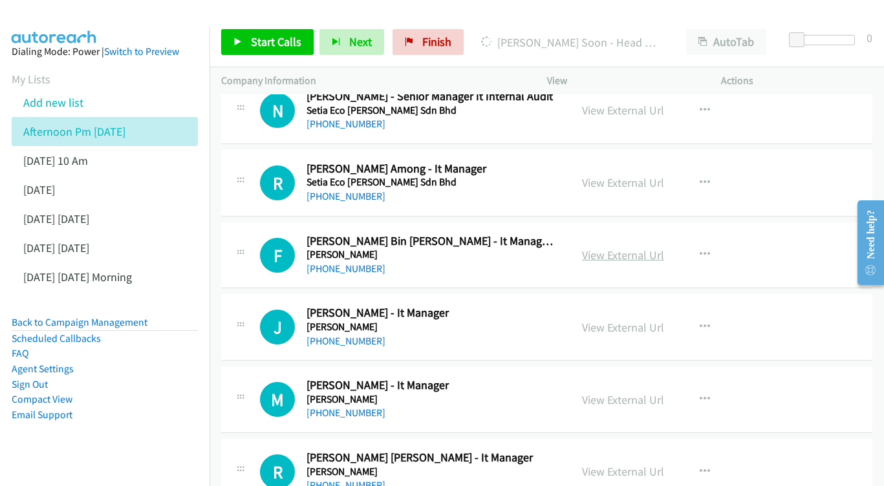
click at [601, 248] on link "View External Url" at bounding box center [623, 255] width 82 height 15
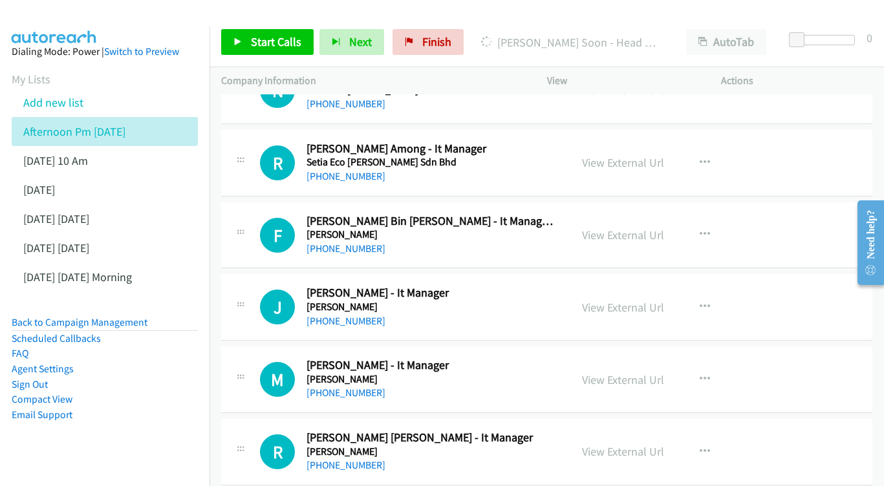
scroll to position [6451, 0]
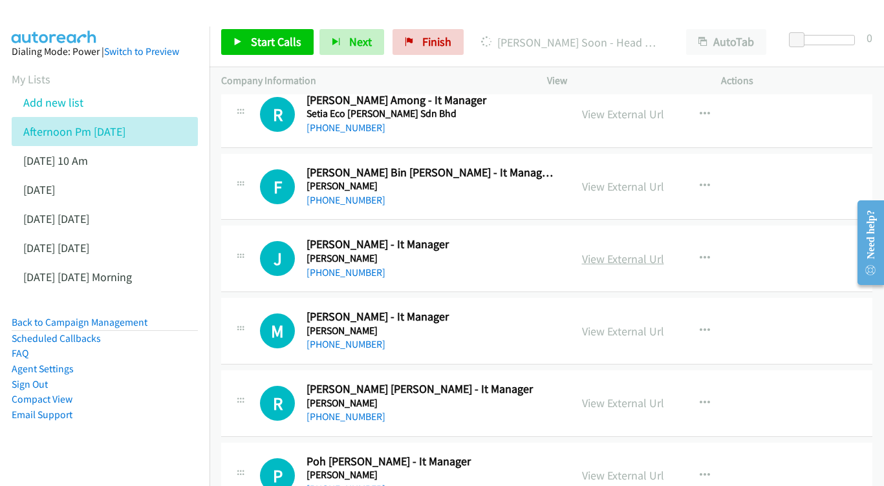
click at [624, 252] on link "View External Url" at bounding box center [623, 259] width 82 height 15
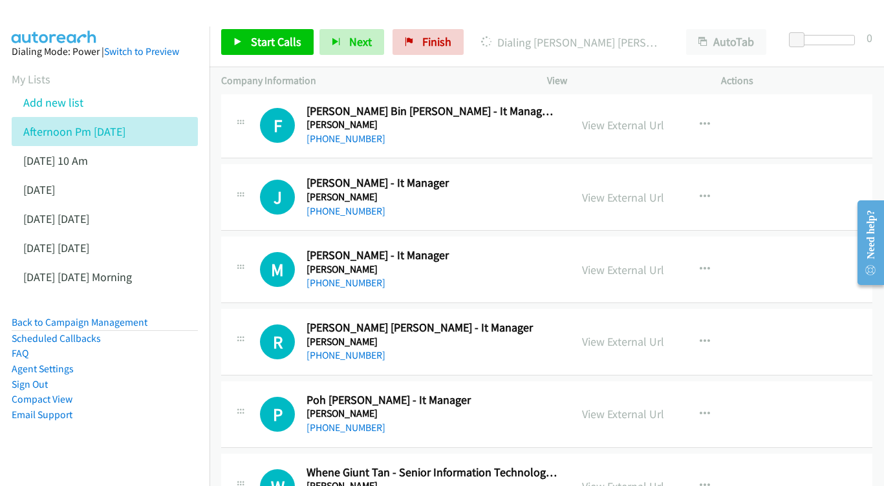
scroll to position [6533, 0]
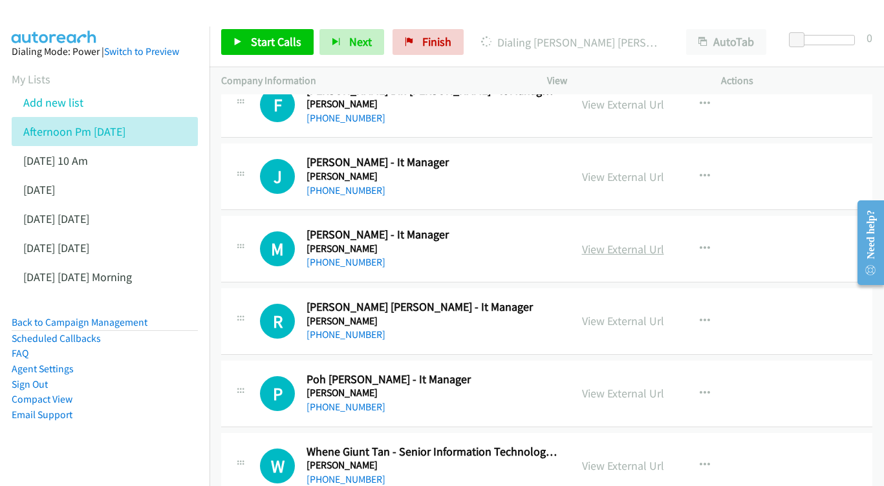
click at [601, 242] on link "View External Url" at bounding box center [623, 249] width 82 height 15
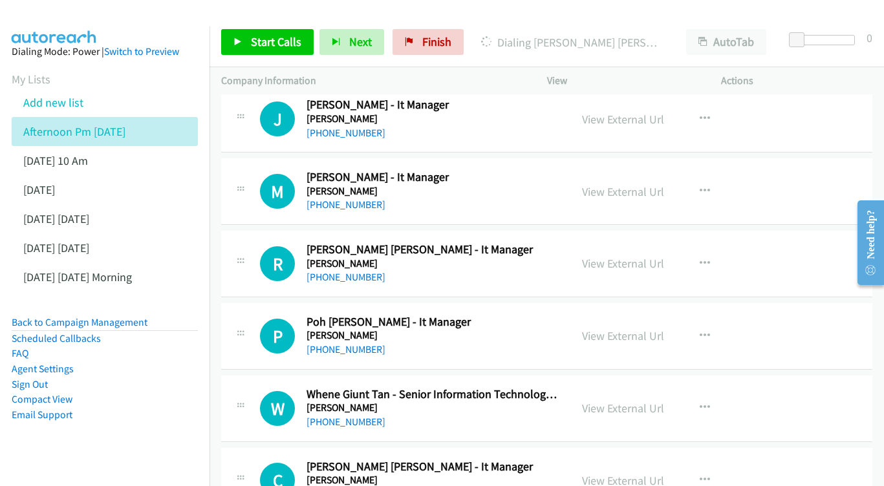
scroll to position [6593, 0]
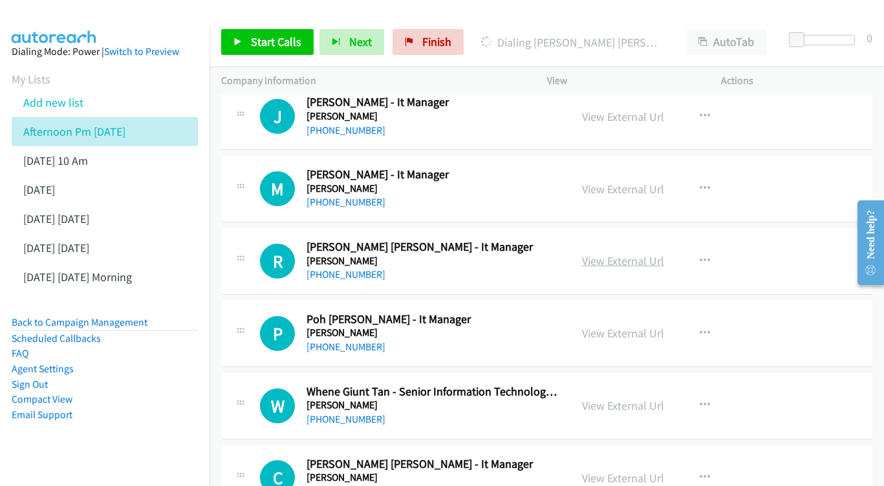
click at [643, 253] on link "View External Url" at bounding box center [623, 260] width 82 height 15
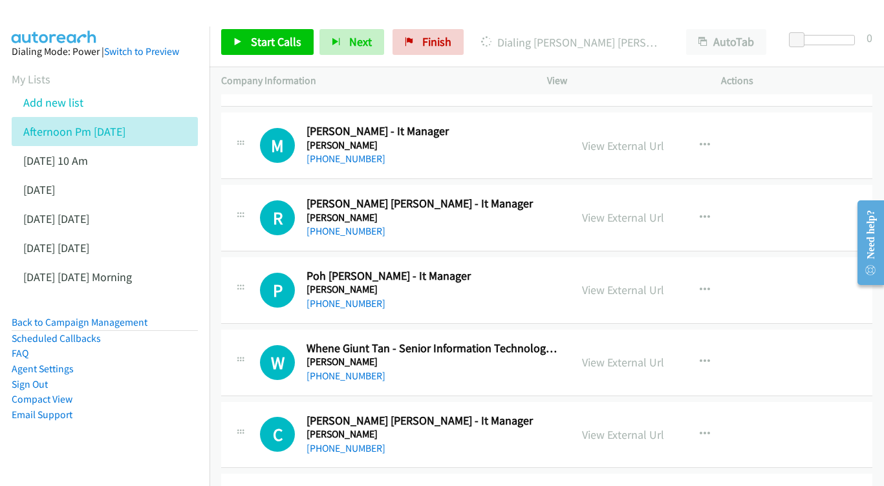
scroll to position [6658, 0]
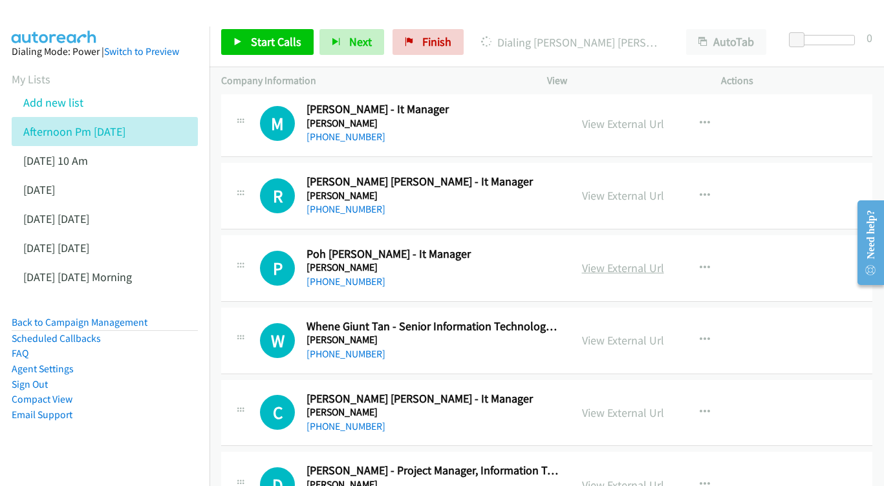
click at [603, 261] on link "View External Url" at bounding box center [623, 268] width 82 height 15
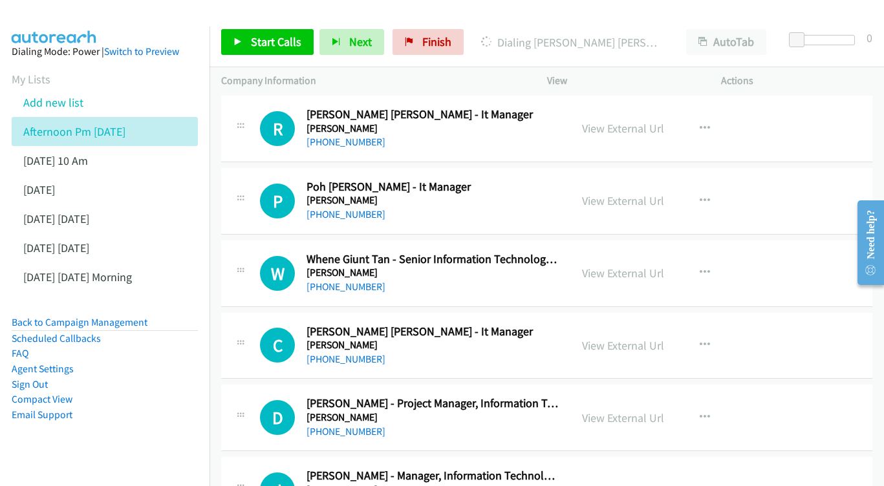
scroll to position [6740, 0]
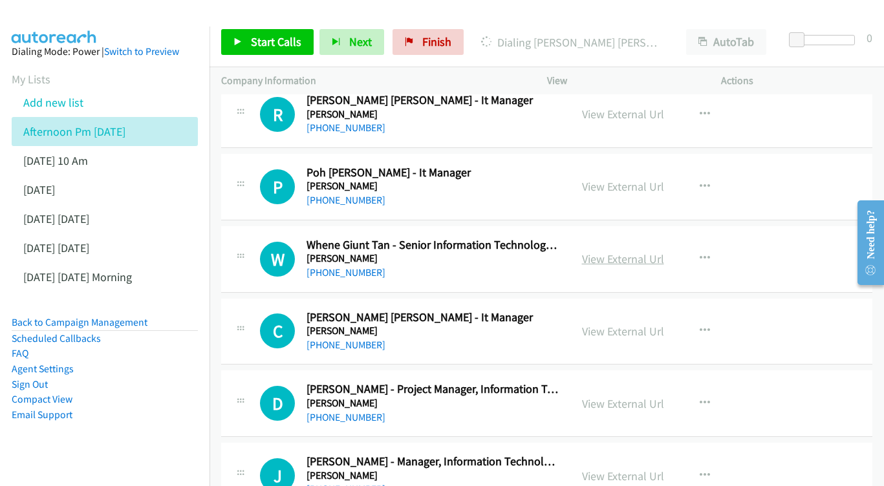
click at [605, 252] on link "View External Url" at bounding box center [623, 259] width 82 height 15
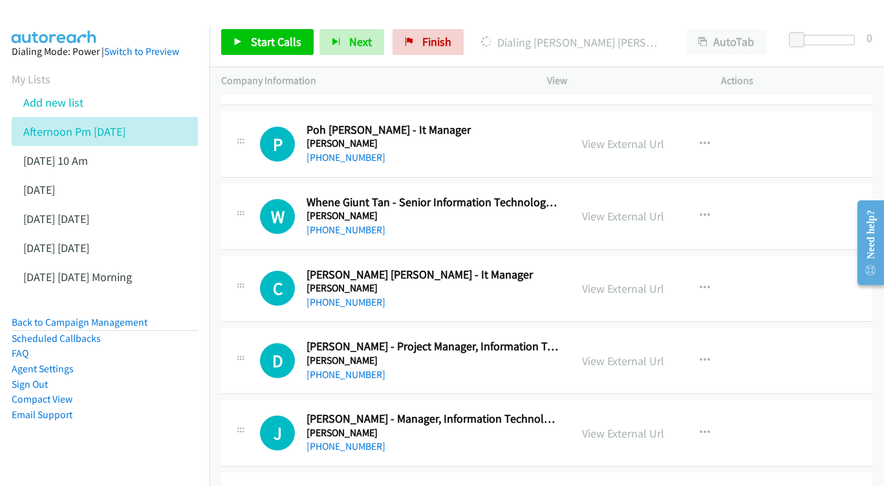
scroll to position [6803, 0]
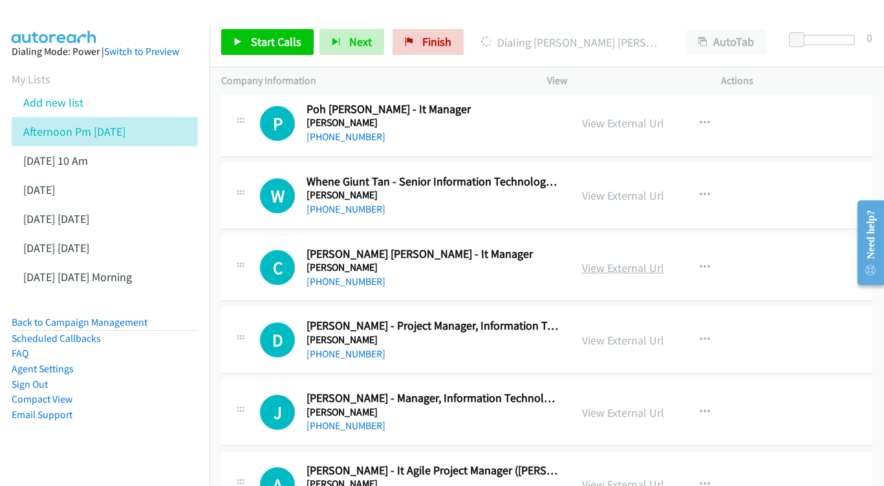
click at [609, 261] on link "View External Url" at bounding box center [623, 268] width 82 height 15
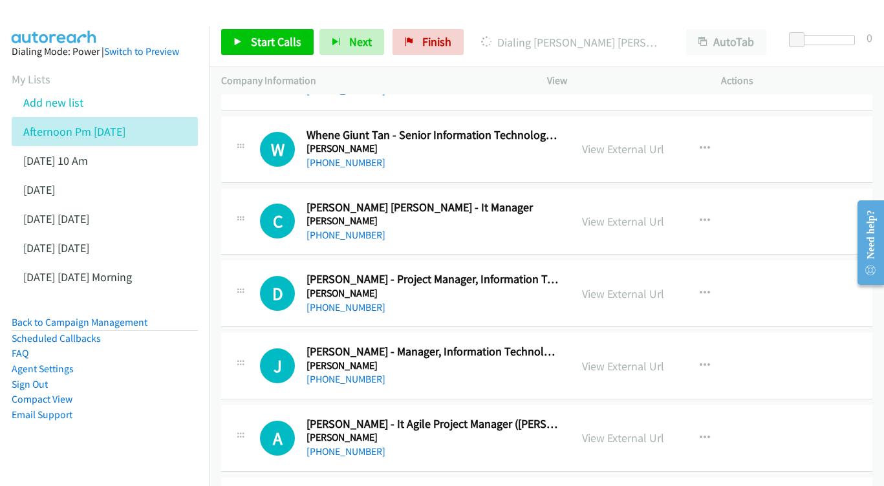
scroll to position [6866, 0]
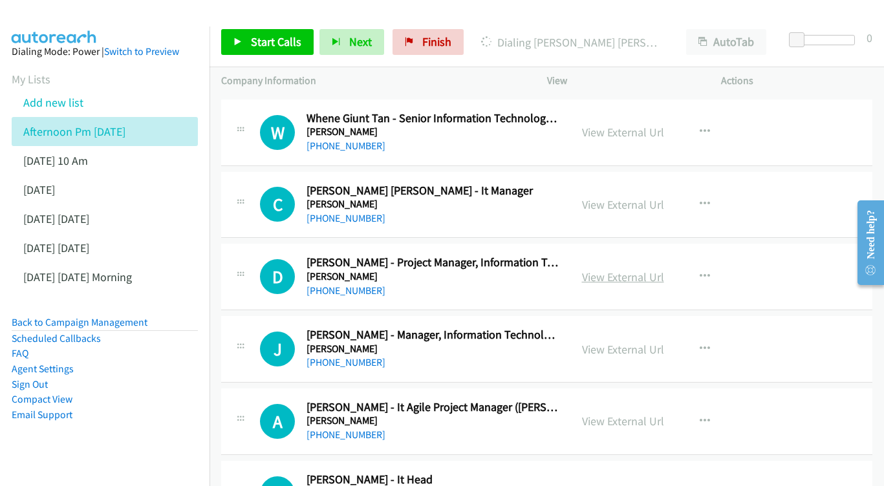
click at [583, 270] on link "View External Url" at bounding box center [623, 277] width 82 height 15
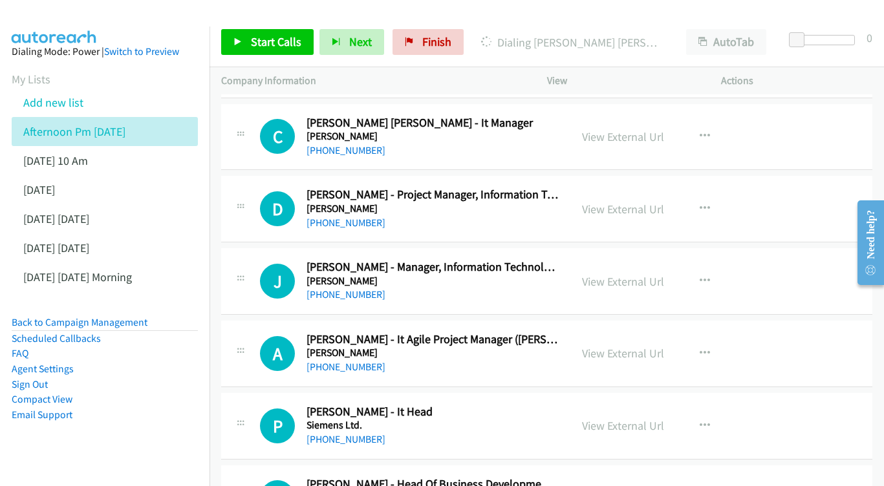
scroll to position [6955, 0]
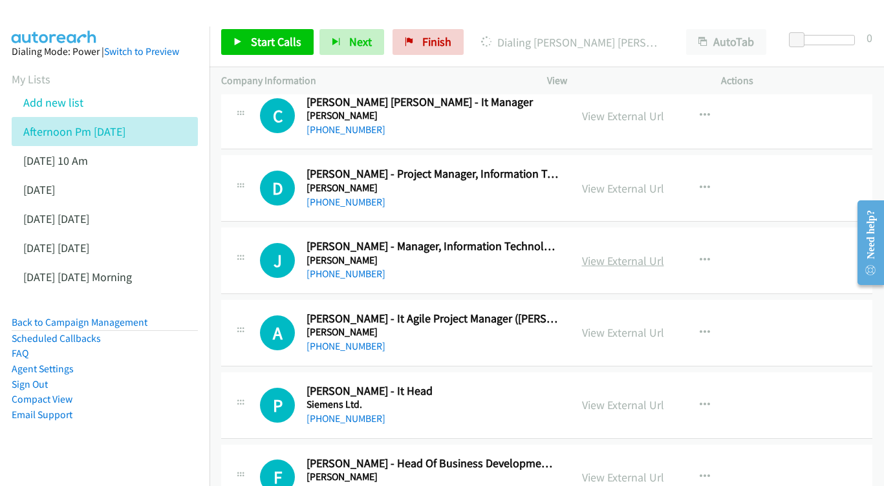
click at [621, 253] on link "View External Url" at bounding box center [623, 260] width 82 height 15
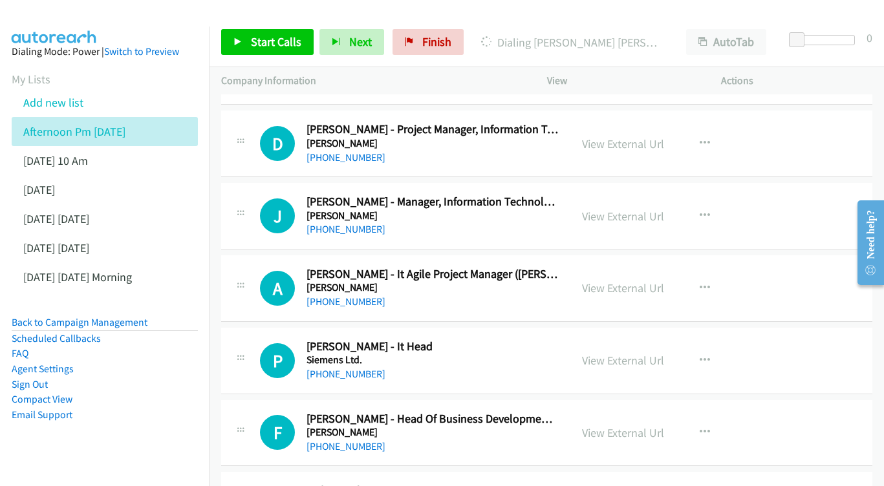
scroll to position [7020, 0]
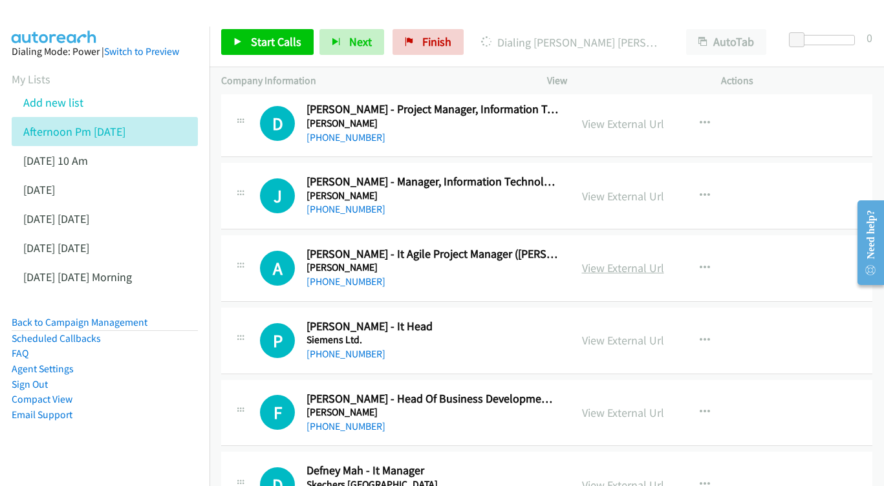
click at [603, 261] on link "View External Url" at bounding box center [623, 268] width 82 height 15
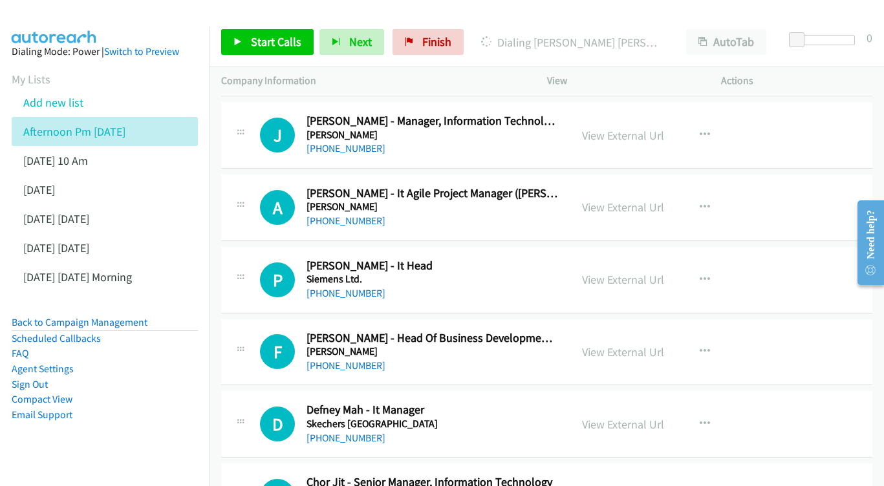
scroll to position [7105, 0]
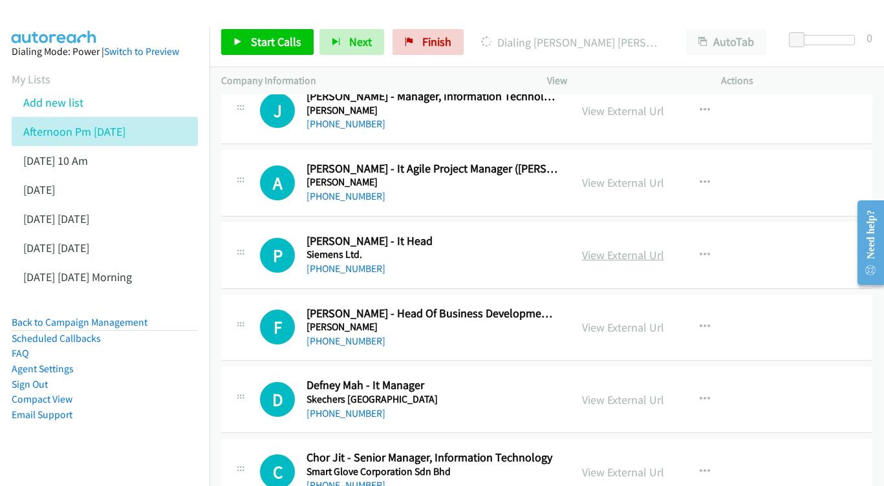
click at [614, 248] on link "View External Url" at bounding box center [623, 255] width 82 height 15
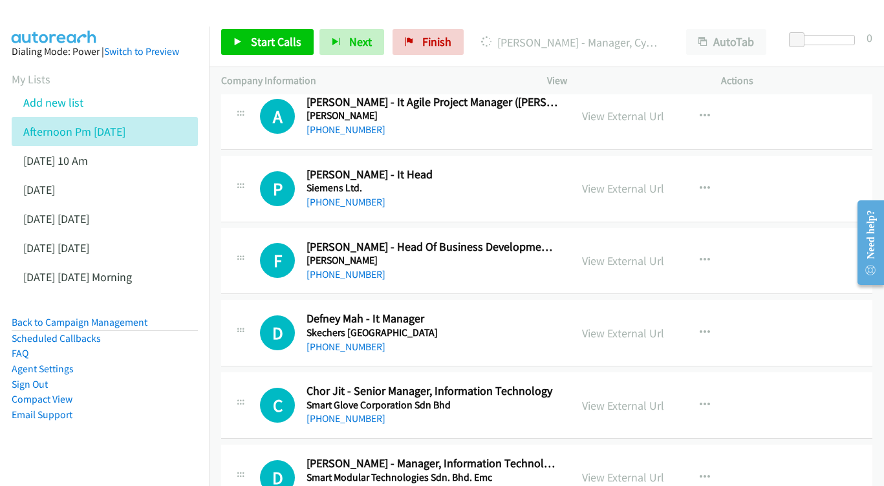
scroll to position [7174, 0]
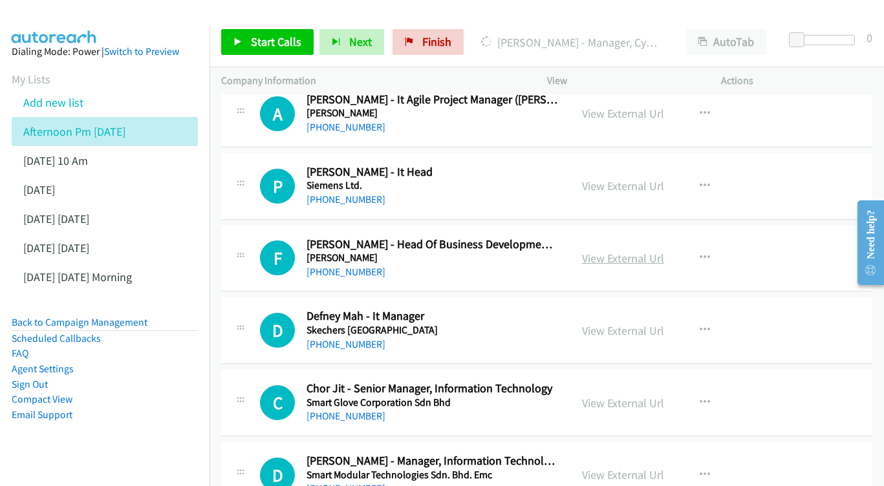
click at [630, 251] on link "View External Url" at bounding box center [623, 258] width 82 height 15
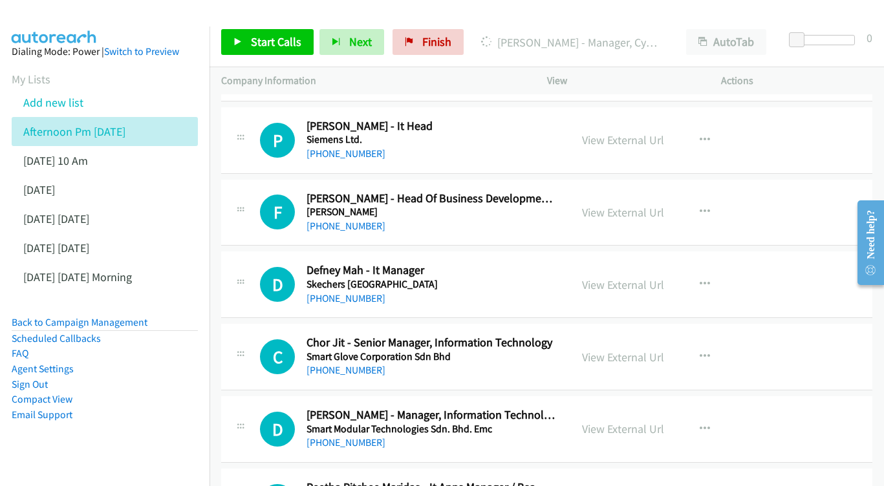
scroll to position [7234, 0]
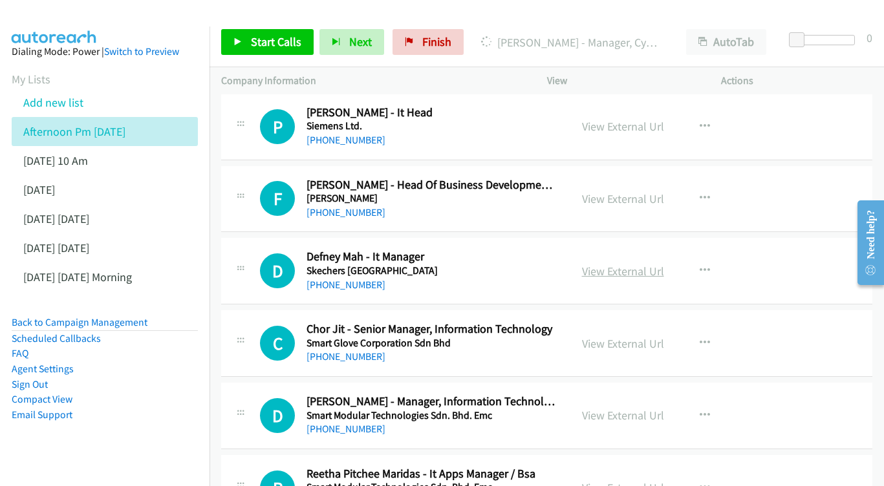
click at [613, 264] on link "View External Url" at bounding box center [623, 271] width 82 height 15
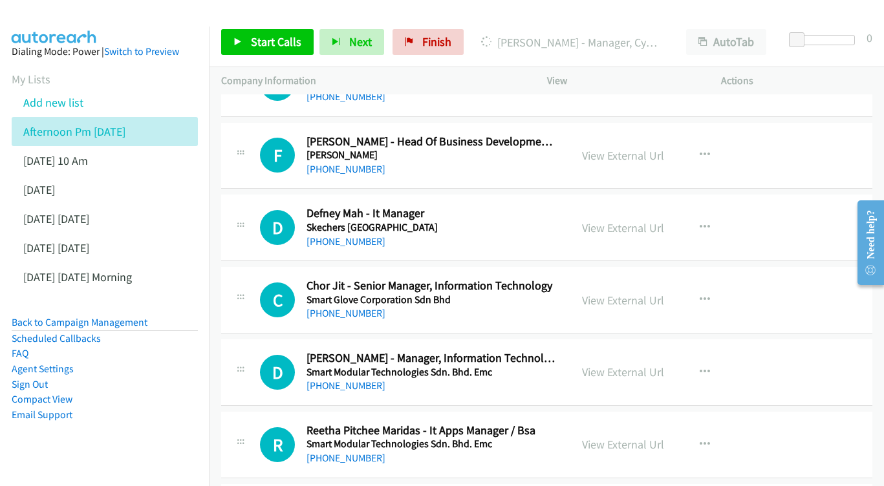
scroll to position [7280, 0]
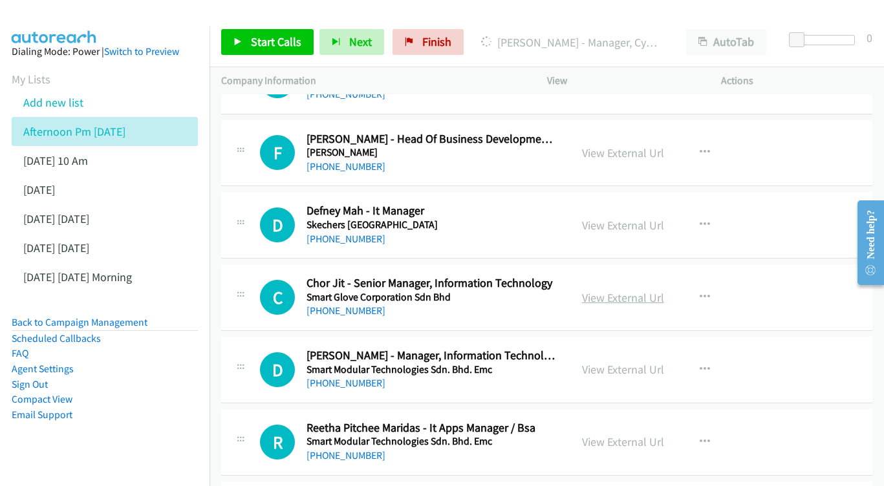
click at [614, 290] on link "View External Url" at bounding box center [623, 297] width 82 height 15
